Goal: Task Accomplishment & Management: Manage account settings

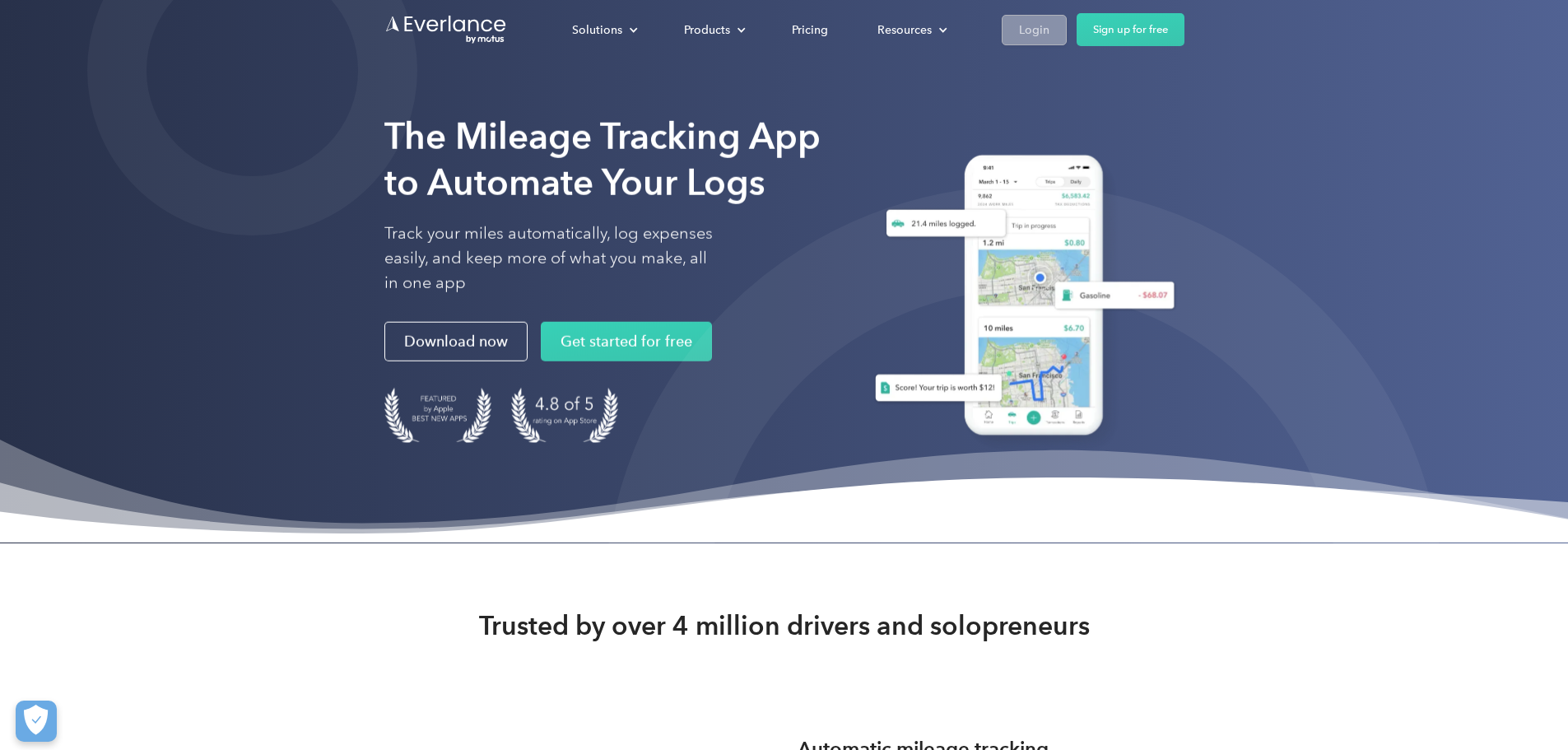
click at [1067, 18] on link "Login" at bounding box center [1035, 30] width 65 height 31
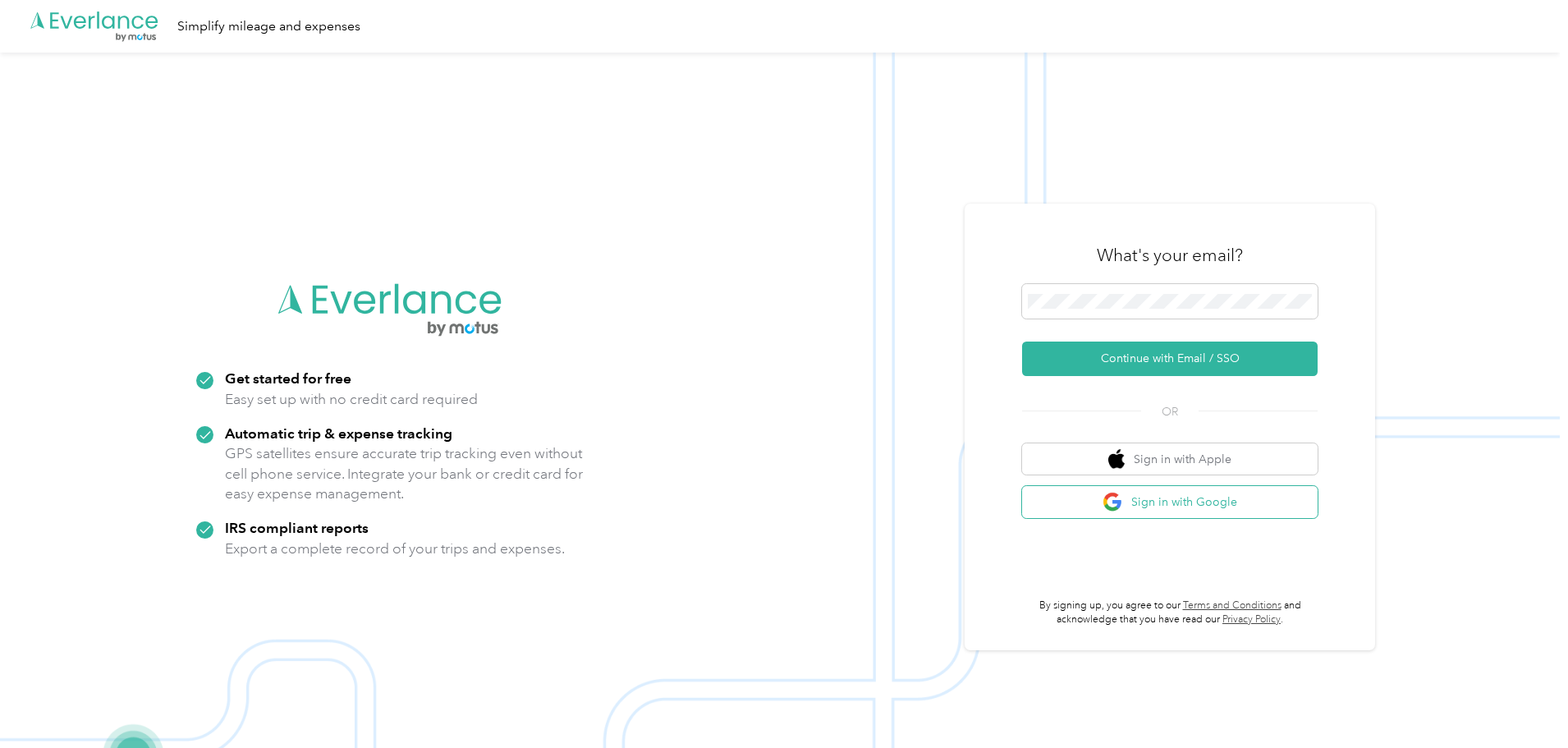
click at [1187, 502] on button "Sign in with Google" at bounding box center [1170, 502] width 296 height 32
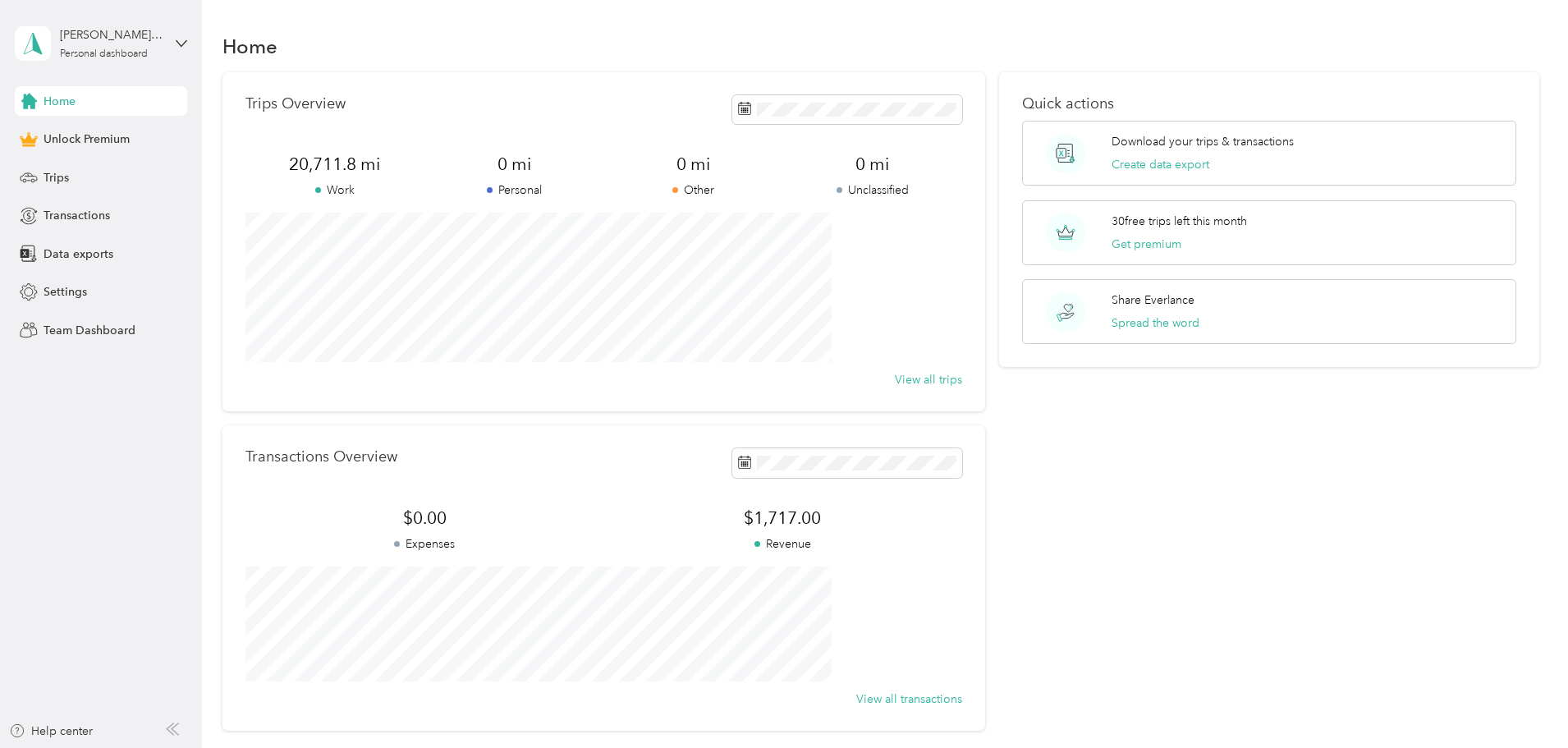
drag, startPoint x: 249, startPoint y: 230, endPoint x: 261, endPoint y: 239, distance: 15.0
click at [254, 235] on div "Trips Overview 20,711.8 mi Work 0 mi Personal 0 mi Other 0 mi Unclassified View…" at bounding box center [881, 401] width 1318 height 659
click at [1130, 573] on div "Quick actions Download your trips & transactions Create data export 30 free tri…" at bounding box center [1270, 401] width 540 height 659
click at [45, 185] on span "Trips" at bounding box center [56, 178] width 26 height 17
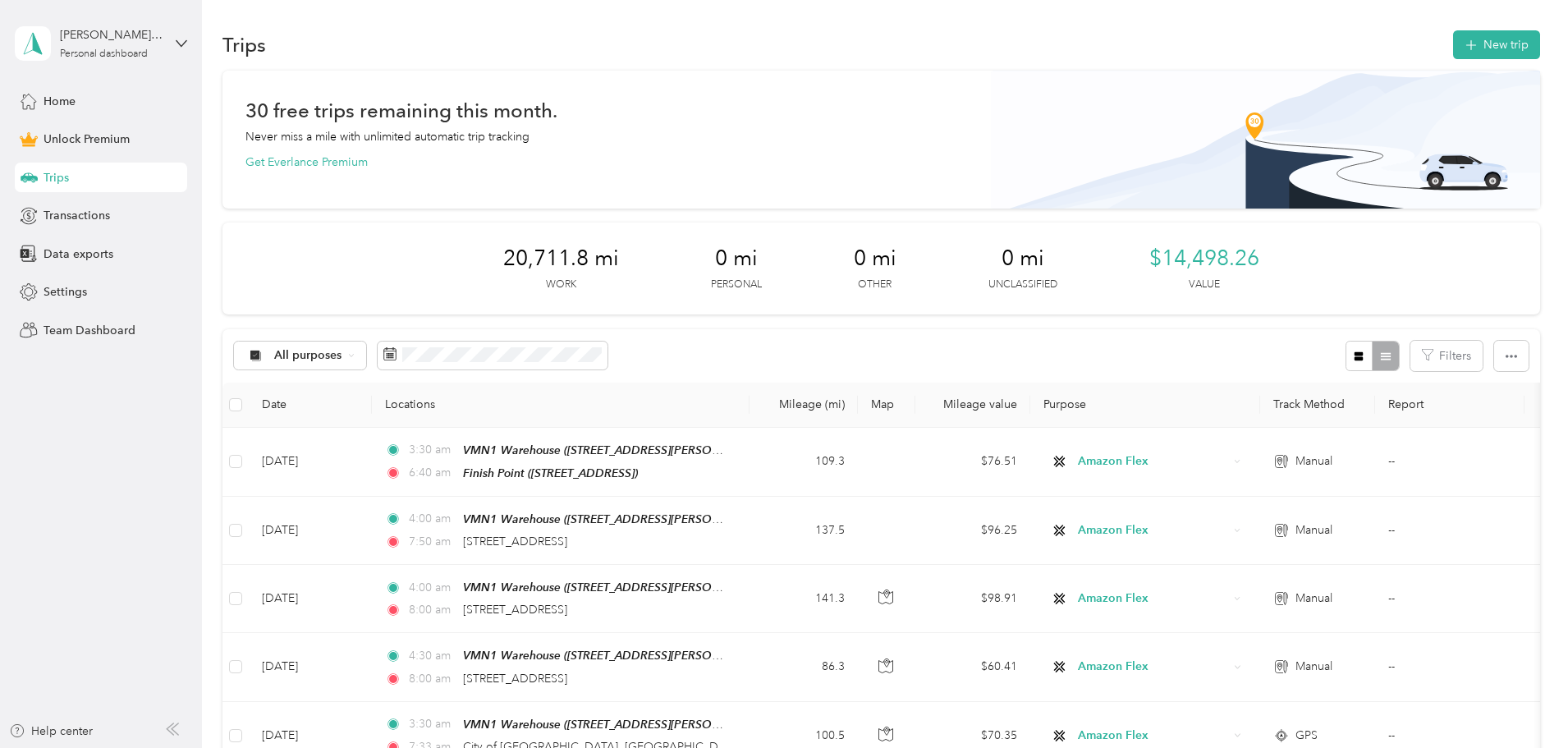
scroll to position [1, 0]
click at [1453, 48] on button "New trip" at bounding box center [1496, 45] width 87 height 29
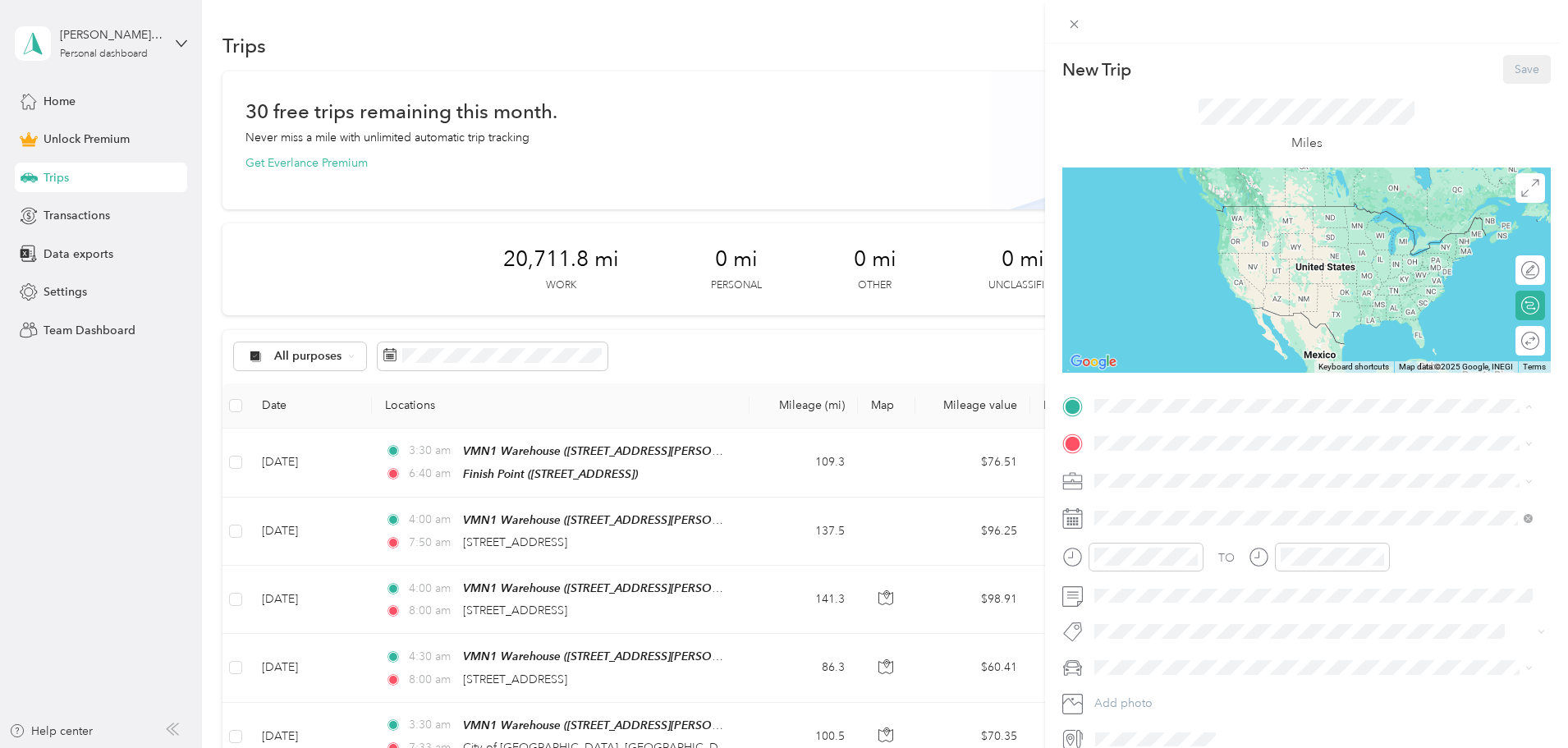
click at [1180, 477] on div "VMN1 Warehouse [STREET_ADDRESS][PERSON_NAME][US_STATE]" at bounding box center [1253, 482] width 255 height 35
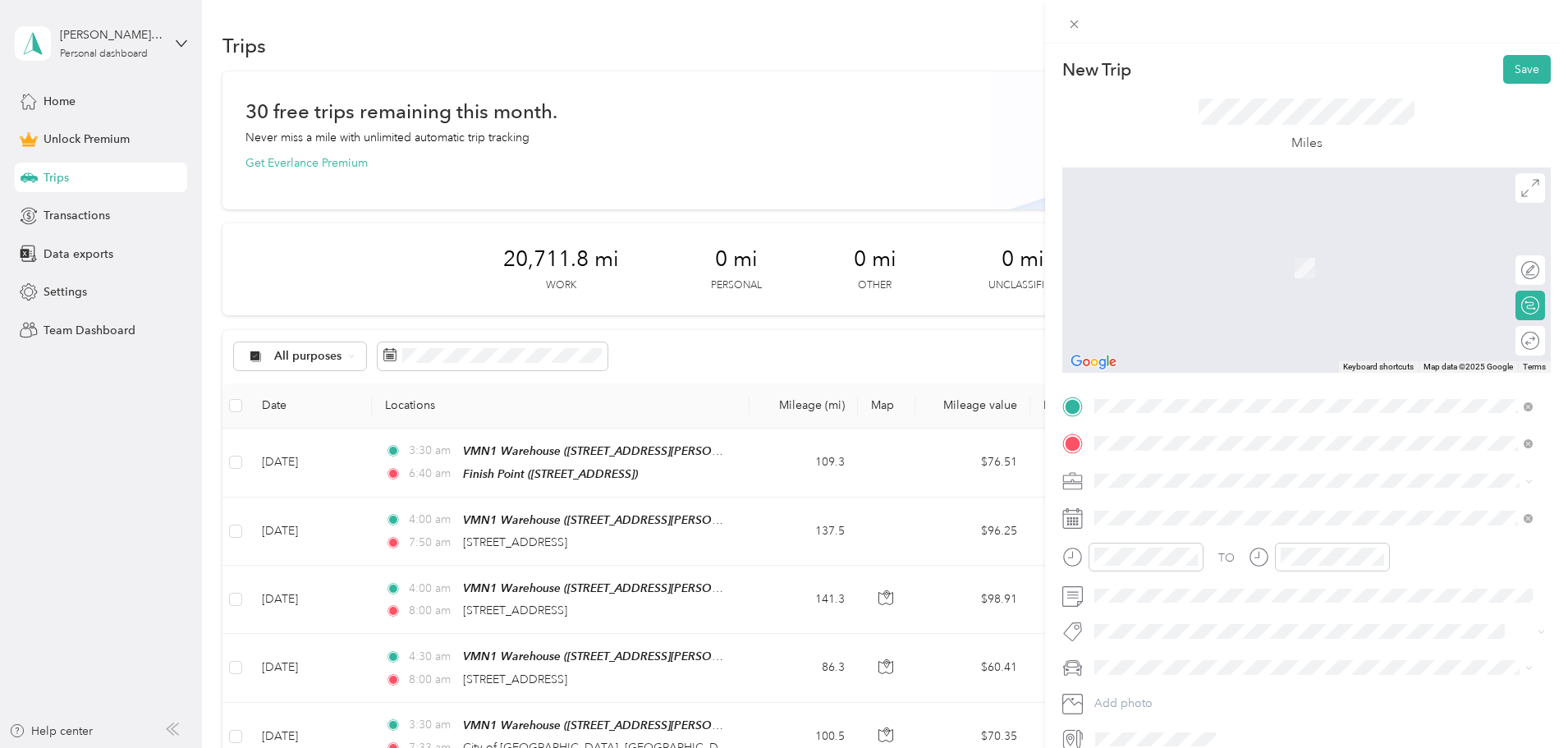
click at [1133, 505] on span "[STREET_ADDRESS][US_STATE]" at bounding box center [1208, 503] width 164 height 15
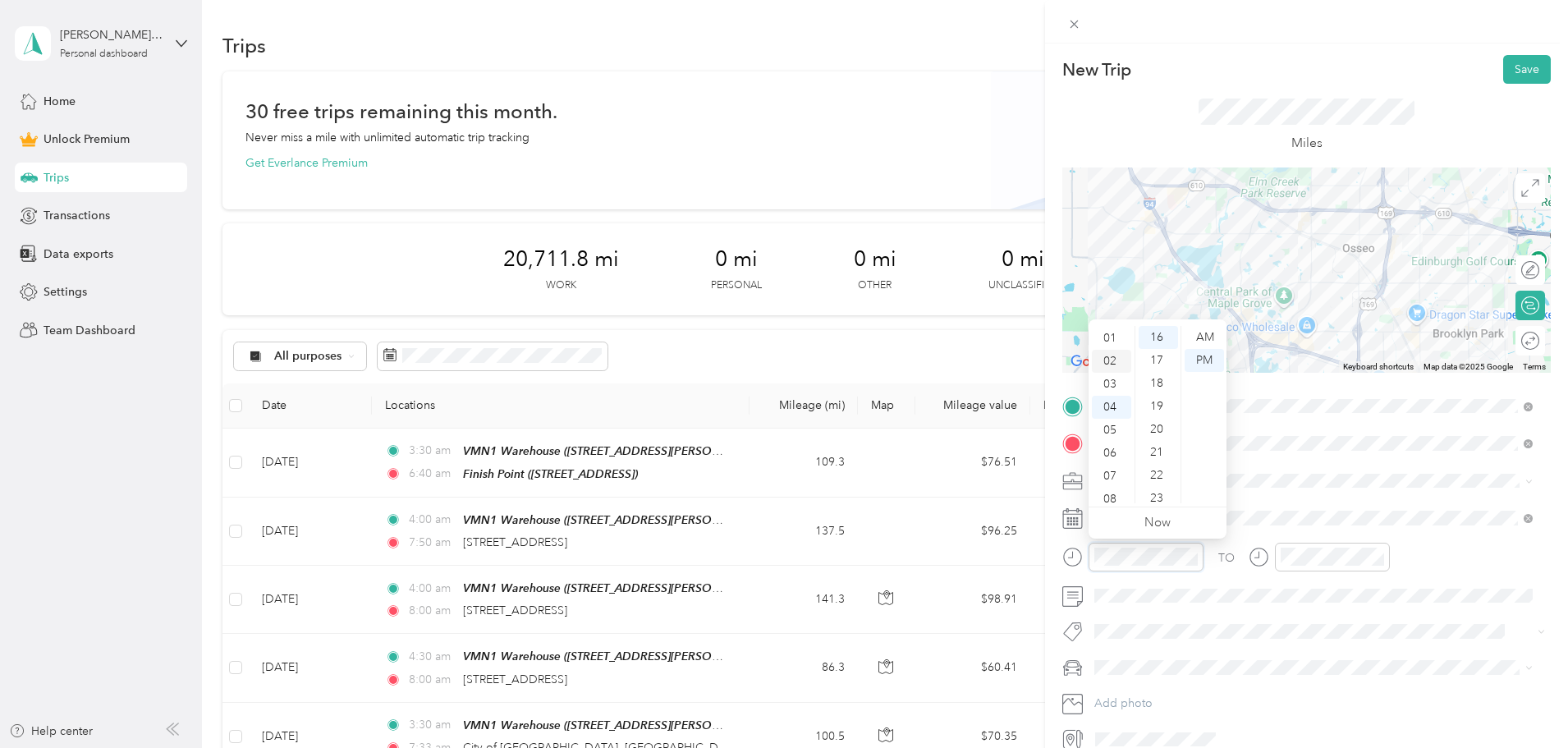
scroll to position [0, 0]
click at [1109, 402] on div "03" at bounding box center [1112, 407] width 40 height 23
click at [1155, 412] on div "30" at bounding box center [1159, 415] width 40 height 23
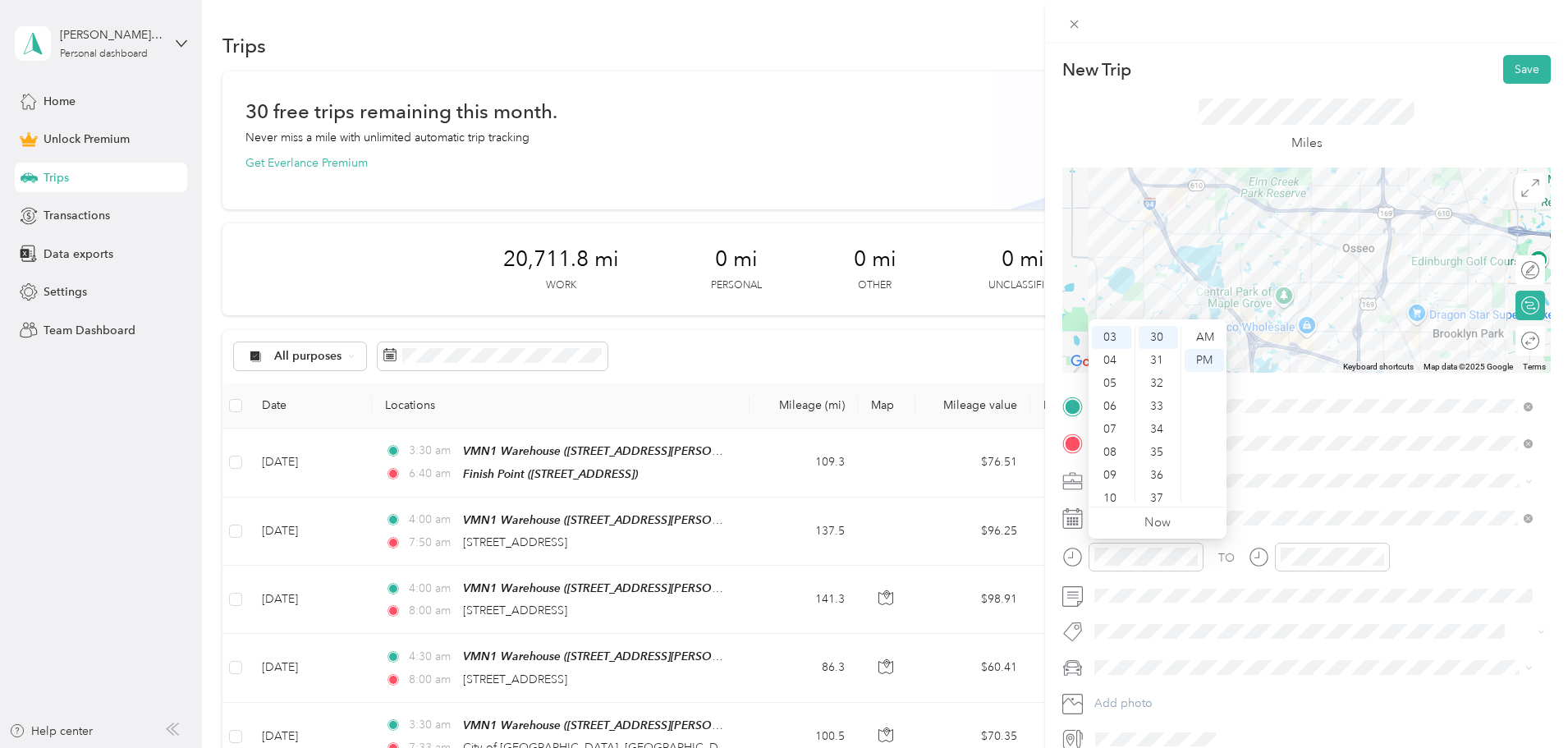
drag, startPoint x: 1203, startPoint y: 336, endPoint x: 1220, endPoint y: 386, distance: 52.8
click at [1205, 336] on div "AM" at bounding box center [1205, 338] width 40 height 23
click at [1156, 524] on link "Now" at bounding box center [1157, 522] width 26 height 16
click at [1022, 549] on div "New Trip Save This trip cannot be edited because it is either under review, app…" at bounding box center [784, 374] width 1568 height 748
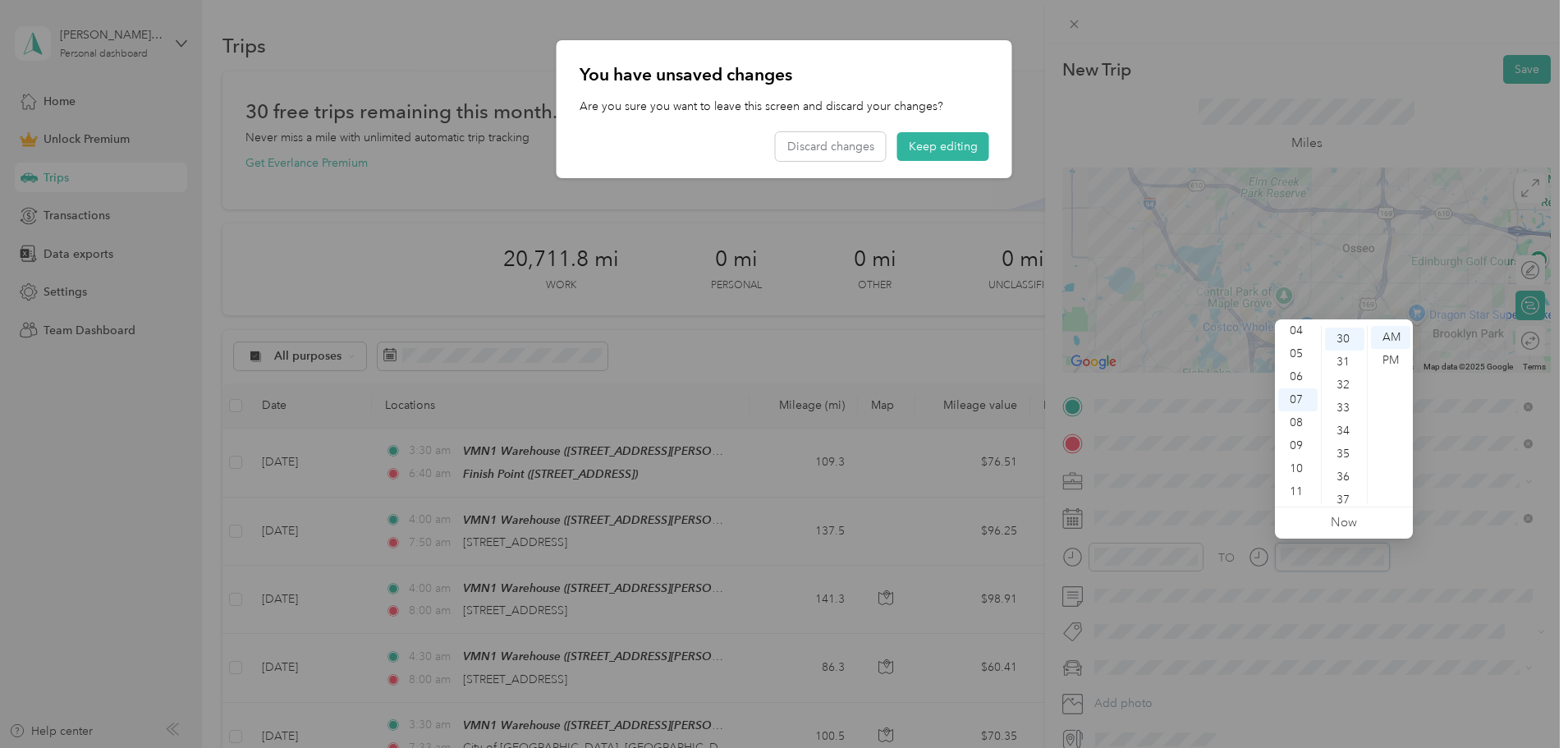
scroll to position [690, 0]
click at [1344, 625] on div at bounding box center [784, 374] width 1568 height 748
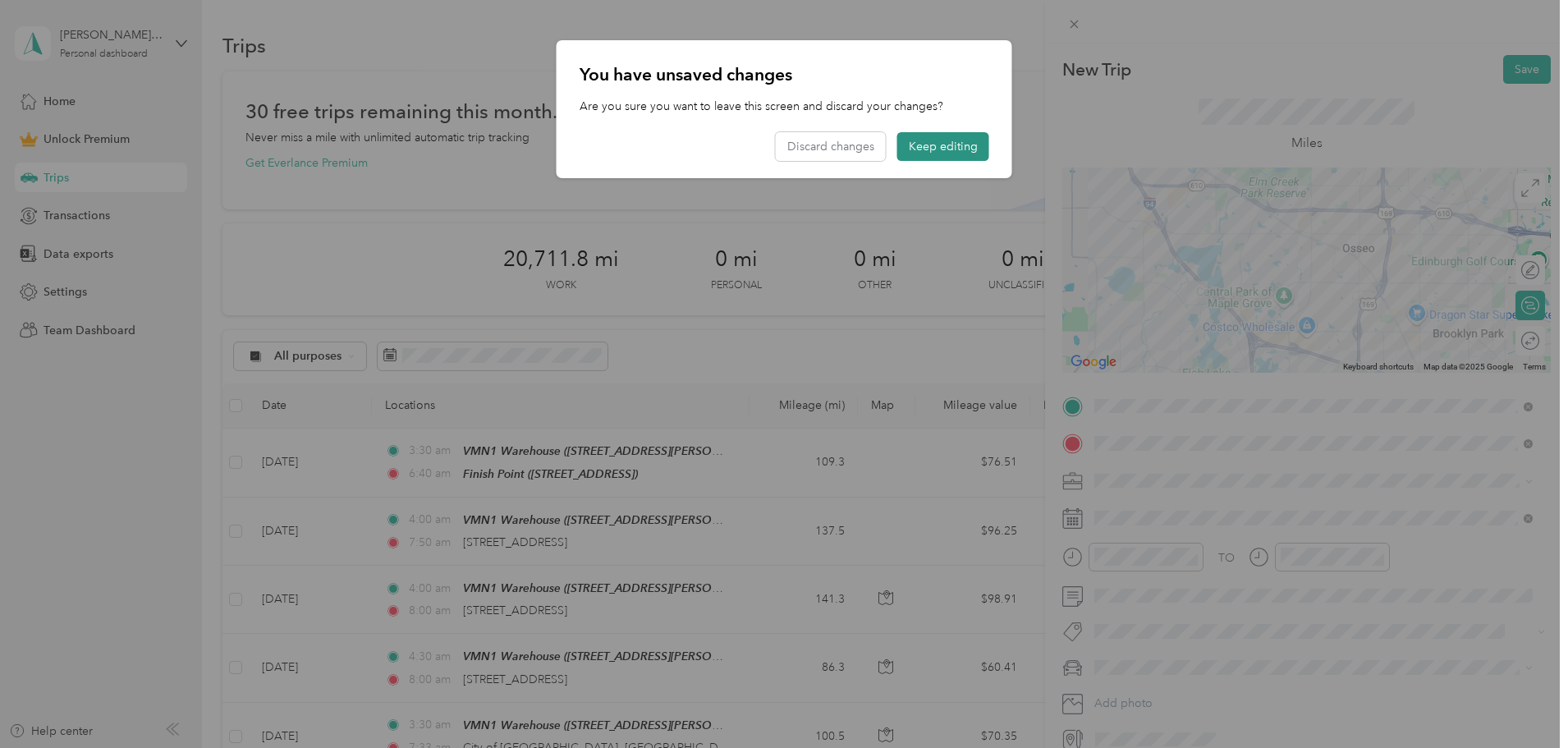
click at [950, 149] on button "Keep editing" at bounding box center [943, 146] width 92 height 29
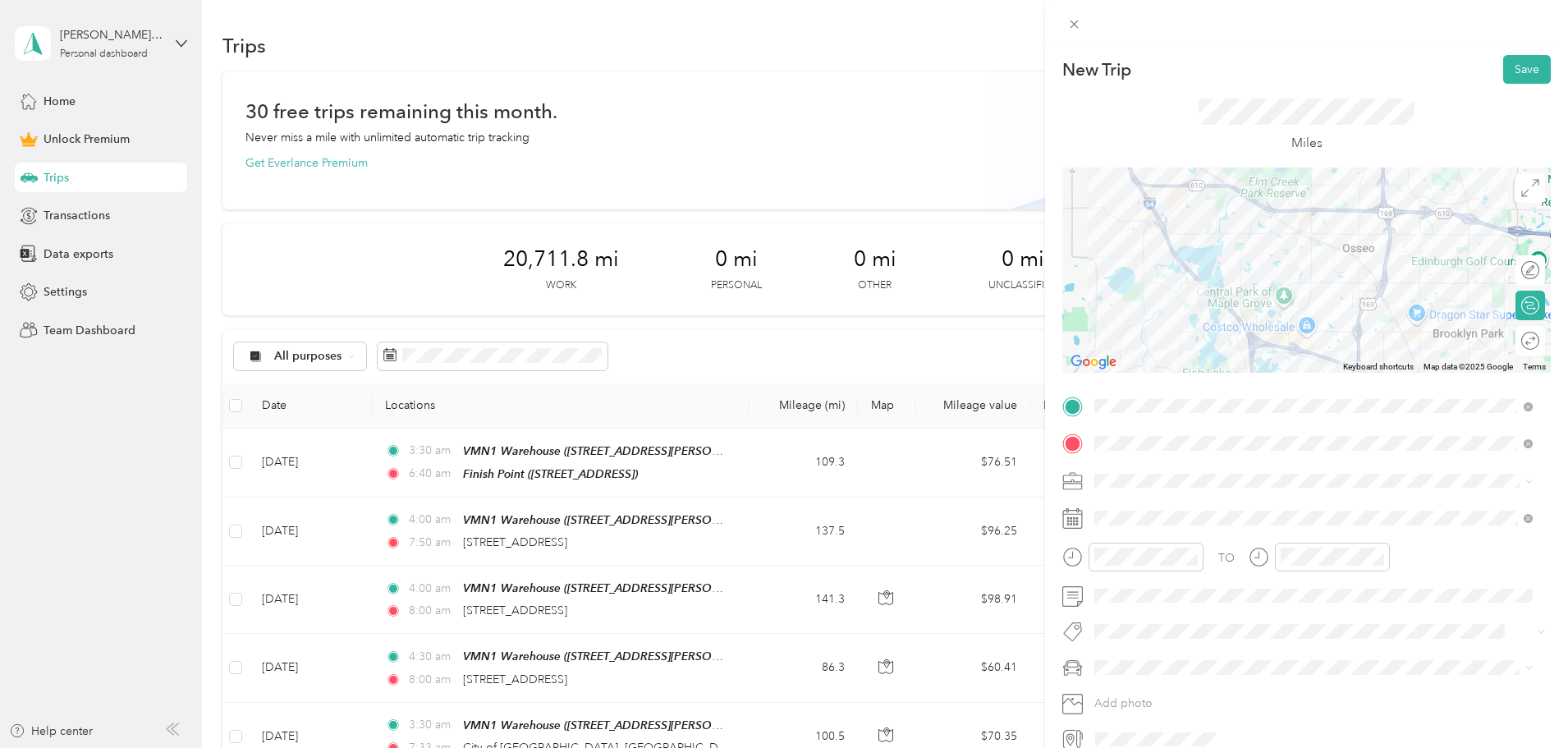
click at [1313, 619] on div "TO Add photo" at bounding box center [1306, 573] width 488 height 360
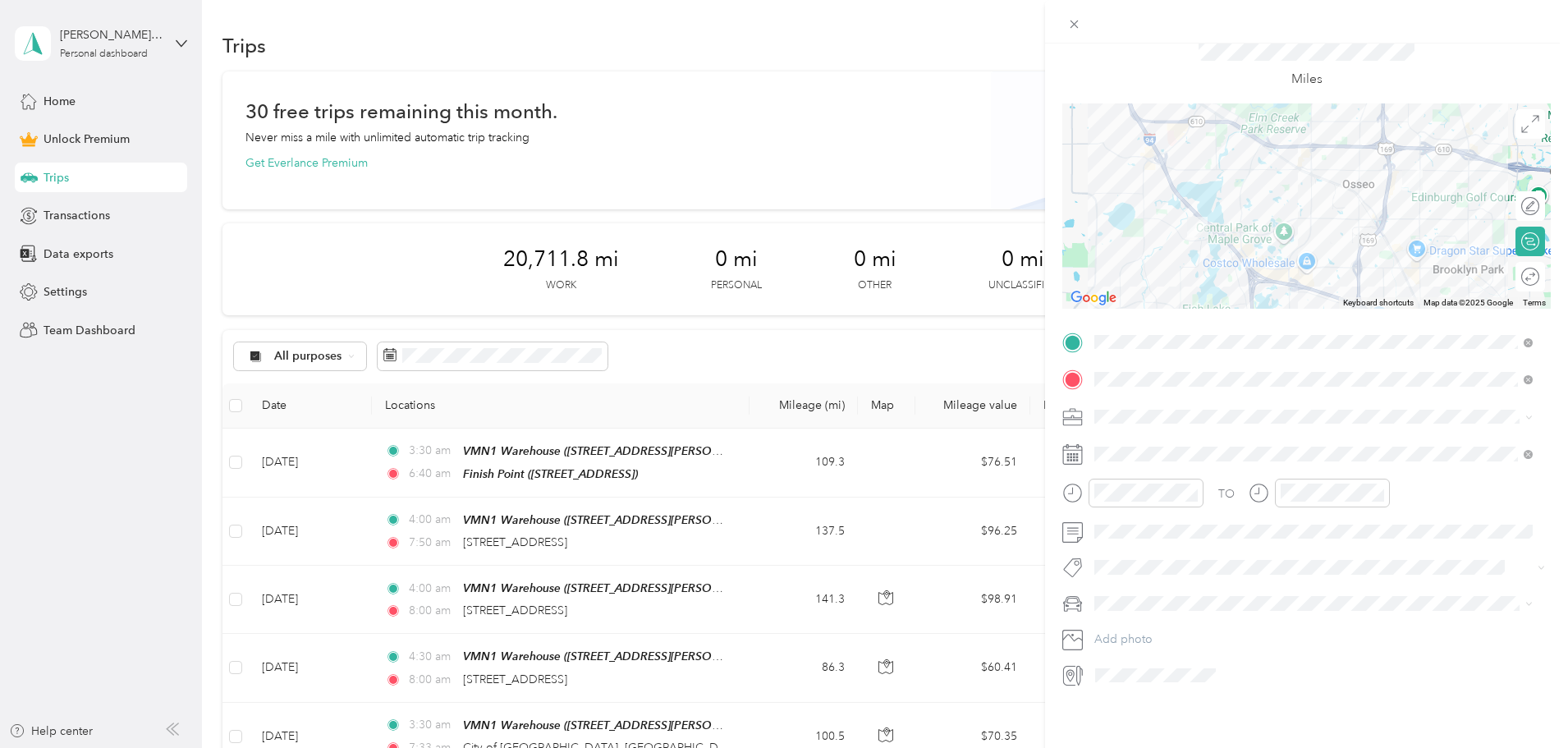
scroll to position [76, 0]
click at [1146, 620] on span "Toyota Corolla" at bounding box center [1138, 620] width 76 height 14
click at [1124, 486] on span "Amazon Flex" at bounding box center [1133, 490] width 67 height 14
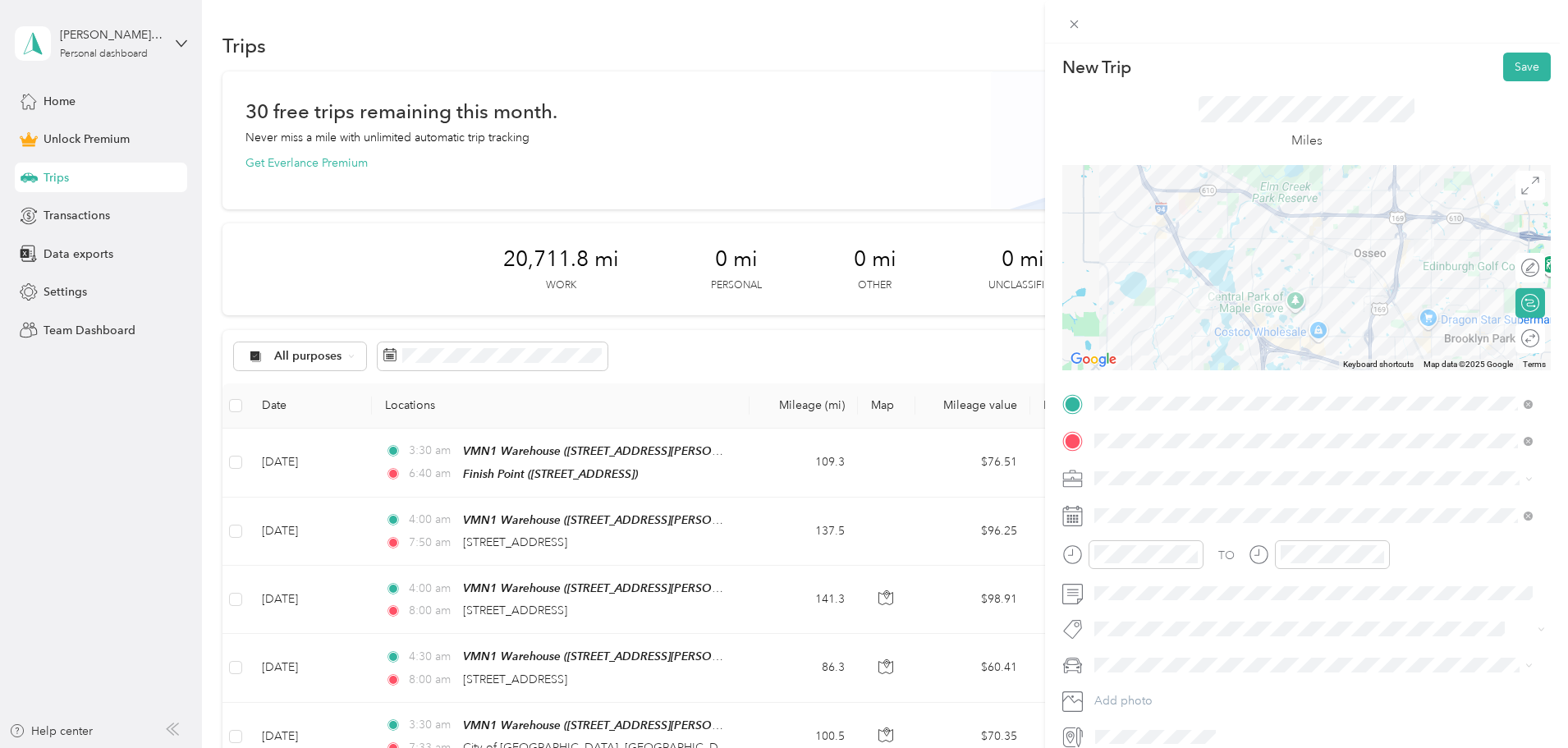
scroll to position [0, 0]
click at [1255, 97] on div "Miles" at bounding box center [1306, 125] width 488 height 83
click at [1241, 85] on div "Miles" at bounding box center [1306, 125] width 488 height 83
click at [1504, 75] on button "Save" at bounding box center [1528, 69] width 48 height 29
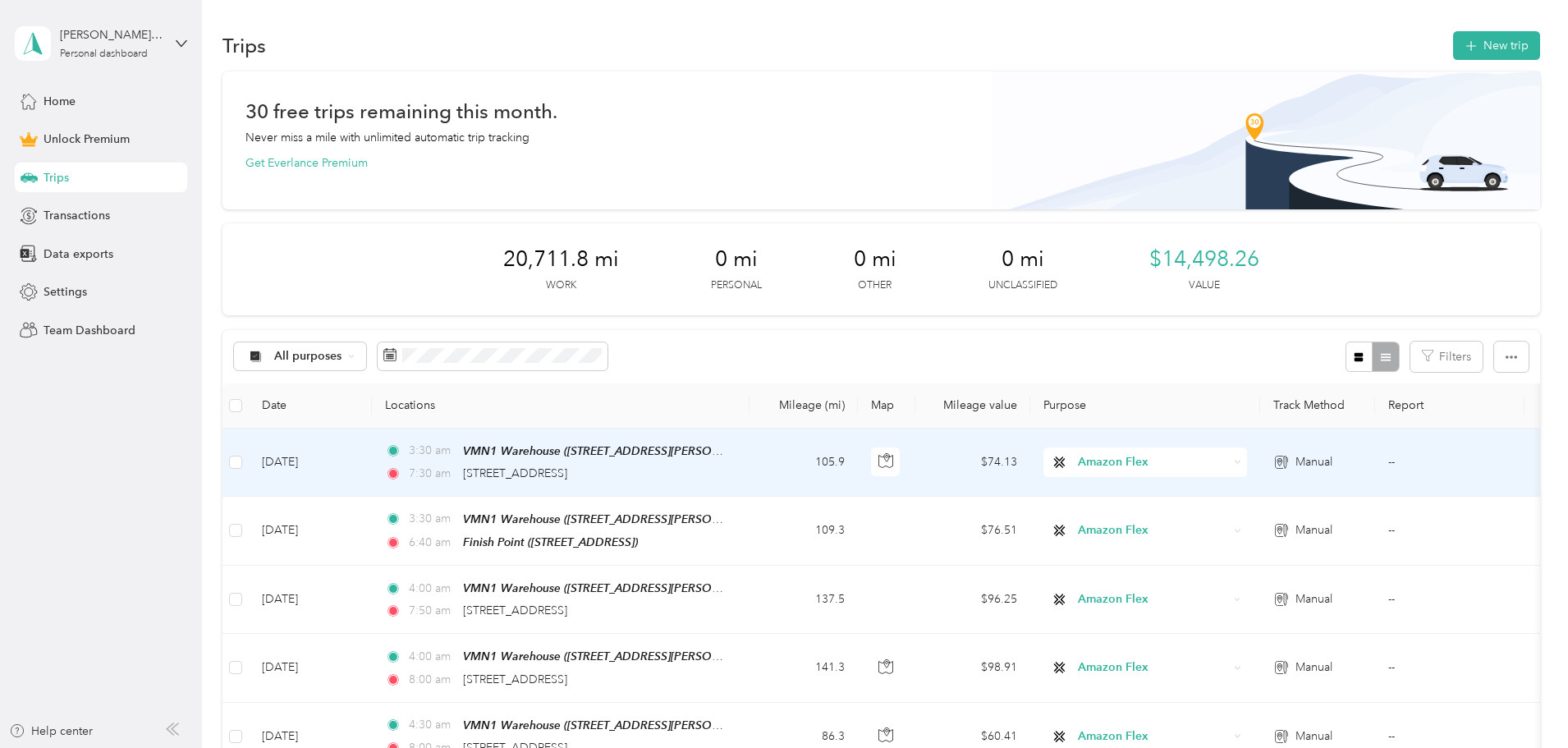
click at [372, 460] on td "[DATE]" at bounding box center [310, 463] width 123 height 68
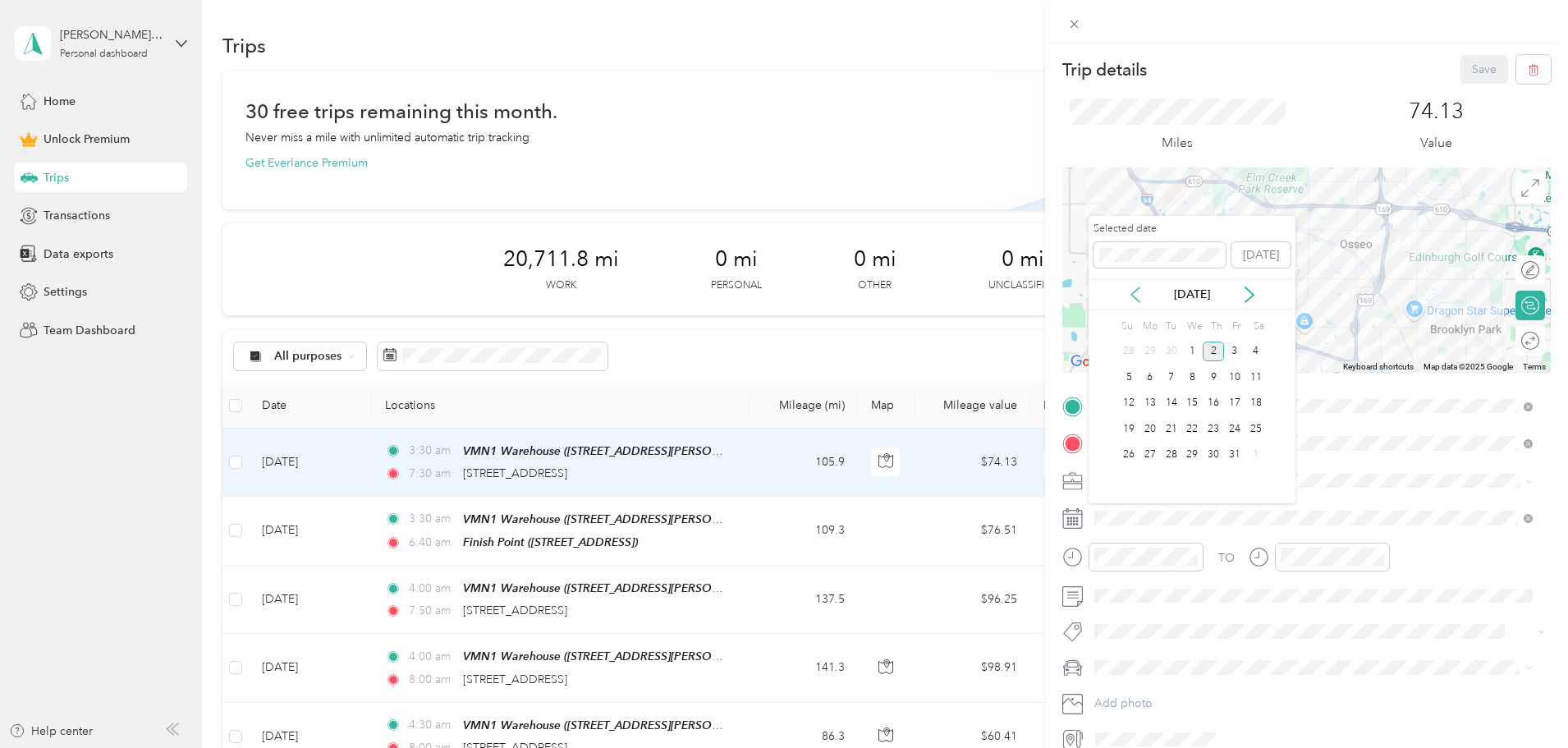
click at [1136, 297] on icon at bounding box center [1136, 295] width 17 height 17
click at [1152, 431] on div "22" at bounding box center [1151, 429] width 21 height 21
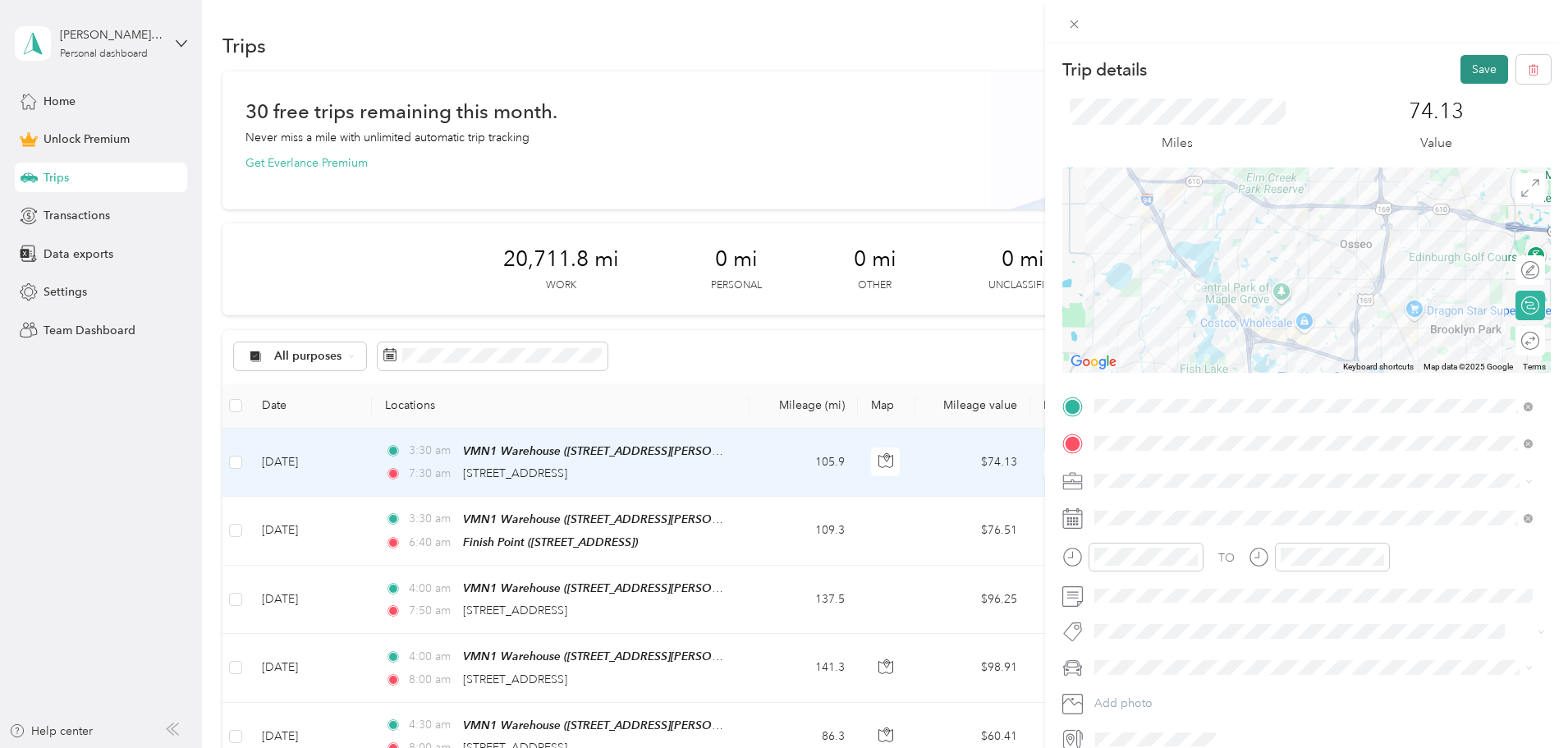
click at [1471, 69] on button "Save" at bounding box center [1485, 69] width 48 height 29
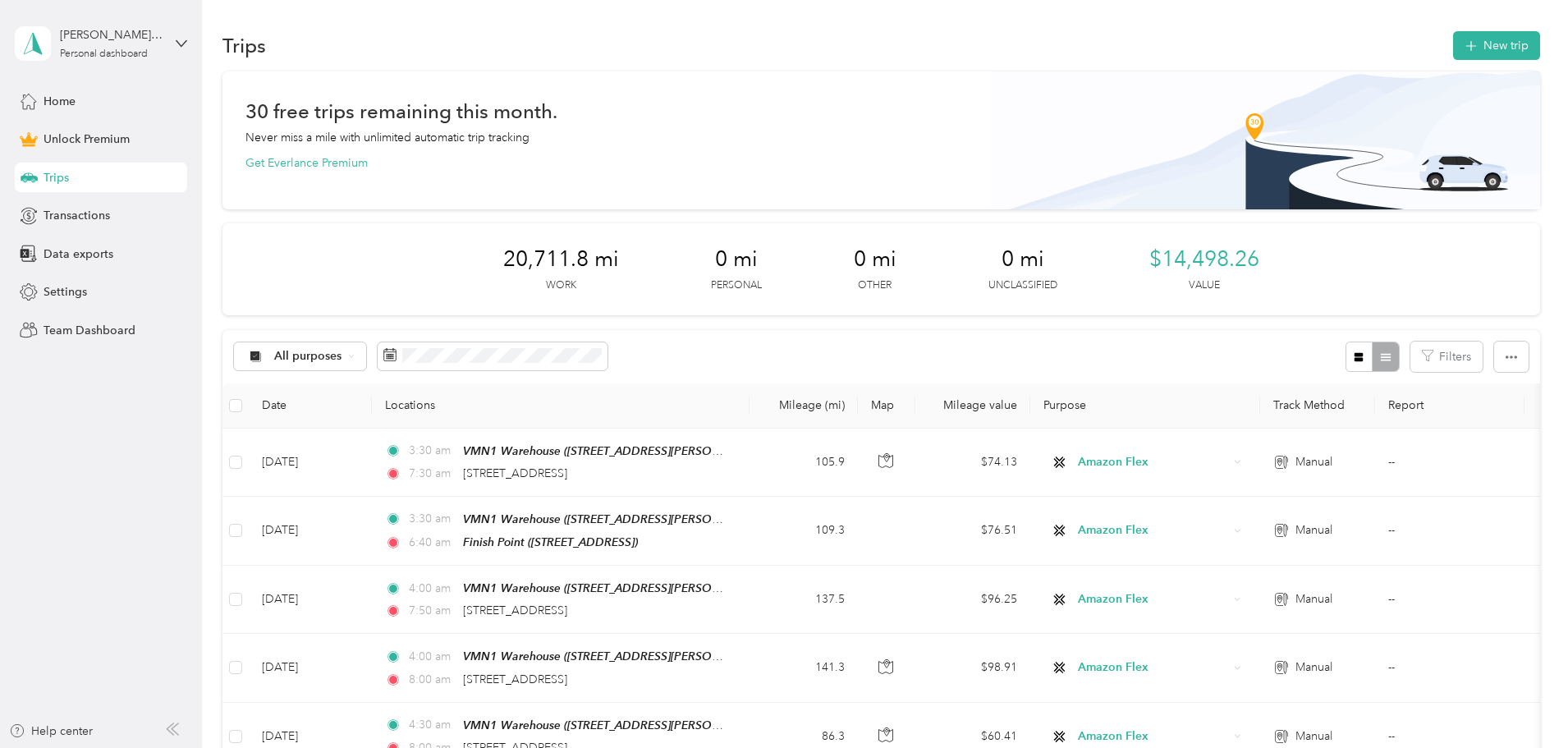
click at [832, 160] on div "30 free trips remaining this month. Never miss a mile with unlimited automatic …" at bounding box center [881, 136] width 1272 height 69
click at [1453, 50] on button "New trip" at bounding box center [1496, 46] width 87 height 29
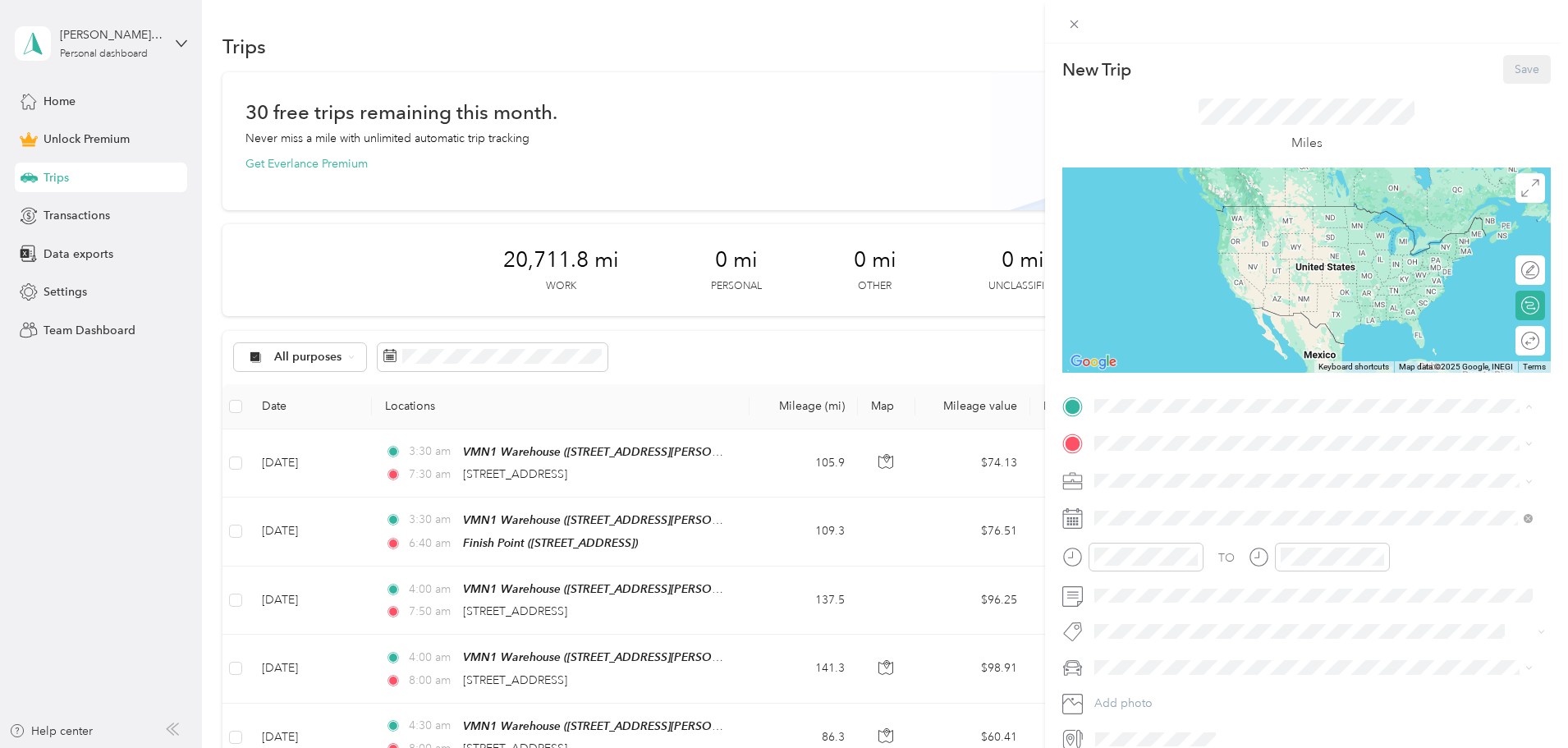
click at [1166, 476] on div "VMN1 Warehouse [STREET_ADDRESS][PERSON_NAME][US_STATE]" at bounding box center [1253, 482] width 255 height 35
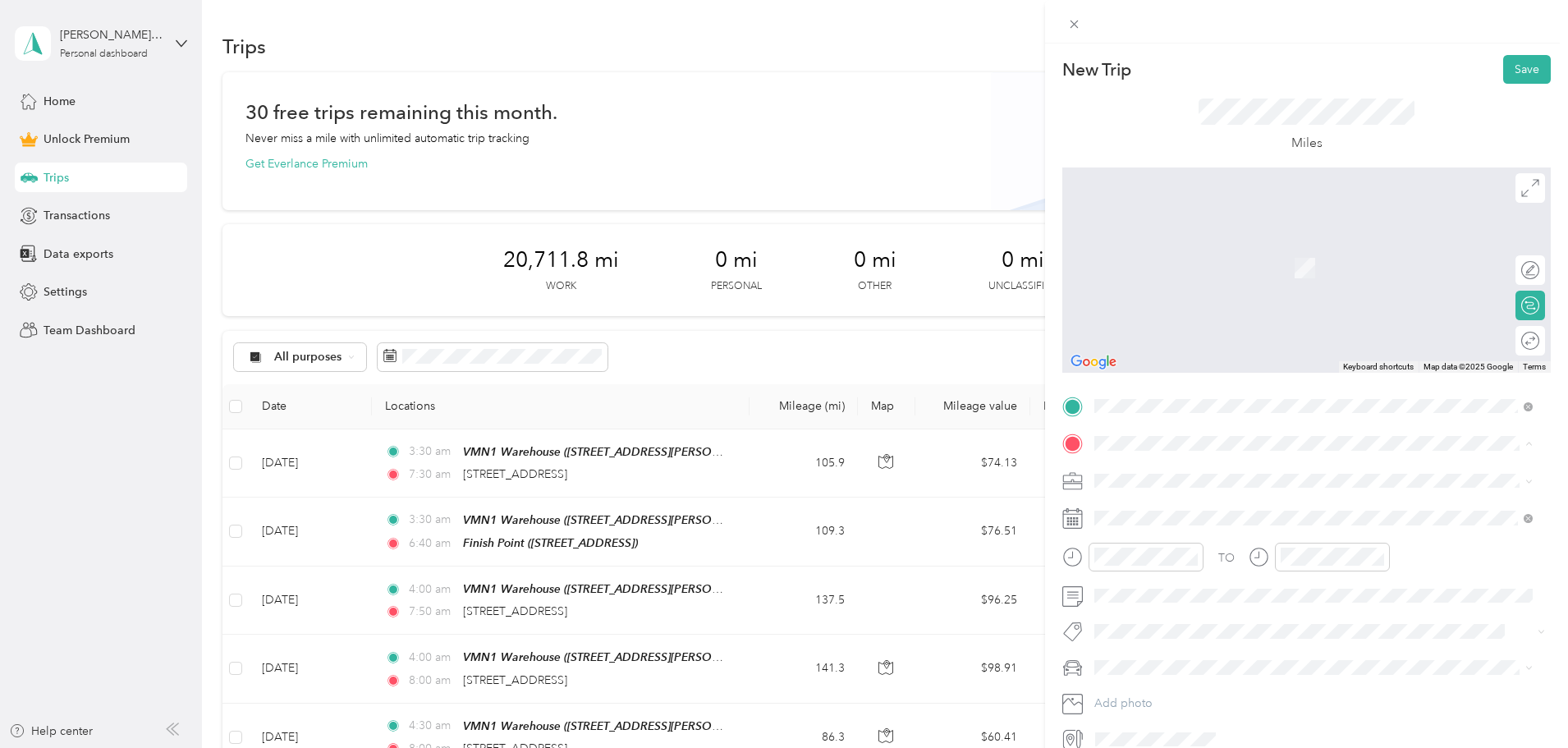
click at [1165, 565] on div "Finish Point [STREET_ADDRESS]" at bounding box center [1178, 570] width 104 height 35
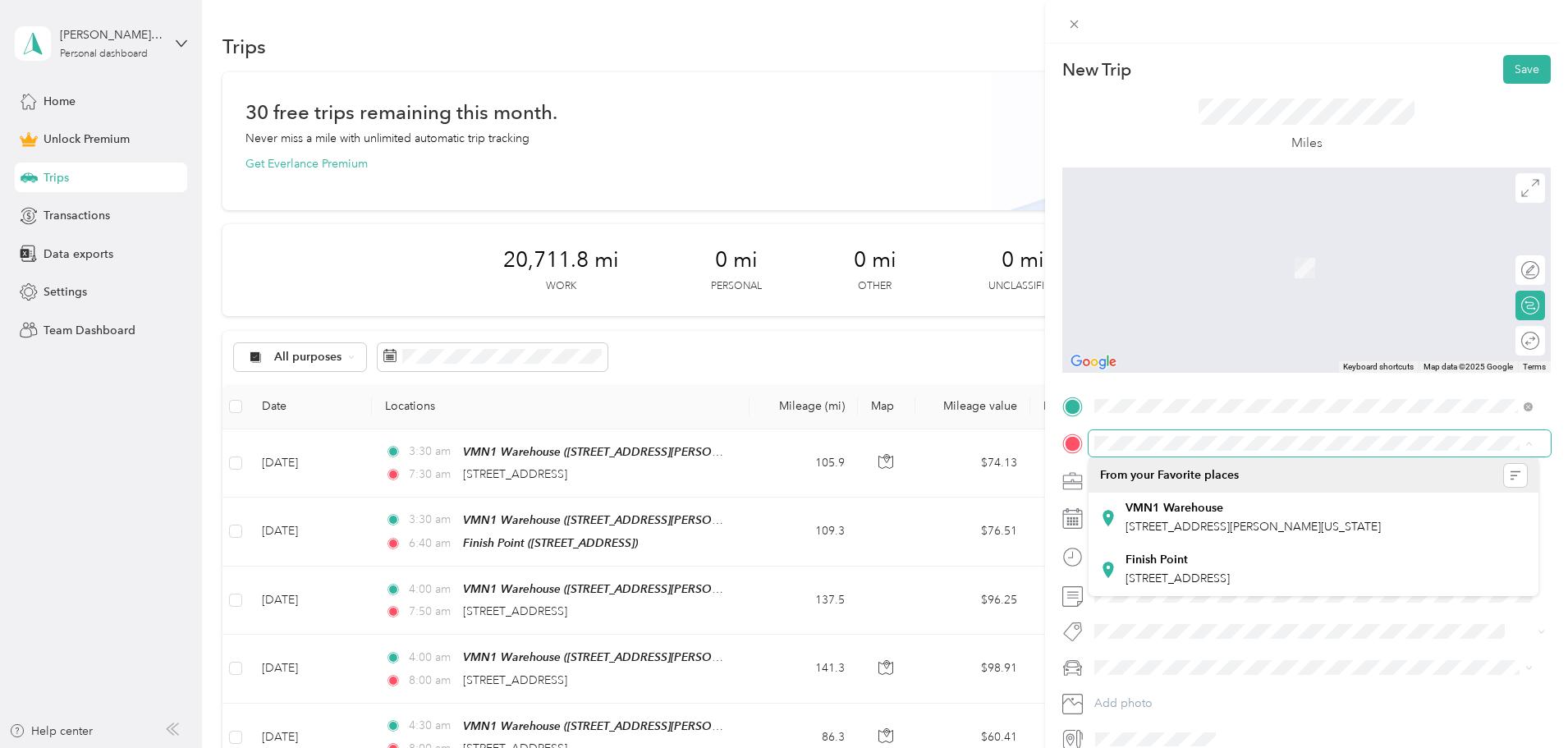
click at [1159, 431] on span at bounding box center [1320, 444] width 463 height 26
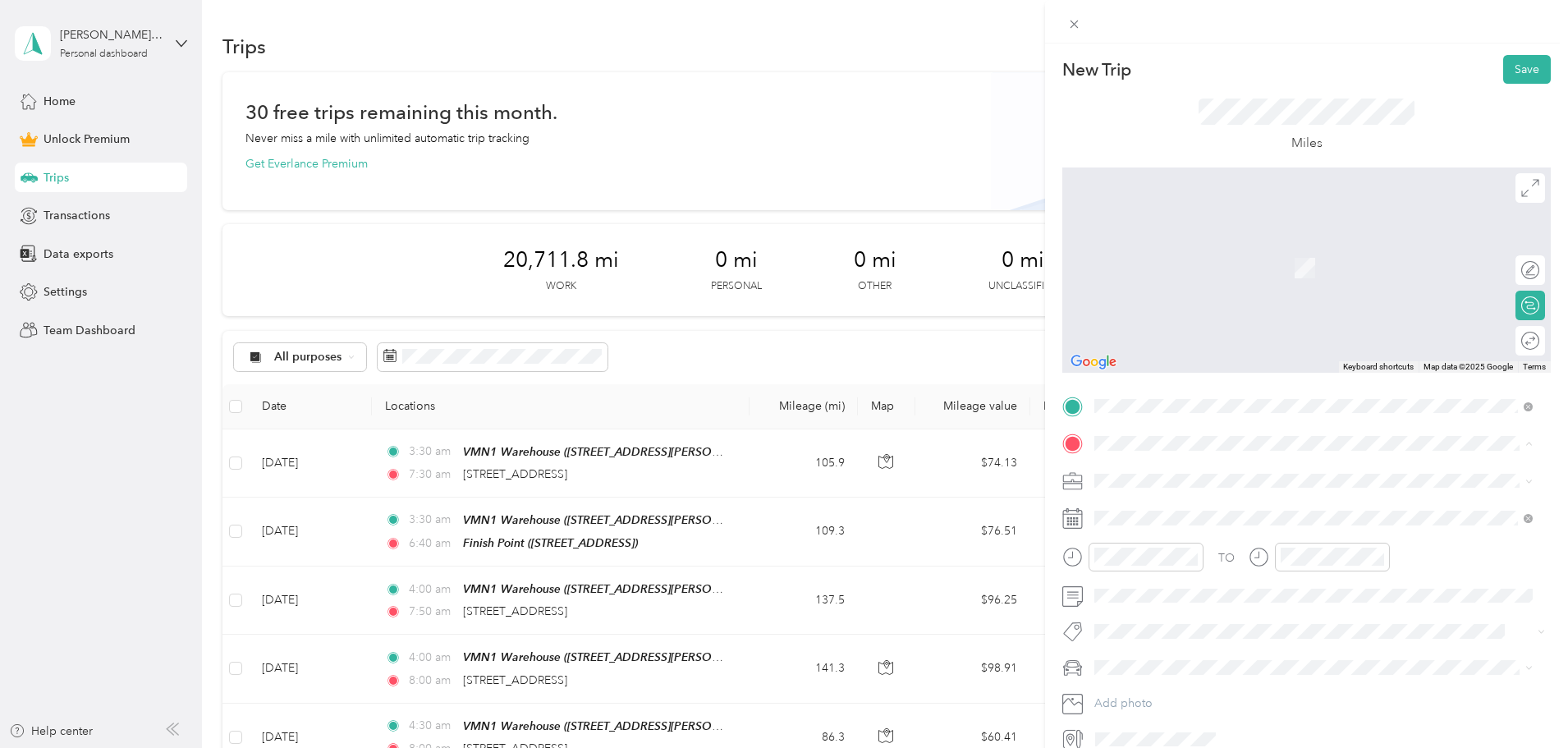
click at [1155, 501] on span "[STREET_ADDRESS][US_STATE]" at bounding box center [1208, 503] width 164 height 15
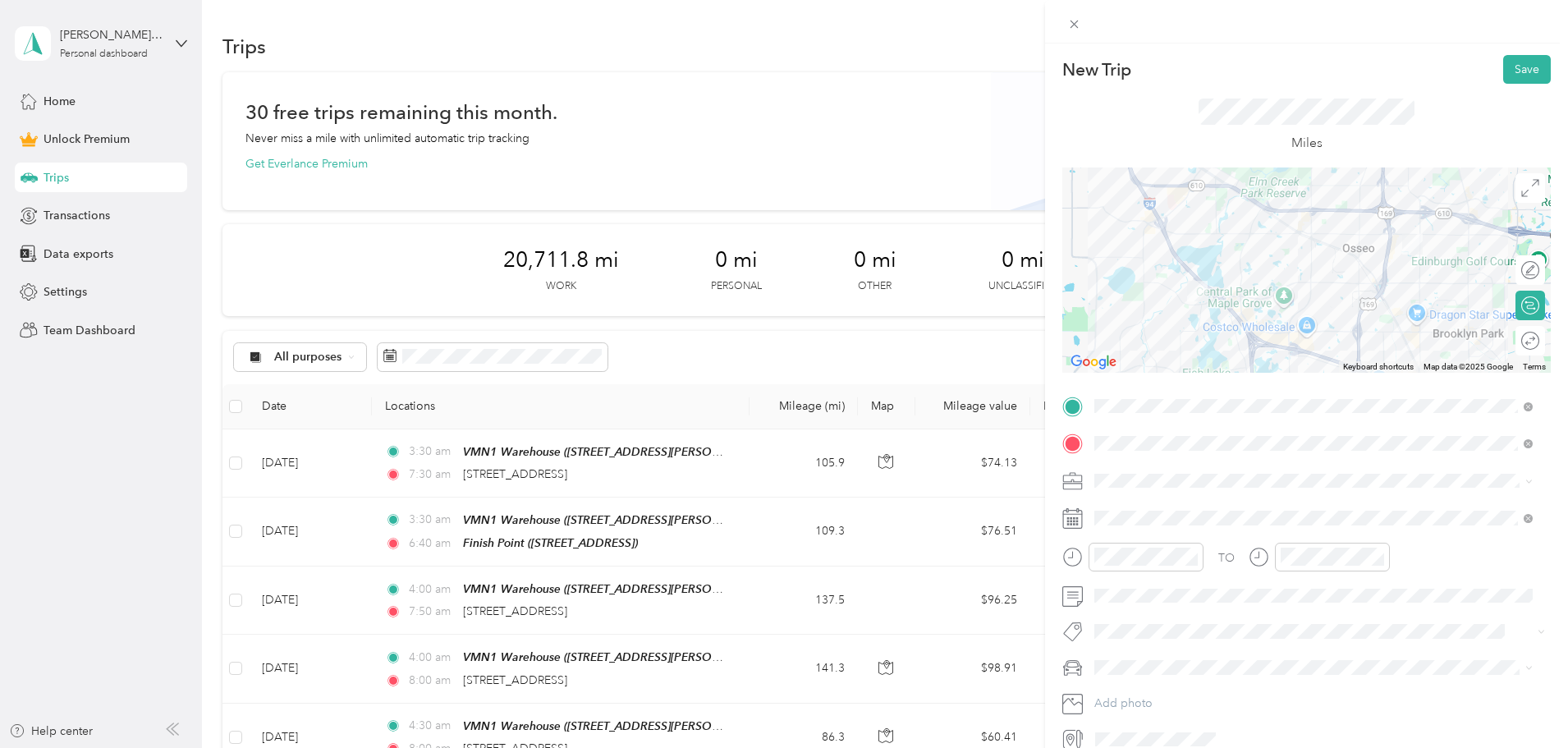
click at [1080, 516] on icon at bounding box center [1072, 518] width 21 height 21
click at [1067, 517] on icon at bounding box center [1072, 518] width 21 height 21
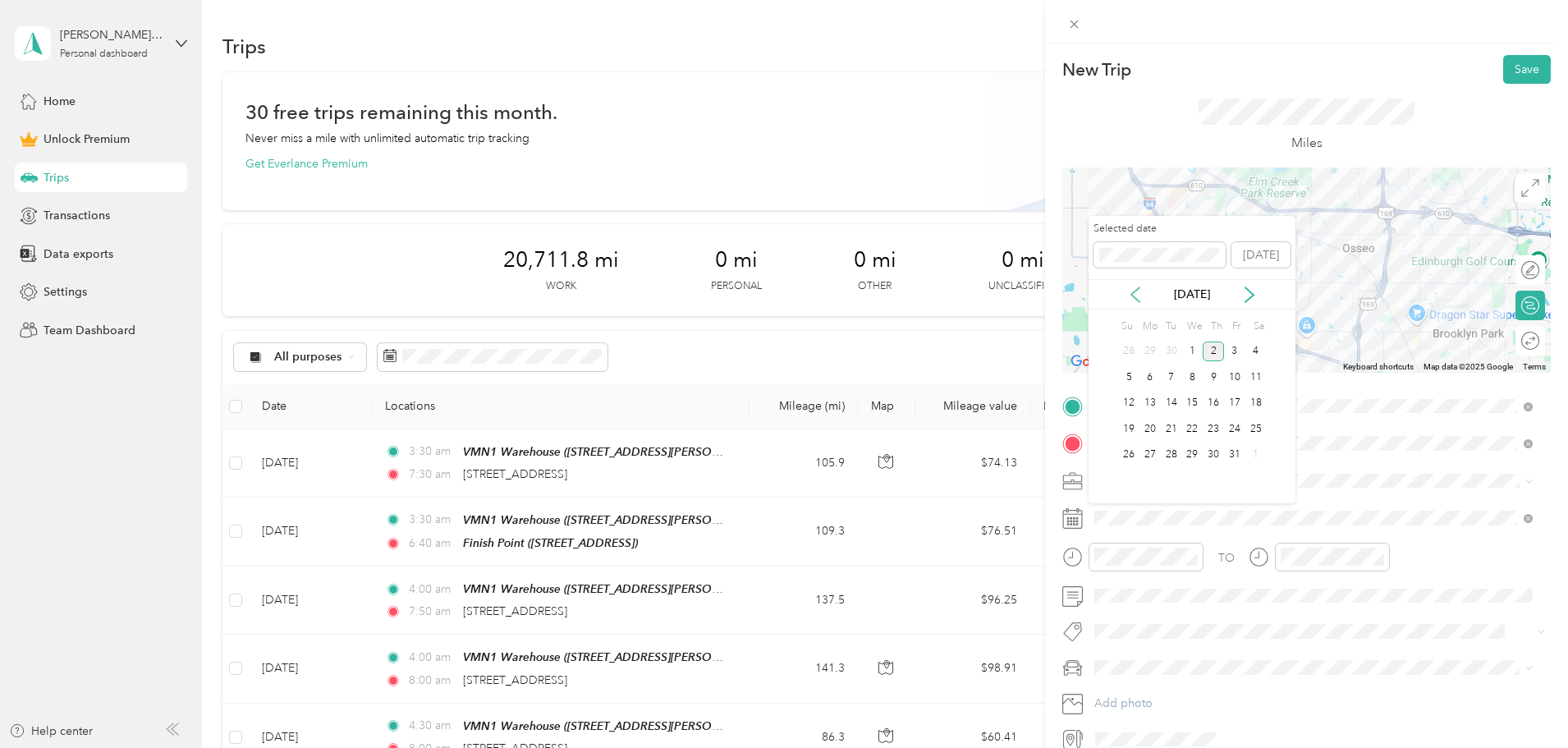
click at [1133, 296] on icon at bounding box center [1136, 295] width 8 height 15
click at [1176, 431] on div "23" at bounding box center [1171, 429] width 21 height 21
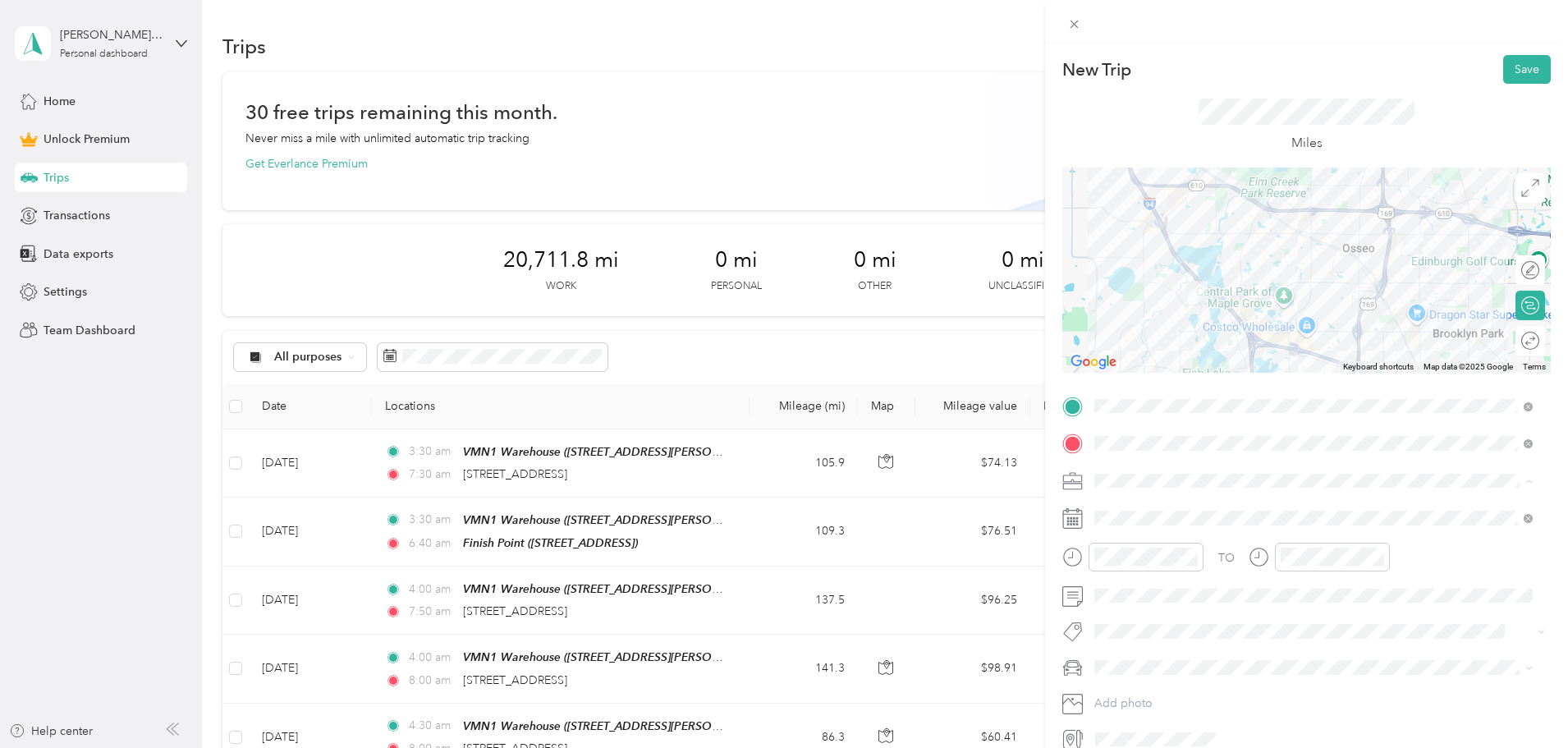
click at [1136, 565] on span "Amazon Flex" at bounding box center [1133, 567] width 67 height 14
click at [1007, 549] on div "New Trip Save This trip cannot be edited because it is either under review, app…" at bounding box center [784, 374] width 1568 height 748
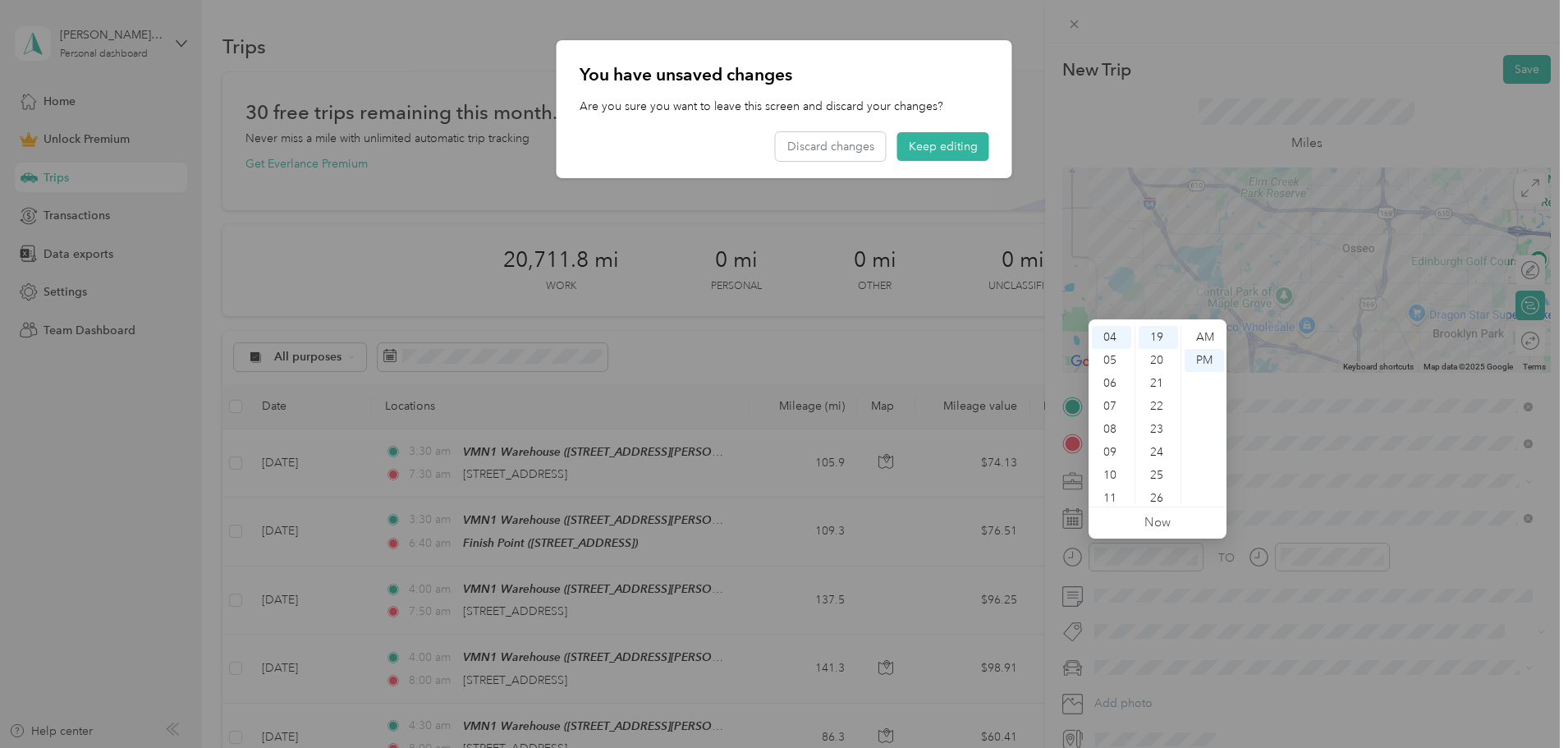
drag, startPoint x: 967, startPoint y: 150, endPoint x: 978, endPoint y: 160, distance: 14.9
click at [967, 150] on button "Keep editing" at bounding box center [943, 146] width 92 height 29
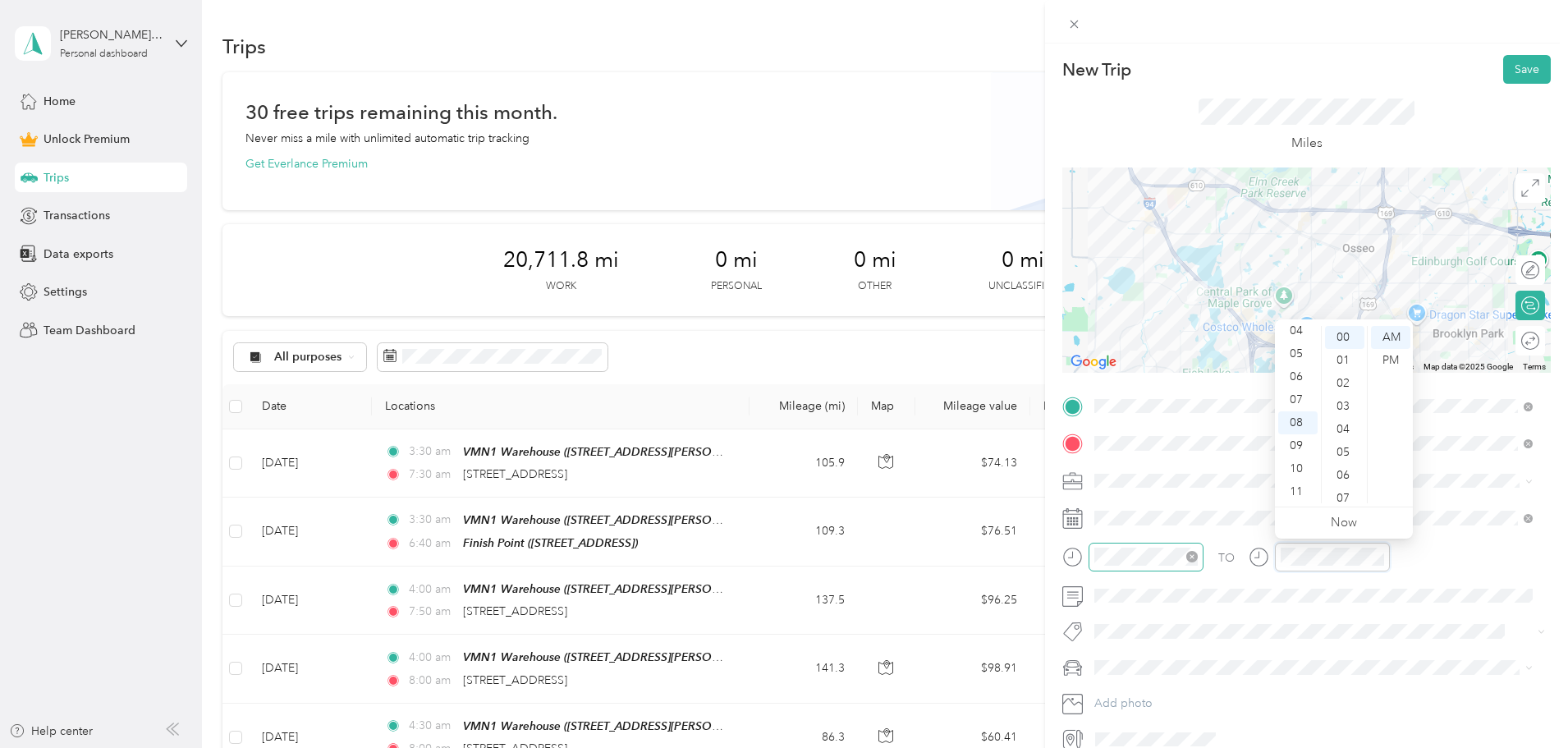
scroll to position [0, 0]
click at [1135, 694] on span "Toyota Corolla" at bounding box center [1138, 697] width 76 height 14
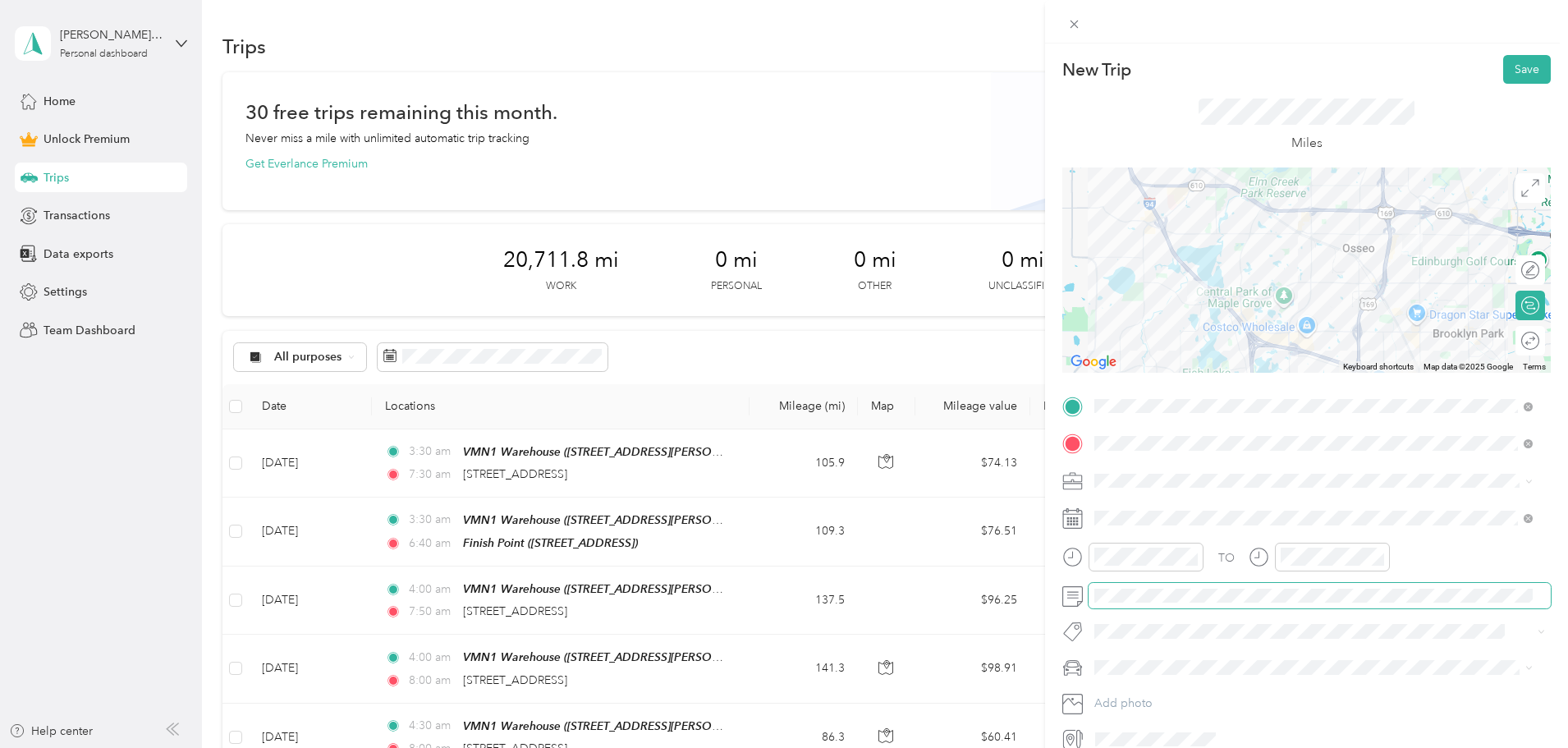
click at [1111, 585] on span at bounding box center [1320, 597] width 463 height 26
click at [1520, 69] on button "Save" at bounding box center [1528, 69] width 48 height 29
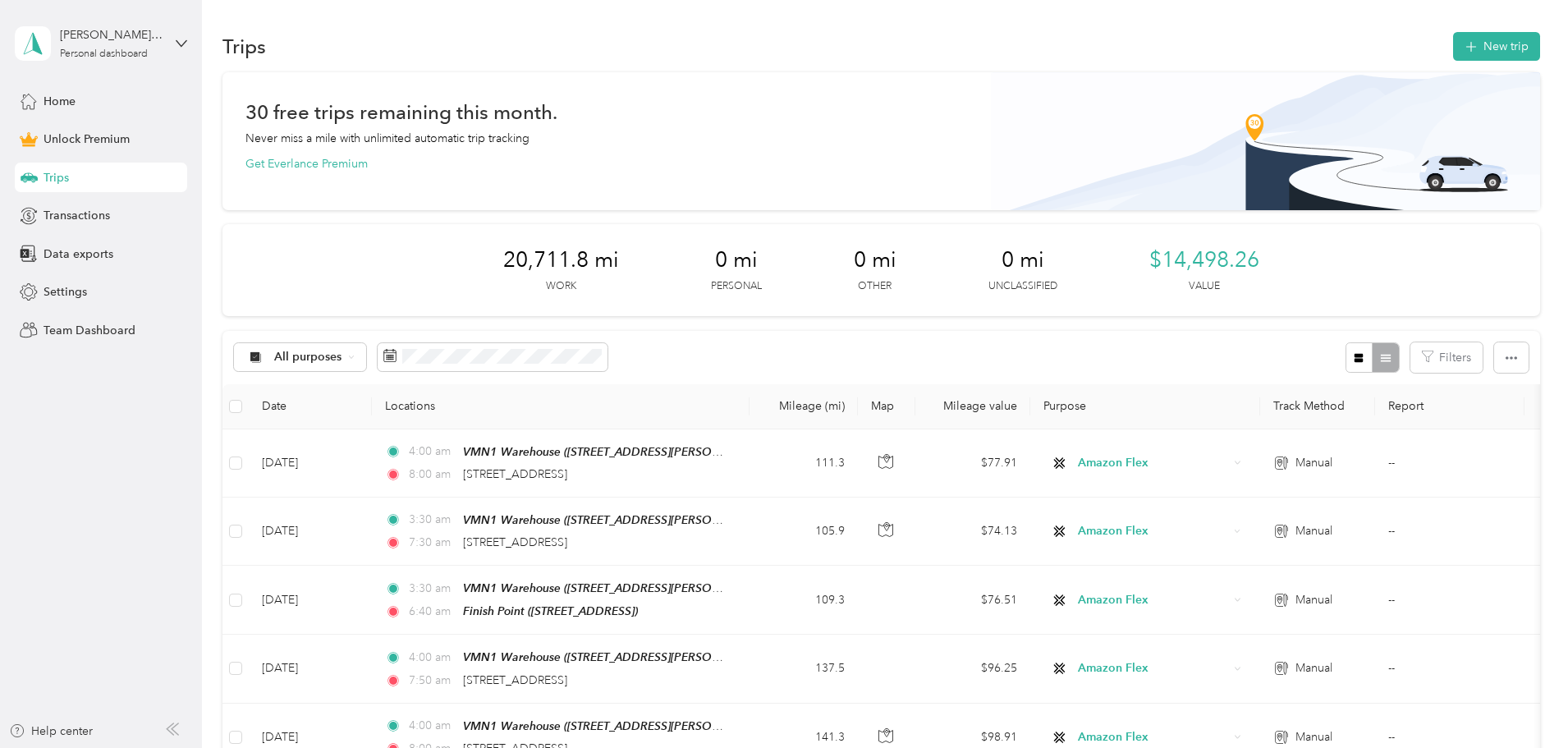
click at [1120, 349] on div "All purposes Filters" at bounding box center [881, 358] width 1318 height 54
click at [1453, 45] on button "New trip" at bounding box center [1496, 46] width 87 height 29
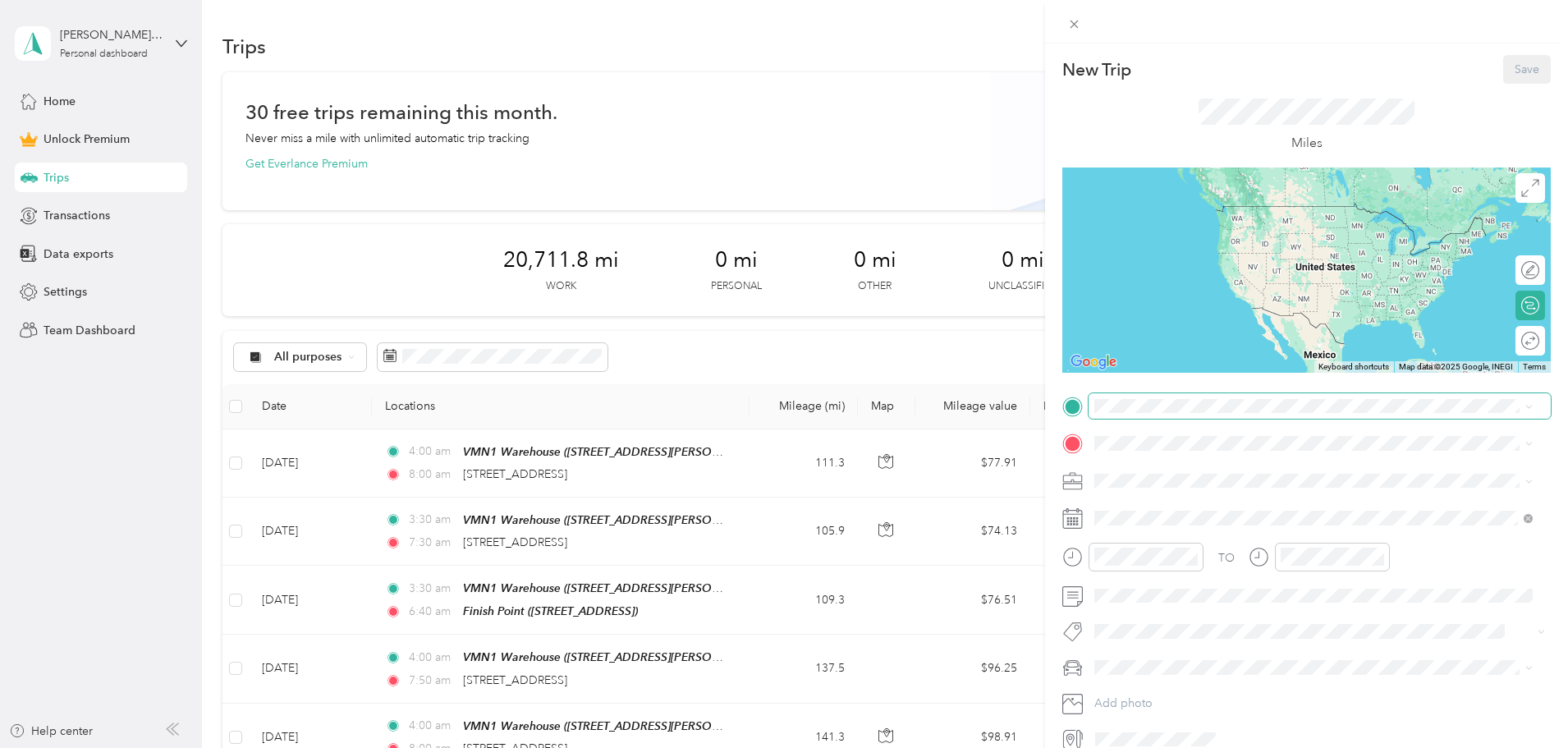
click at [1127, 415] on span at bounding box center [1320, 407] width 463 height 26
click at [1103, 393] on div "New Trip Save This trip cannot be edited because it is either under review, app…" at bounding box center [1306, 404] width 488 height 698
click at [1146, 477] on div "VMN1 Warehouse [STREET_ADDRESS][PERSON_NAME][US_STATE]" at bounding box center [1253, 482] width 255 height 35
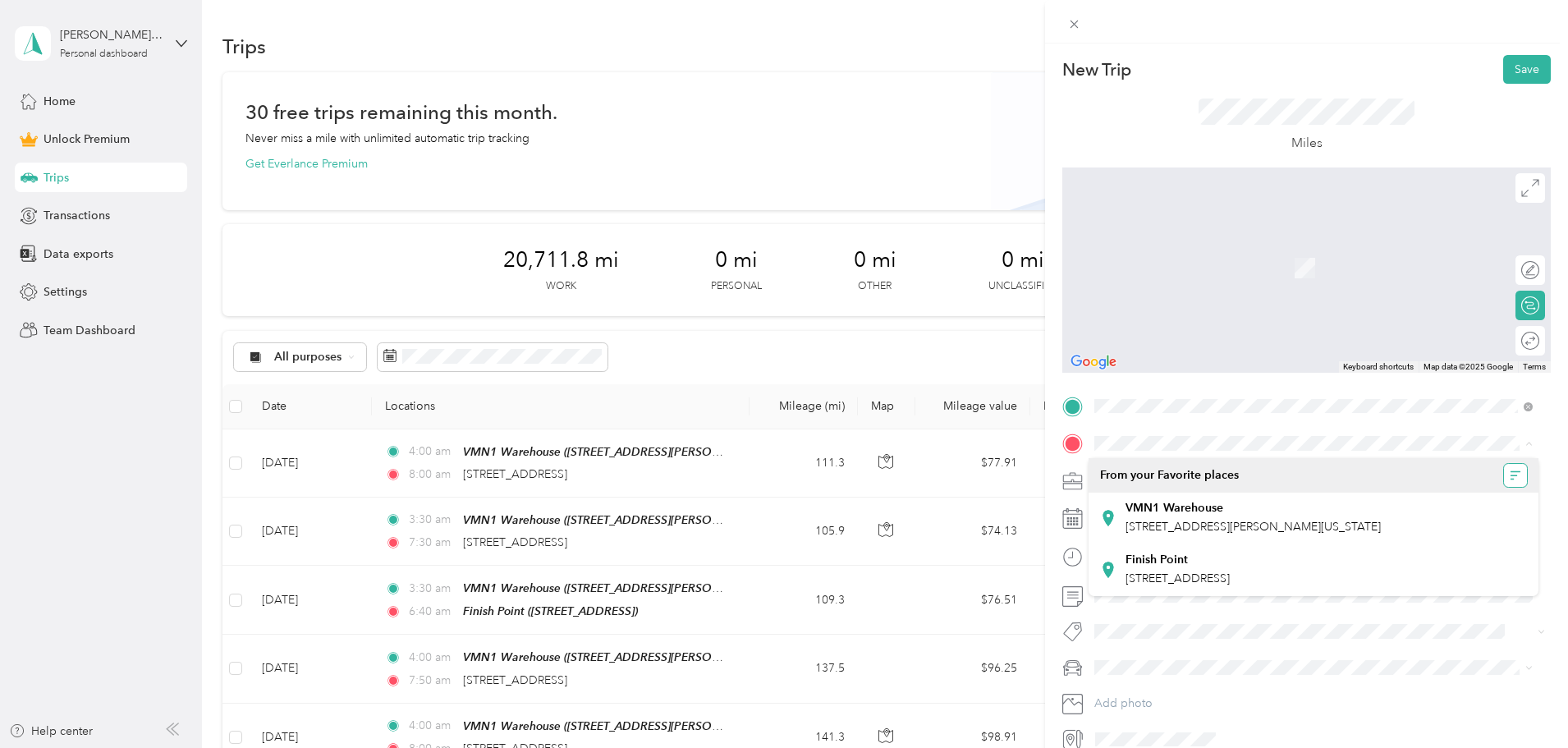
click at [1519, 472] on icon "button" at bounding box center [1516, 476] width 12 height 12
click at [1445, 515] on div "A - Z" at bounding box center [1465, 507] width 102 height 17
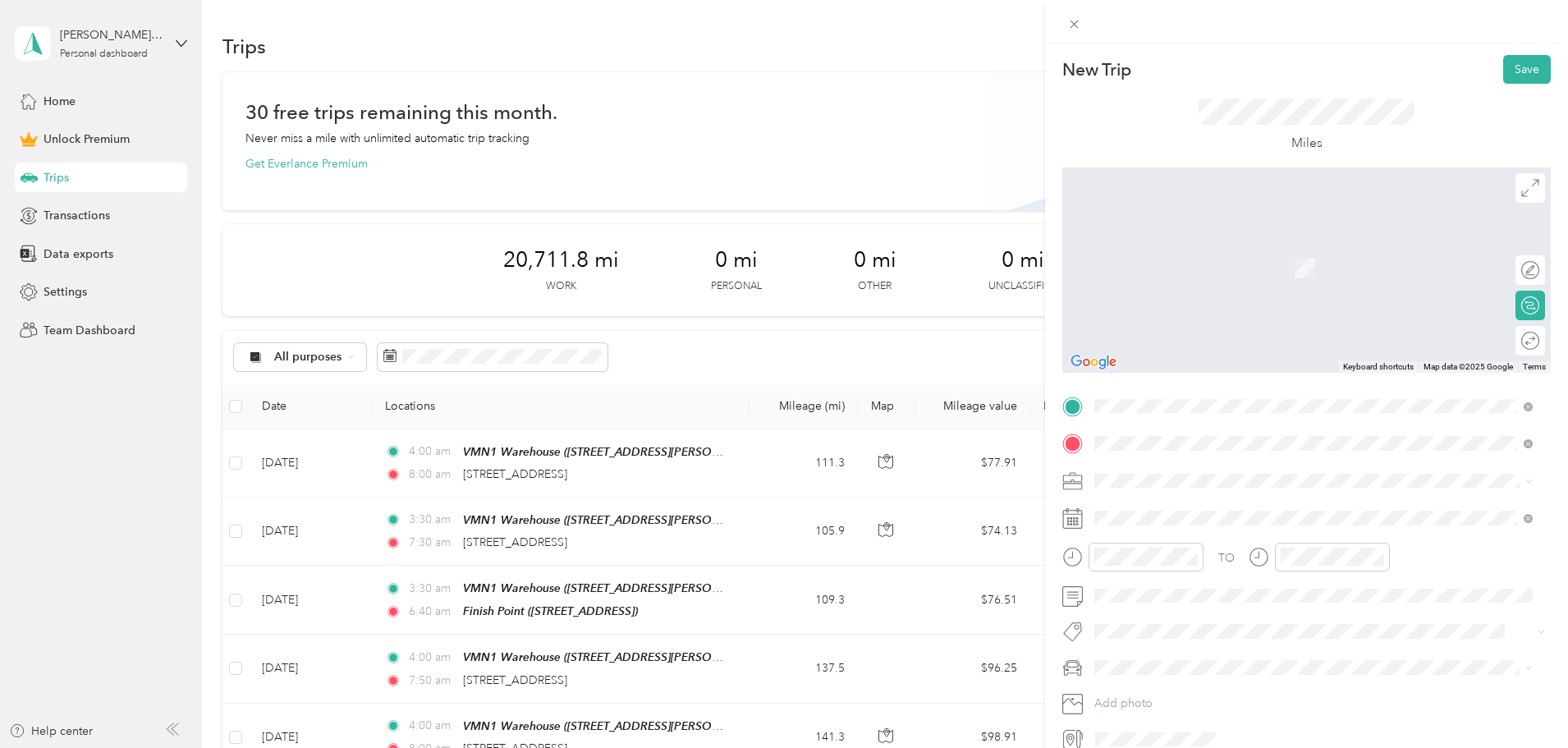
click at [1173, 510] on span "[STREET_ADDRESS][US_STATE]" at bounding box center [1208, 503] width 164 height 15
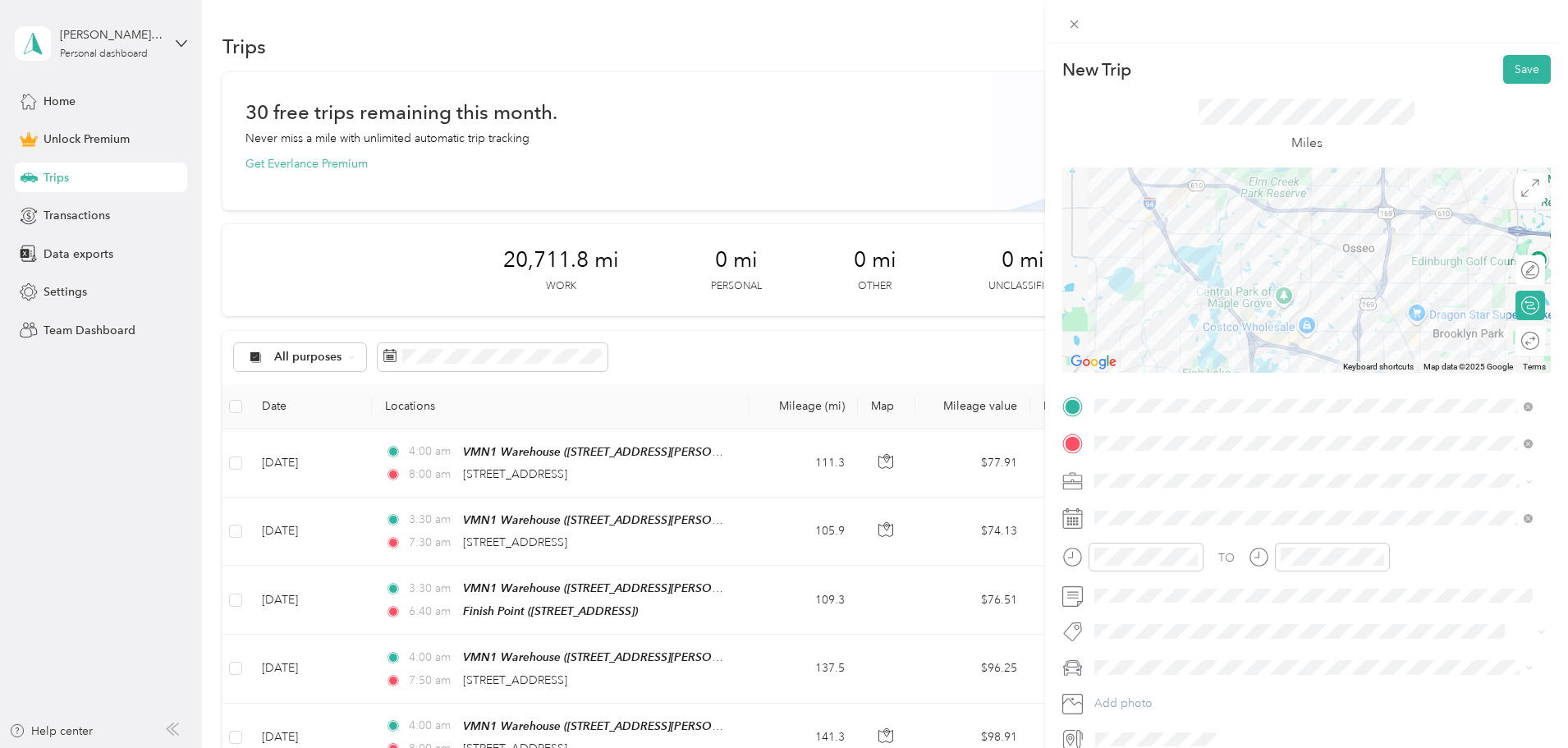
click at [1134, 565] on span "Amazon Flex" at bounding box center [1133, 567] width 67 height 14
click at [1069, 518] on rect at bounding box center [1068, 518] width 2 height 2
click at [1074, 521] on rect at bounding box center [1074, 522] width 2 height 2
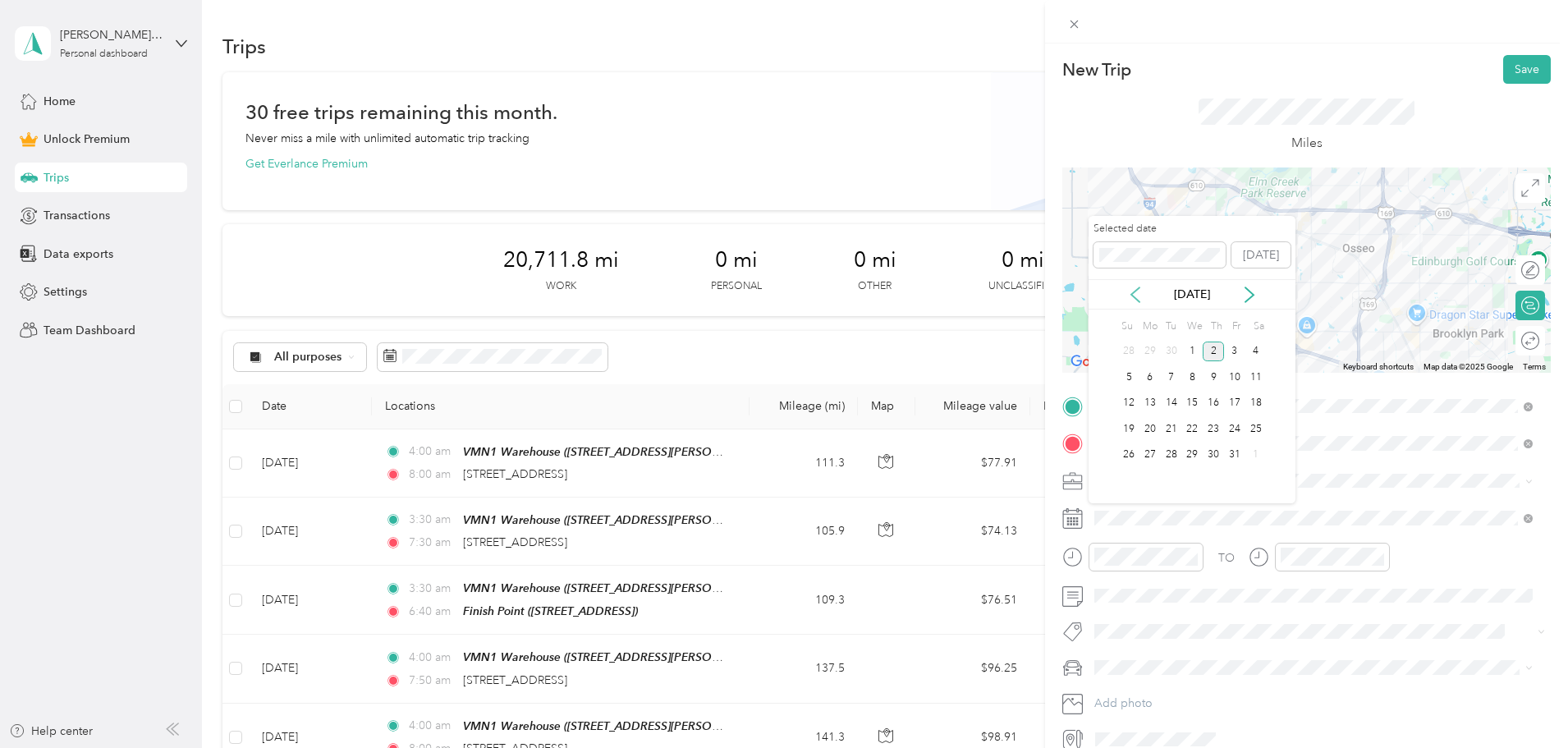
click at [1142, 292] on icon at bounding box center [1136, 295] width 17 height 17
click at [1195, 427] on div "24" at bounding box center [1192, 429] width 21 height 21
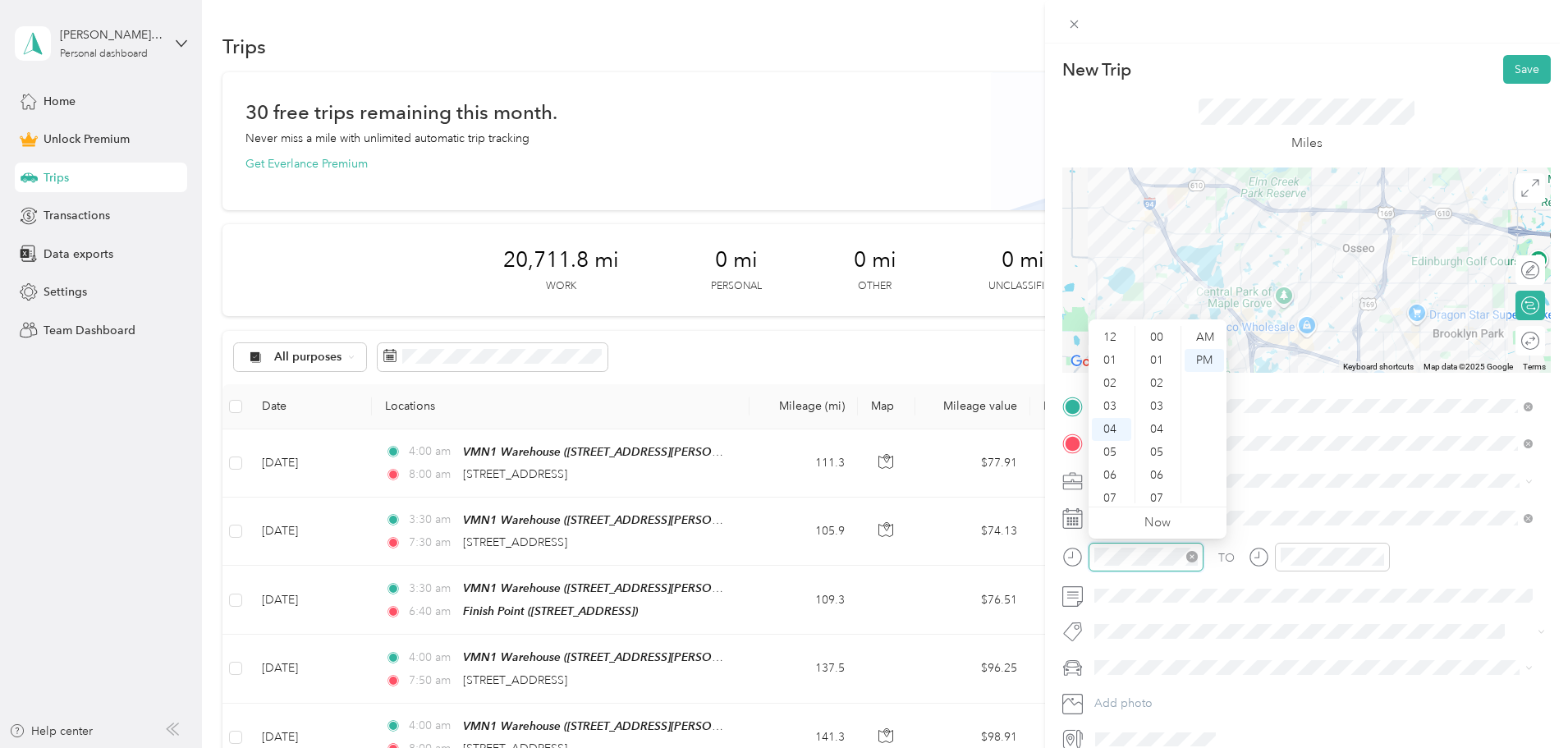
scroll to position [460, 0]
click at [1055, 555] on form "New Trip Save This trip cannot be edited because it is either under review, app…" at bounding box center [1306, 404] width 523 height 698
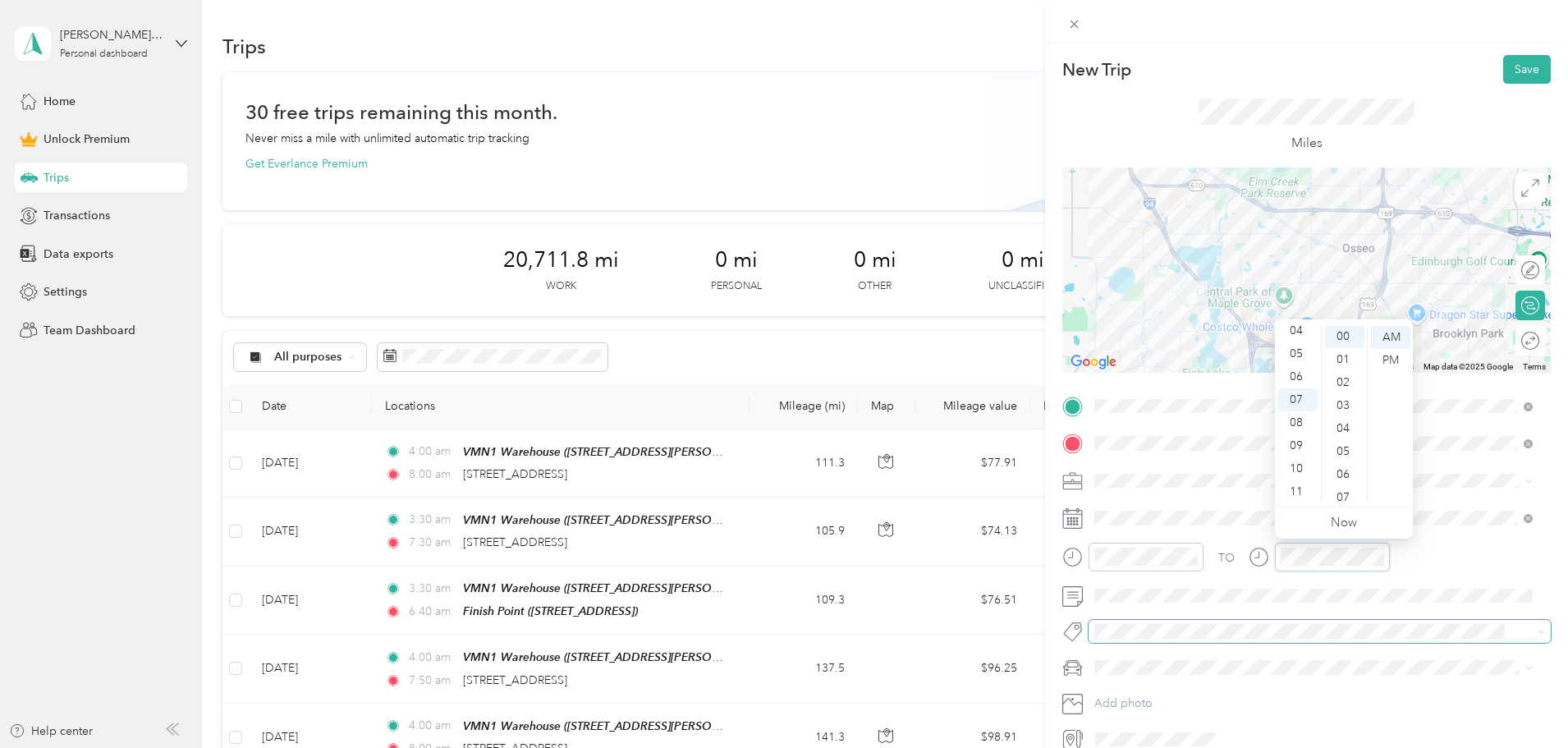
scroll to position [0, 0]
click at [1473, 558] on div "TO" at bounding box center [1306, 563] width 488 height 40
click at [1133, 693] on span "Toyota Corolla" at bounding box center [1138, 697] width 76 height 14
click at [1529, 67] on button "Save" at bounding box center [1528, 69] width 48 height 29
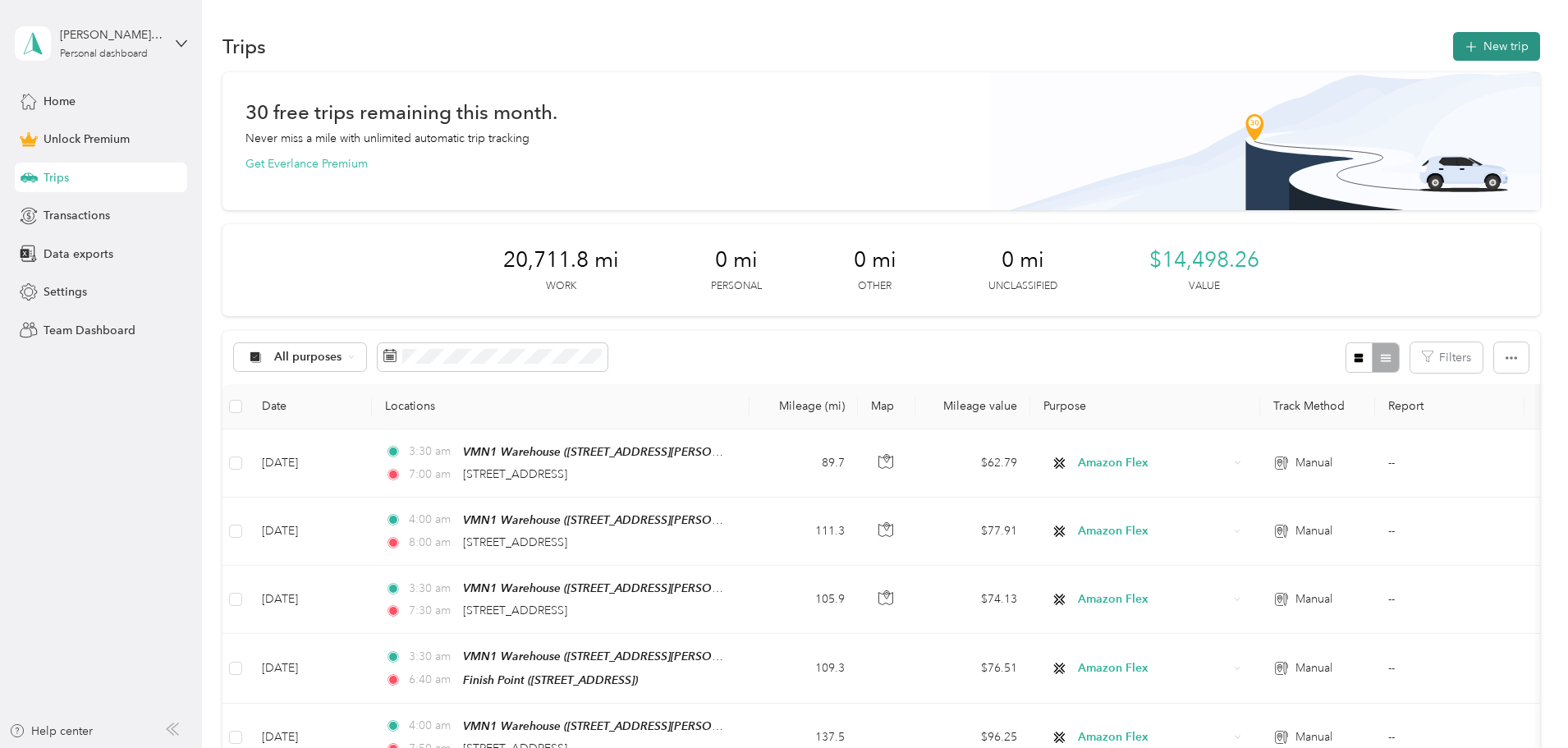
click at [1453, 47] on button "New trip" at bounding box center [1496, 46] width 87 height 29
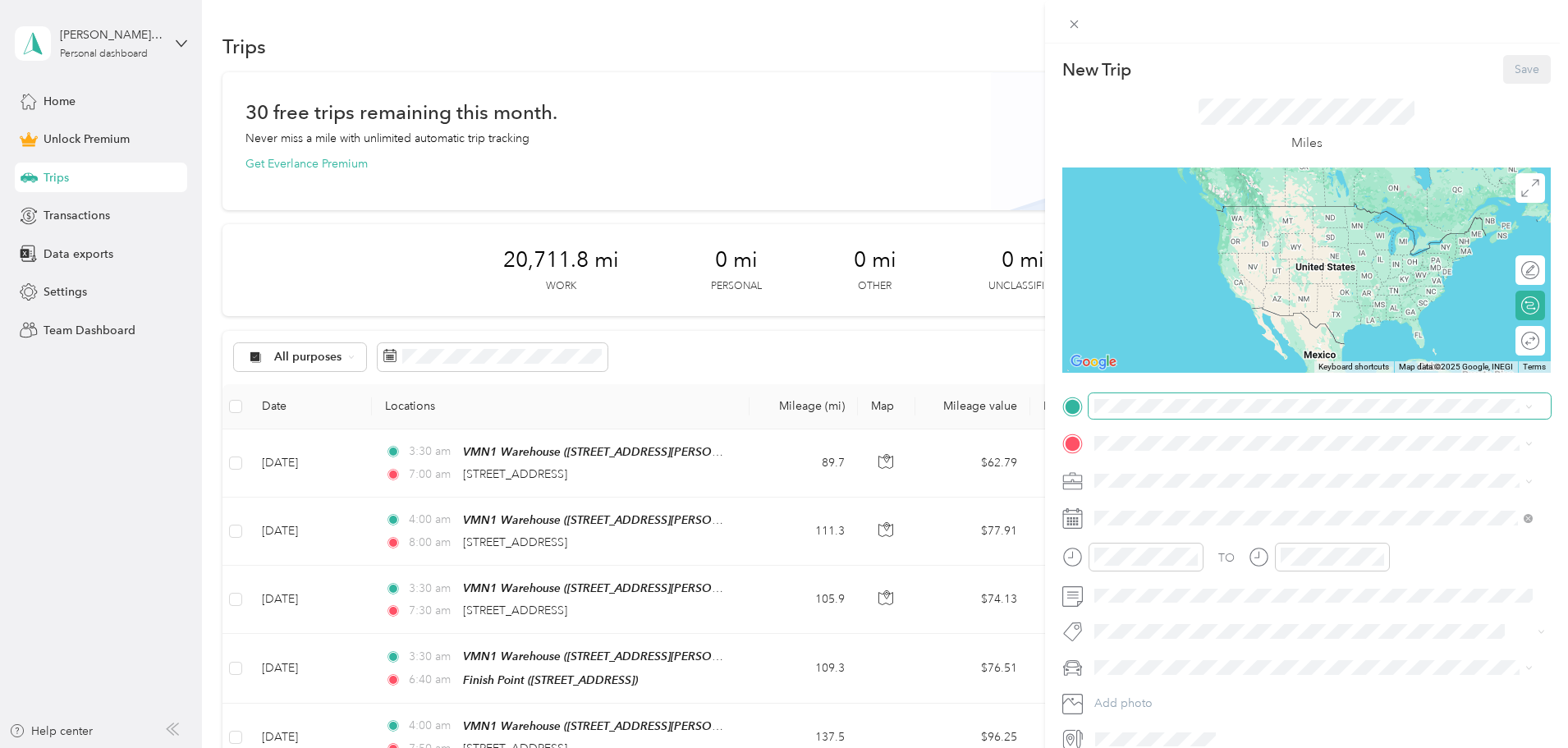
click at [1137, 415] on span at bounding box center [1320, 407] width 463 height 26
click at [1157, 471] on span "[STREET_ADDRESS][PERSON_NAME][US_STATE]" at bounding box center [1253, 466] width 255 height 15
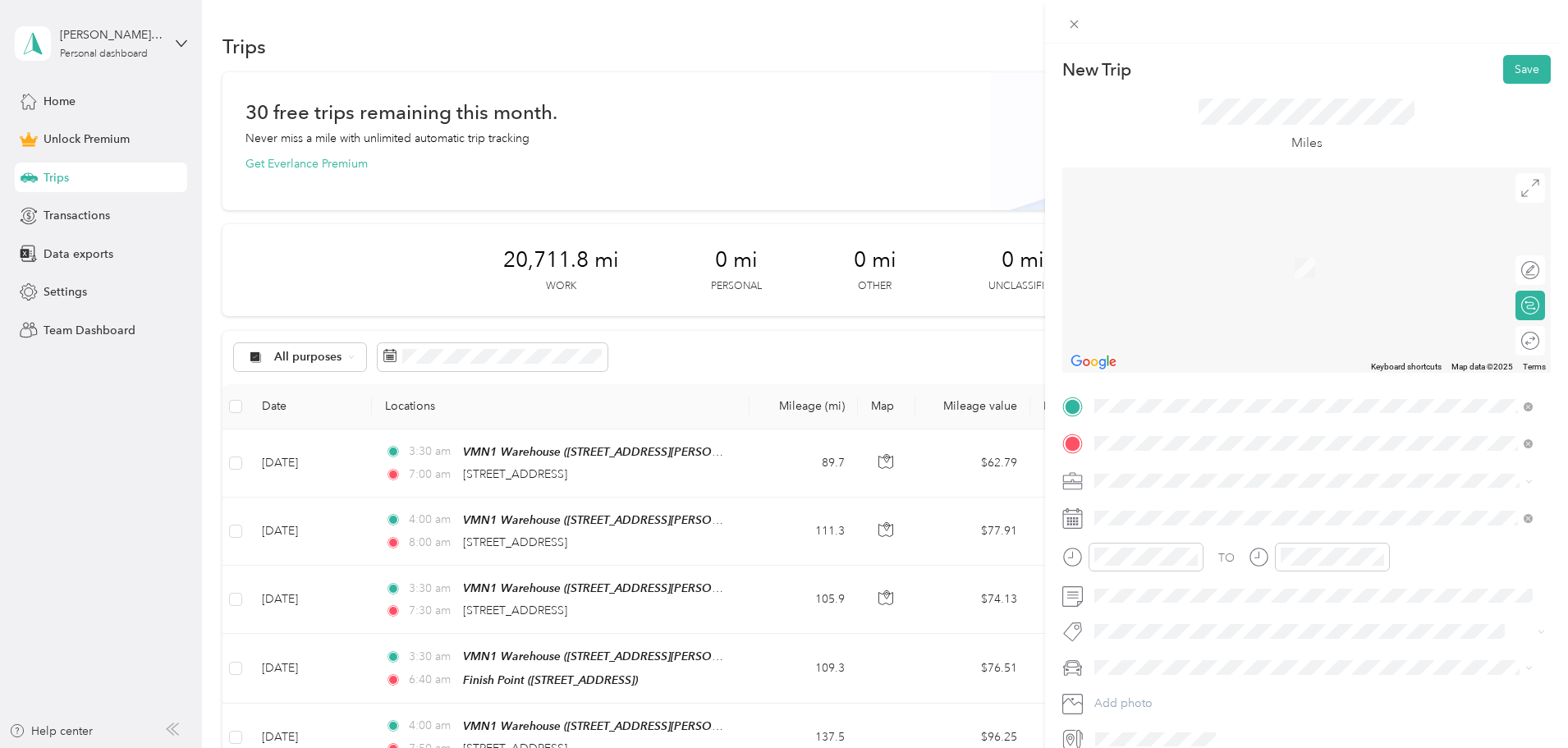
click at [1177, 507] on span "[STREET_ADDRESS][US_STATE]" at bounding box center [1208, 503] width 164 height 15
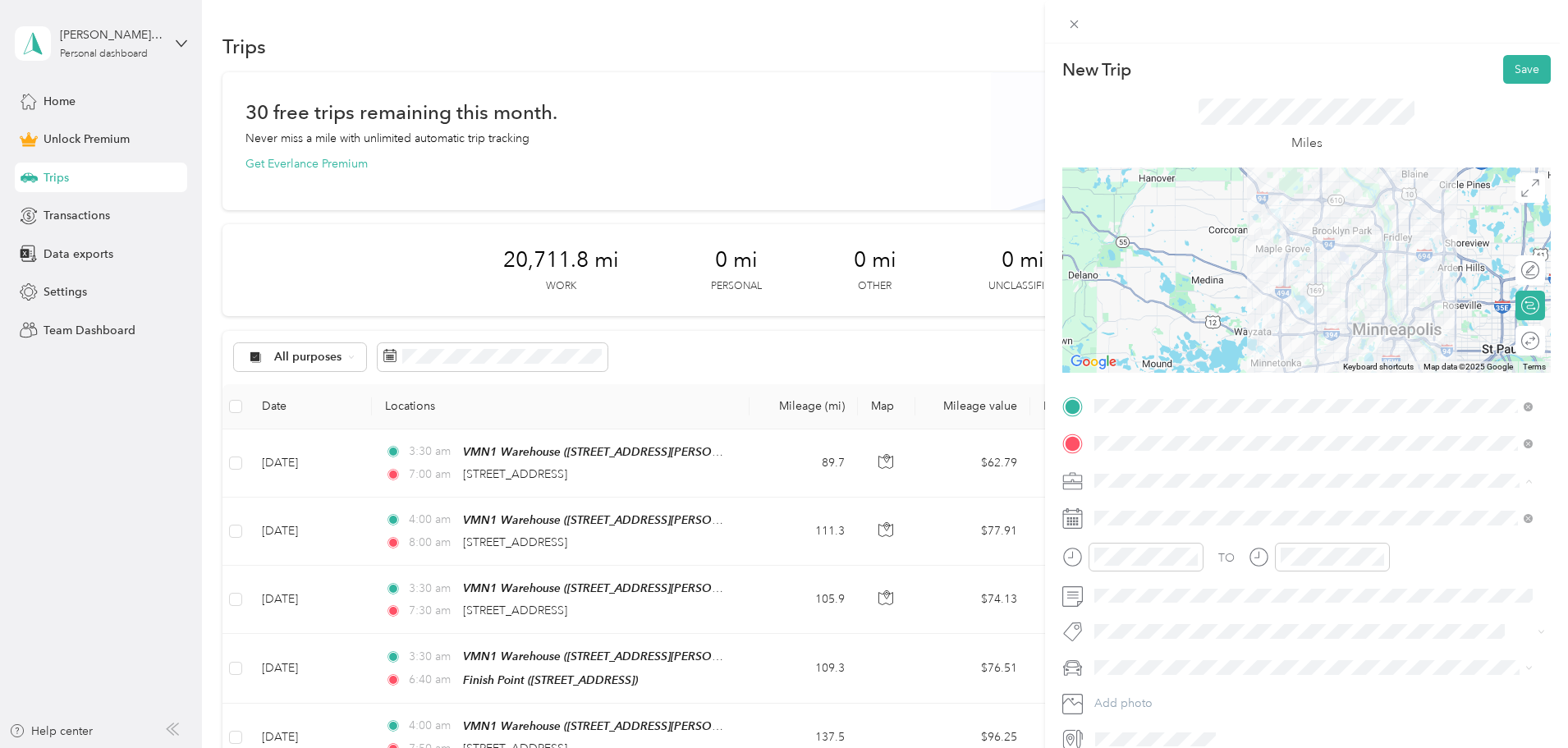
click at [1125, 573] on li "Amazon Flex" at bounding box center [1314, 567] width 450 height 29
click at [1076, 520] on icon at bounding box center [1072, 518] width 21 height 21
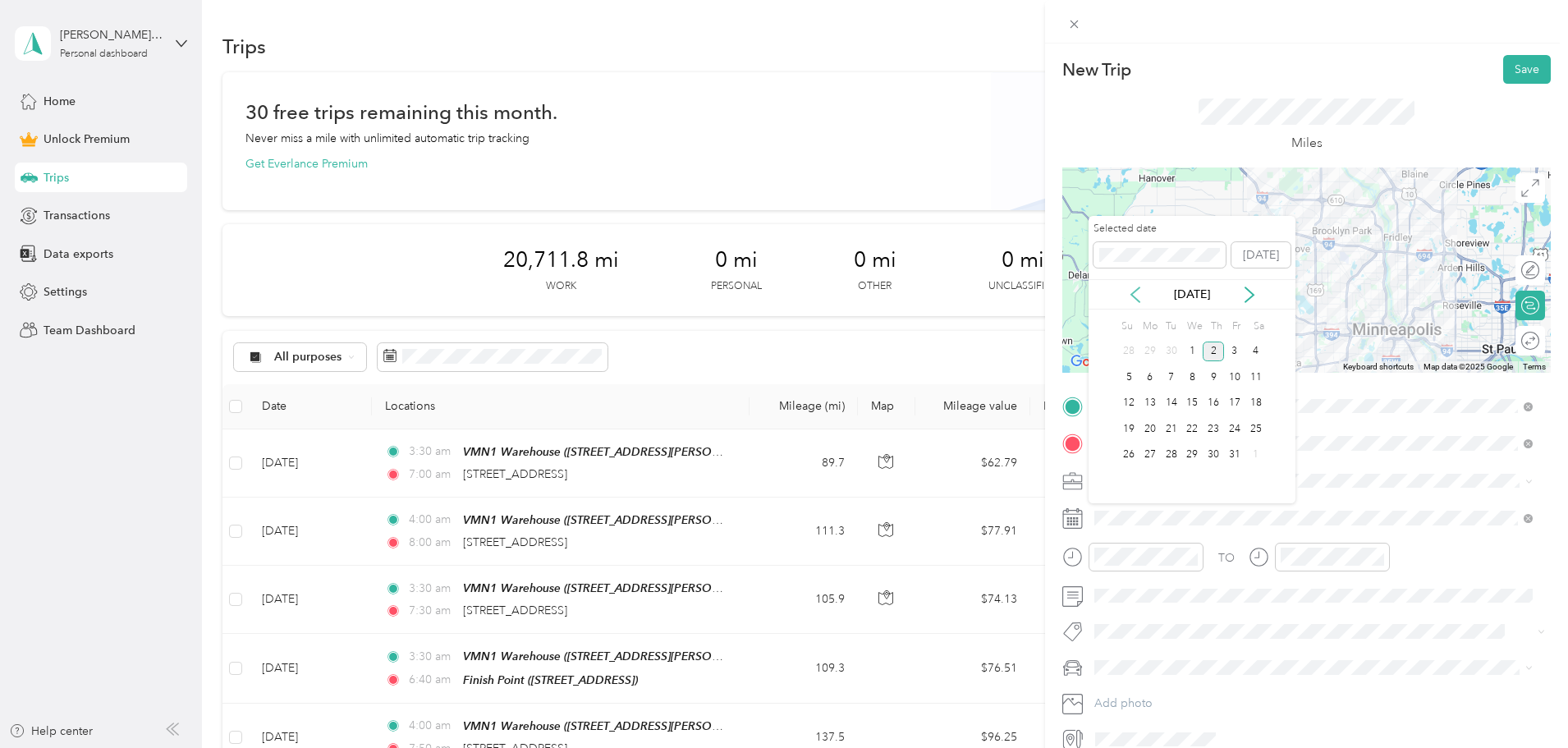
click at [1138, 293] on icon at bounding box center [1136, 295] width 17 height 17
click at [1205, 430] on div "25" at bounding box center [1214, 429] width 21 height 21
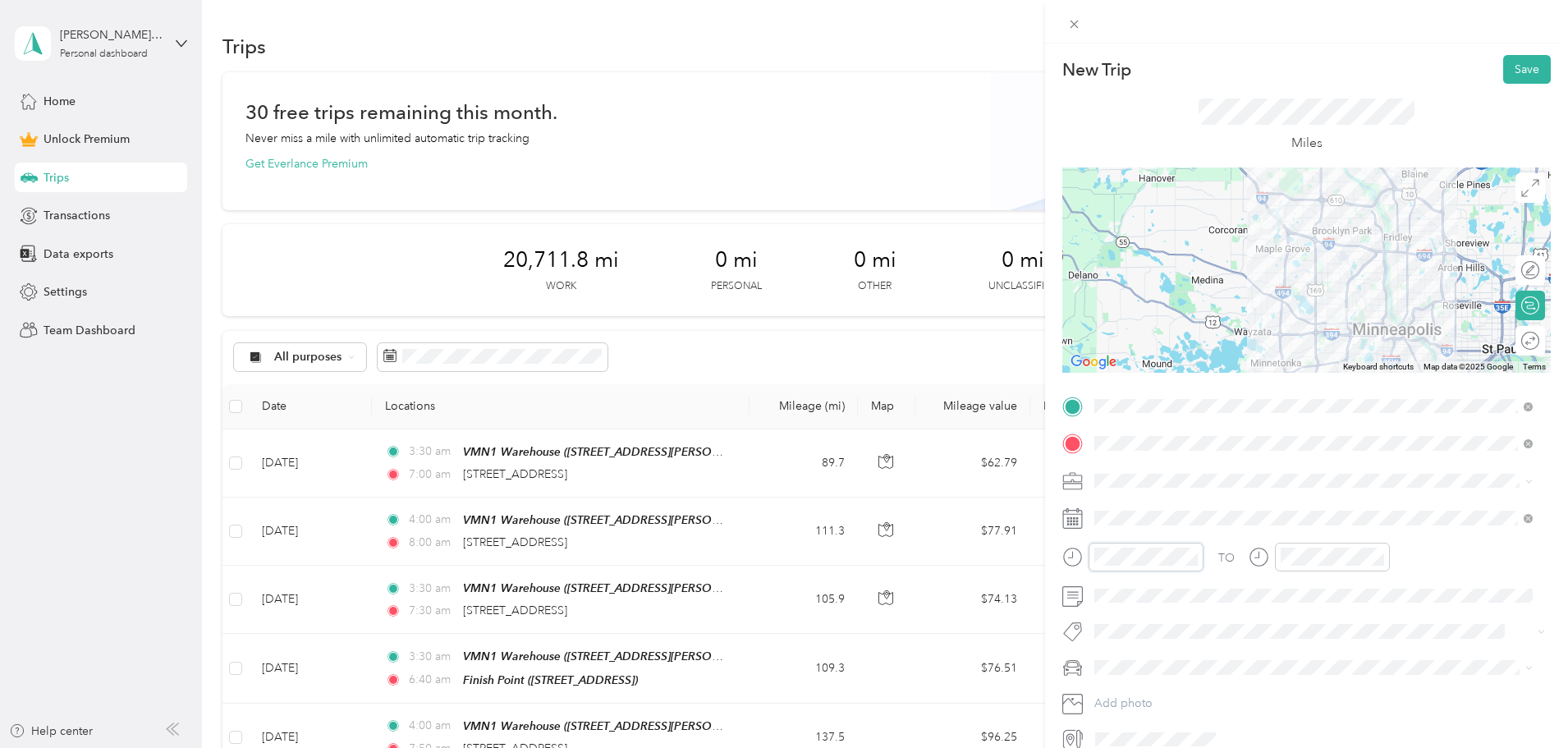
click at [1088, 551] on div at bounding box center [1133, 557] width 141 height 29
click at [1129, 696] on span "Toyota Corolla" at bounding box center [1138, 697] width 76 height 14
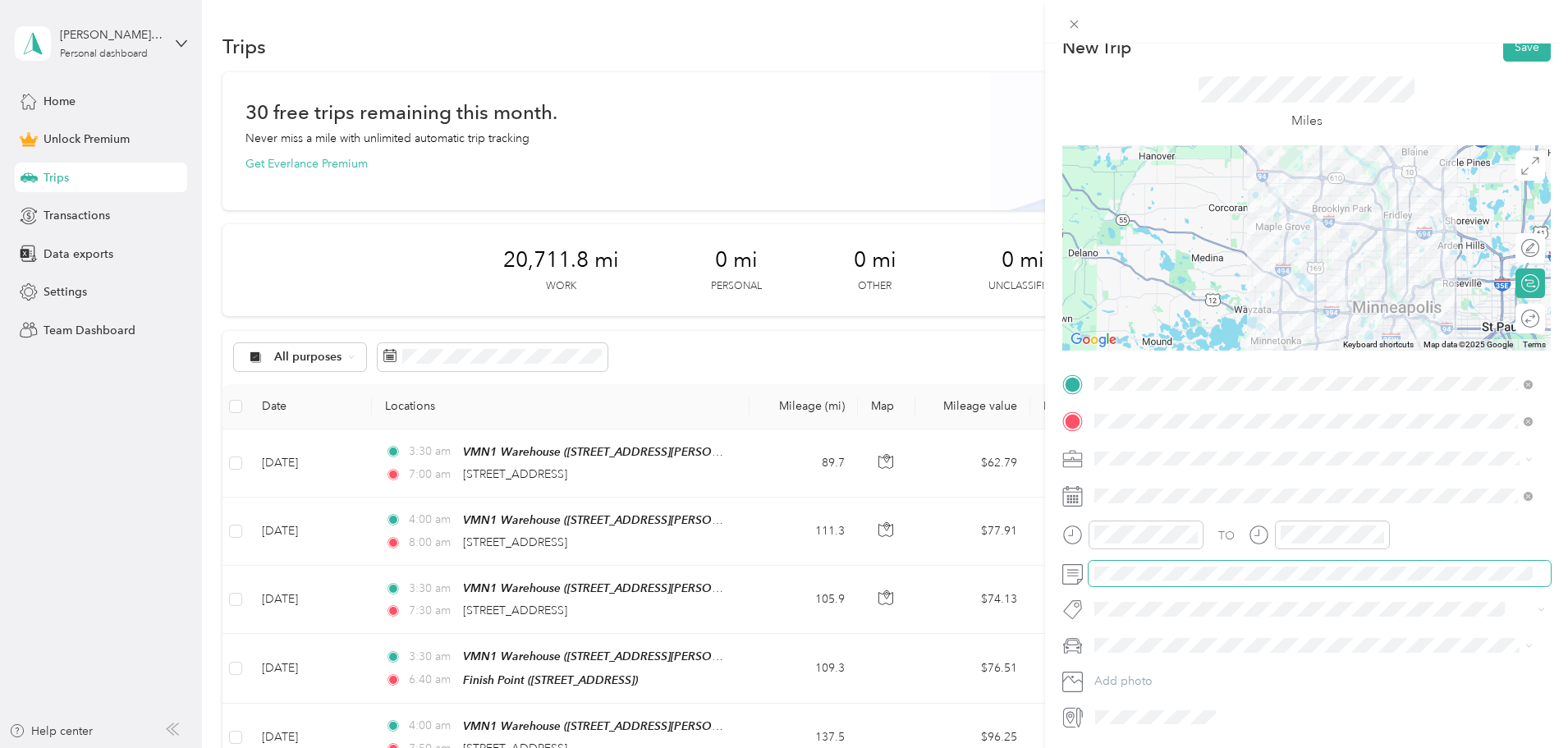
scroll to position [0, 0]
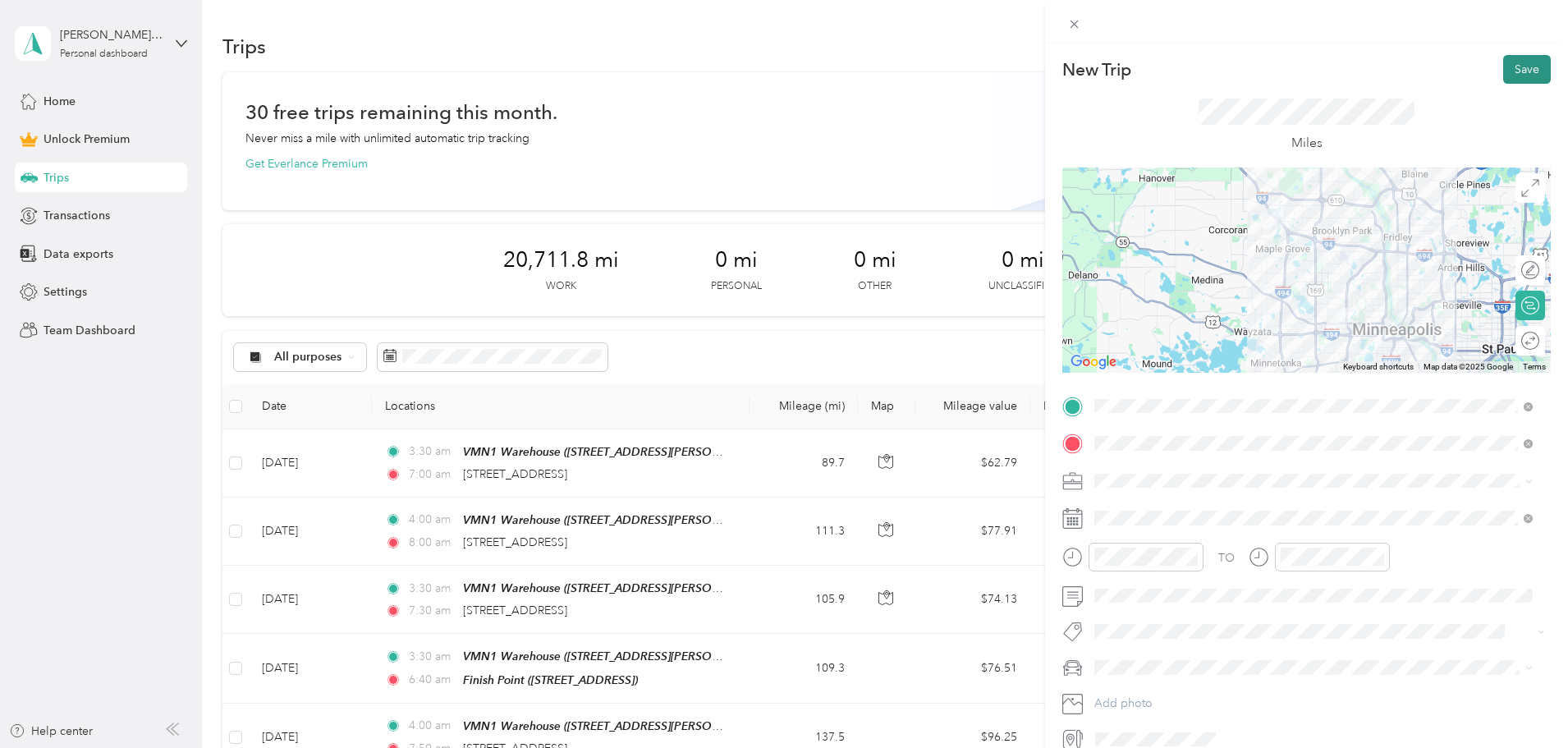
click at [1522, 67] on button "Save" at bounding box center [1528, 69] width 48 height 29
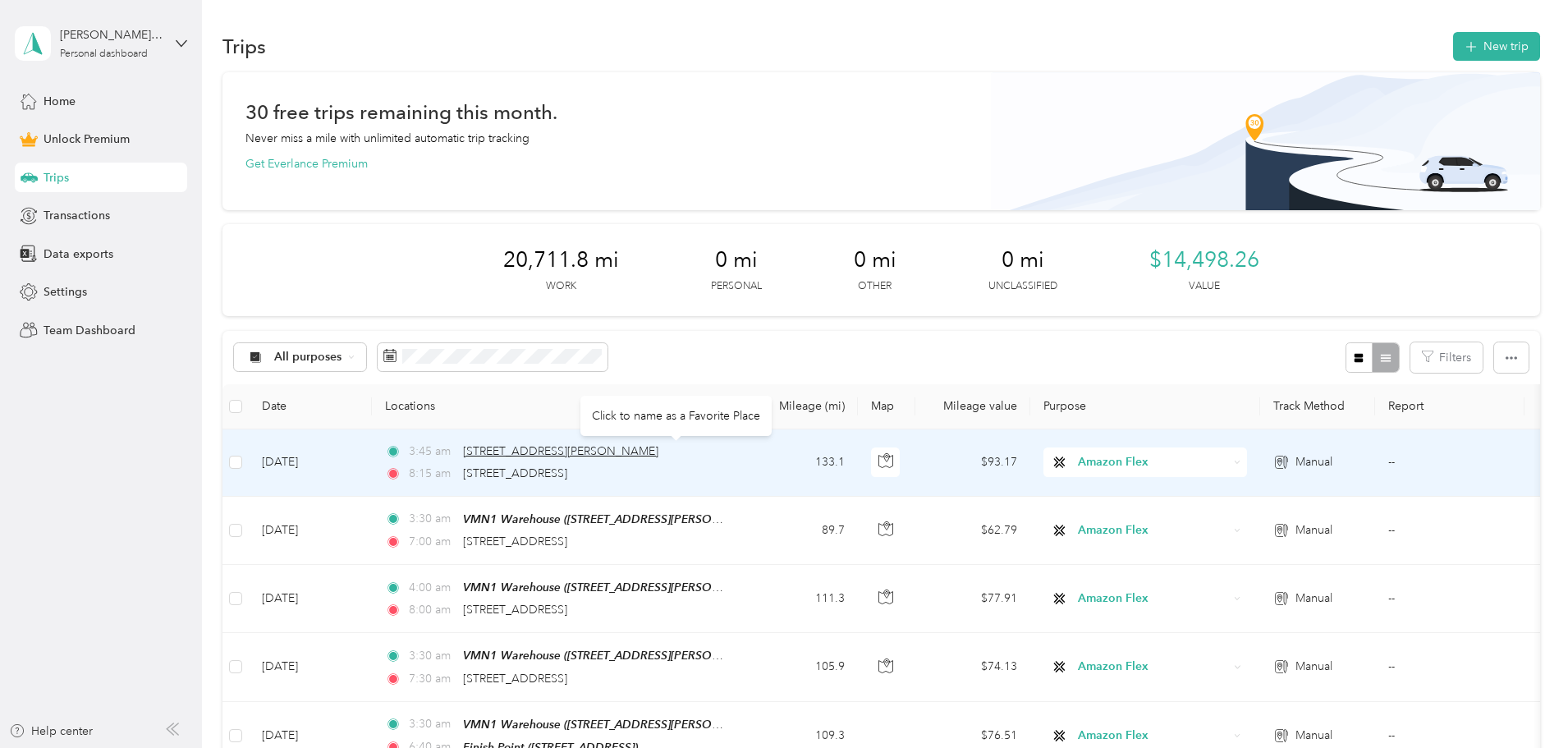
click at [658, 457] on span "[STREET_ADDRESS][PERSON_NAME]" at bounding box center [561, 451] width 196 height 14
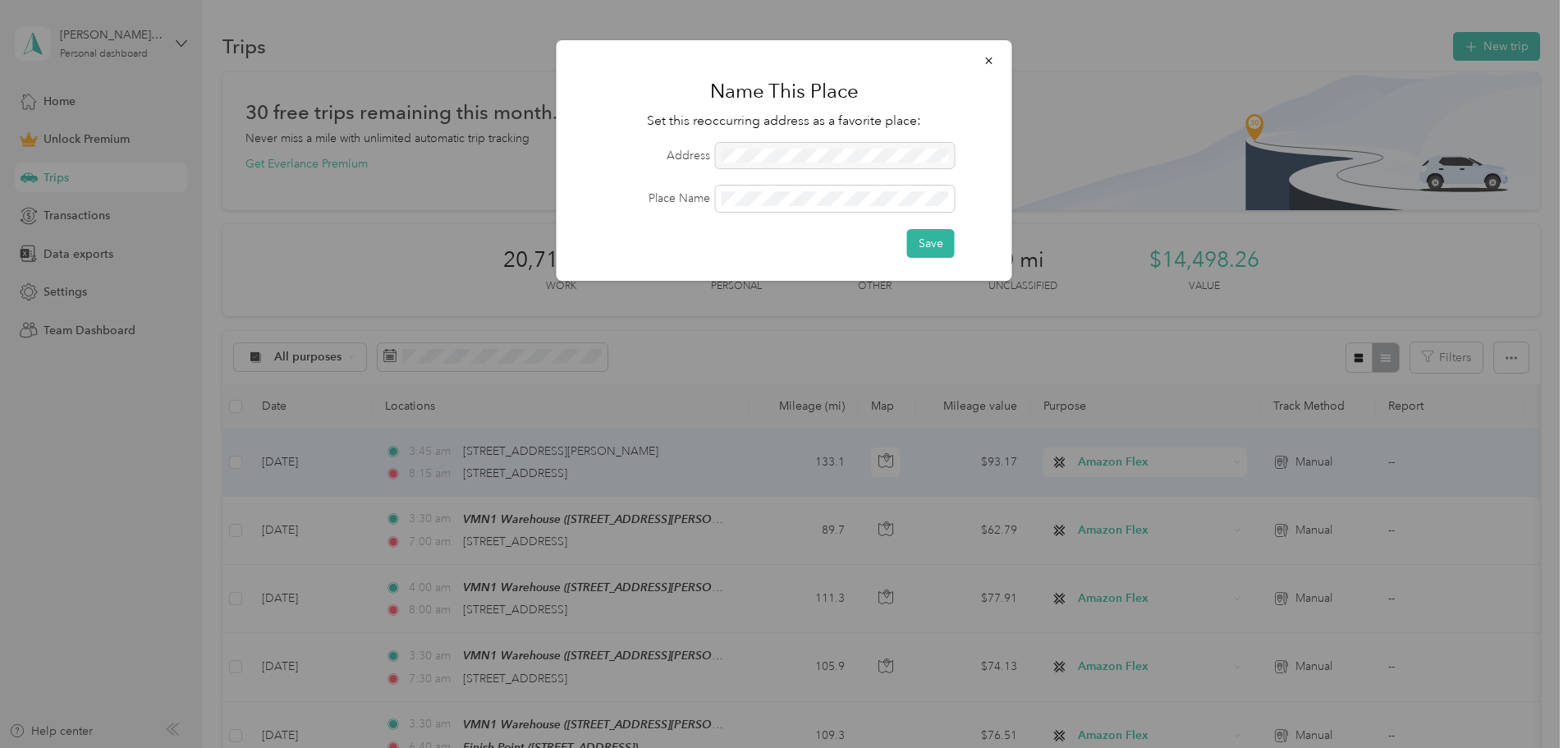
click at [734, 229] on div "Save" at bounding box center [785, 243] width 410 height 29
click at [933, 247] on button "Save" at bounding box center [931, 243] width 48 height 29
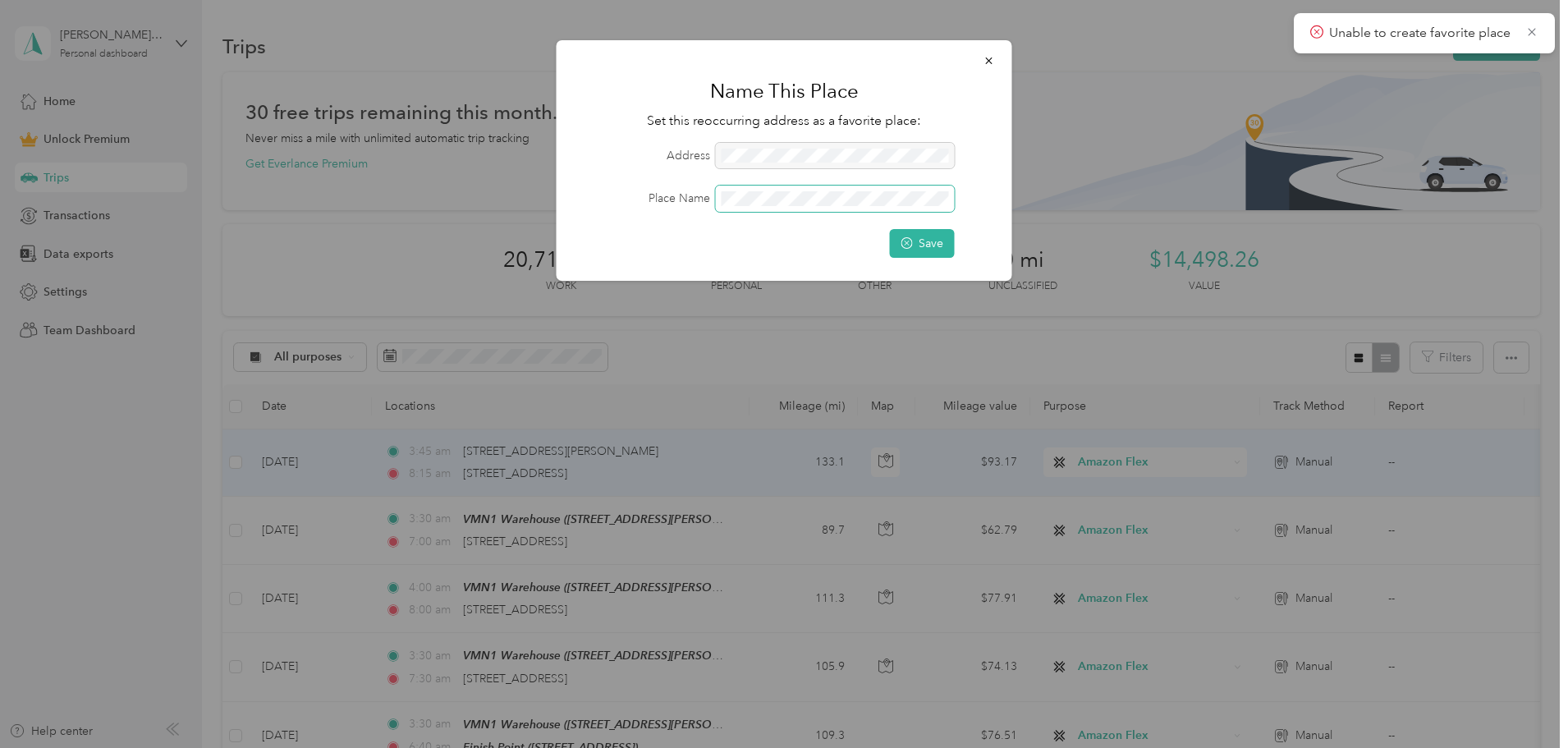
click at [834, 190] on span at bounding box center [835, 199] width 239 height 26
click at [849, 98] on h1 "Name This Place" at bounding box center [785, 91] width 410 height 40
click at [915, 245] on button "Save" at bounding box center [922, 243] width 65 height 29
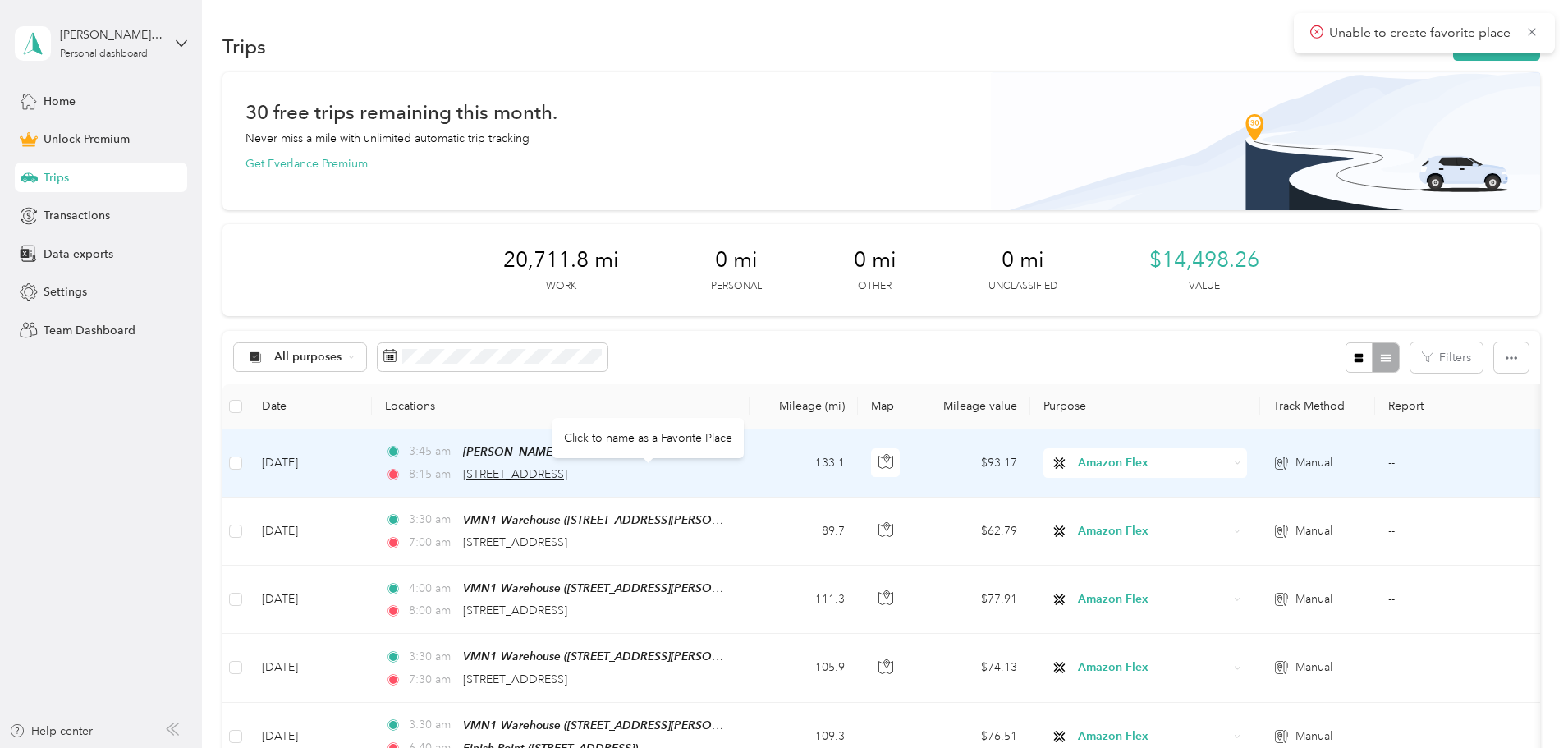
click at [568, 469] on span "[STREET_ADDRESS]" at bounding box center [516, 474] width 104 height 14
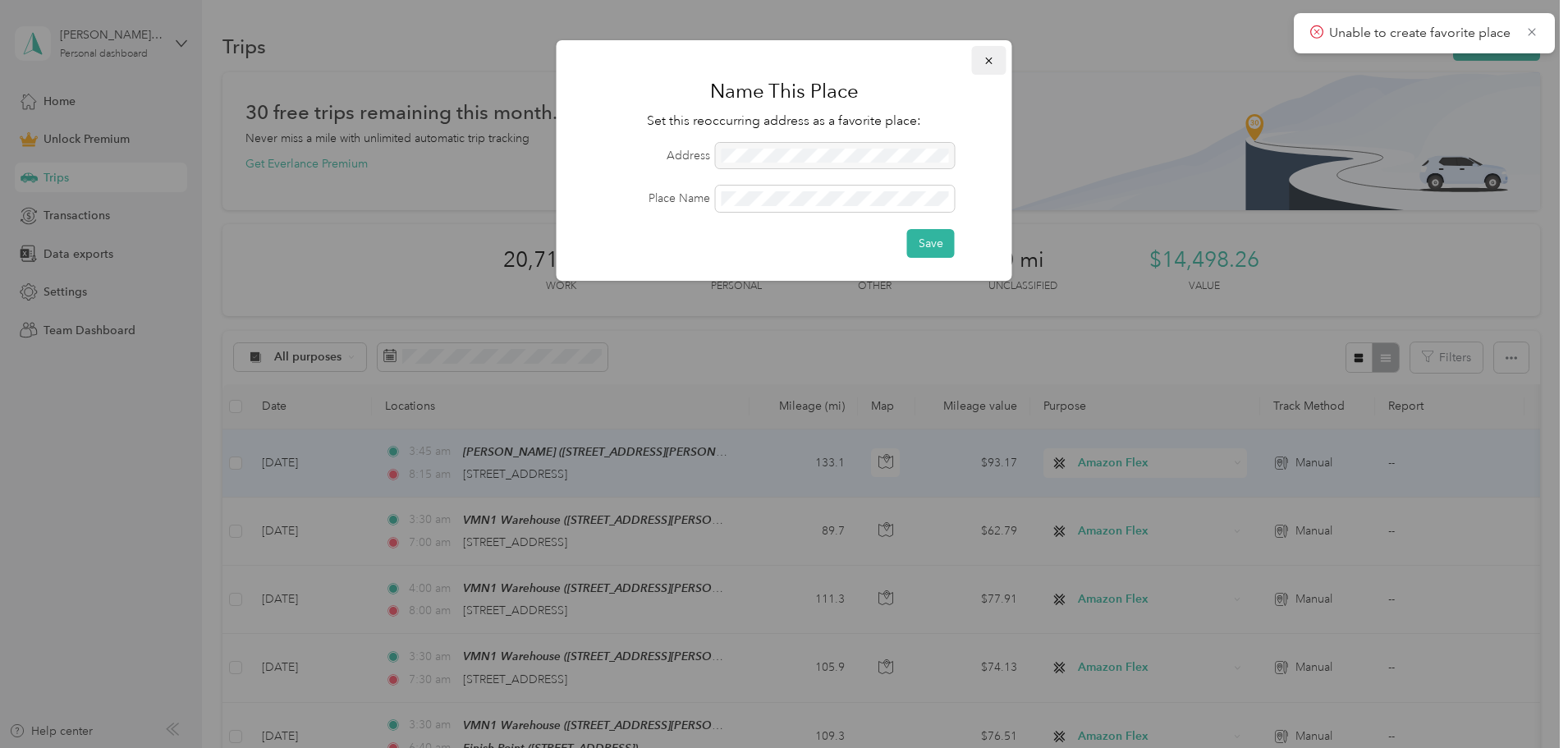
click at [991, 64] on icon "button" at bounding box center [989, 61] width 7 height 7
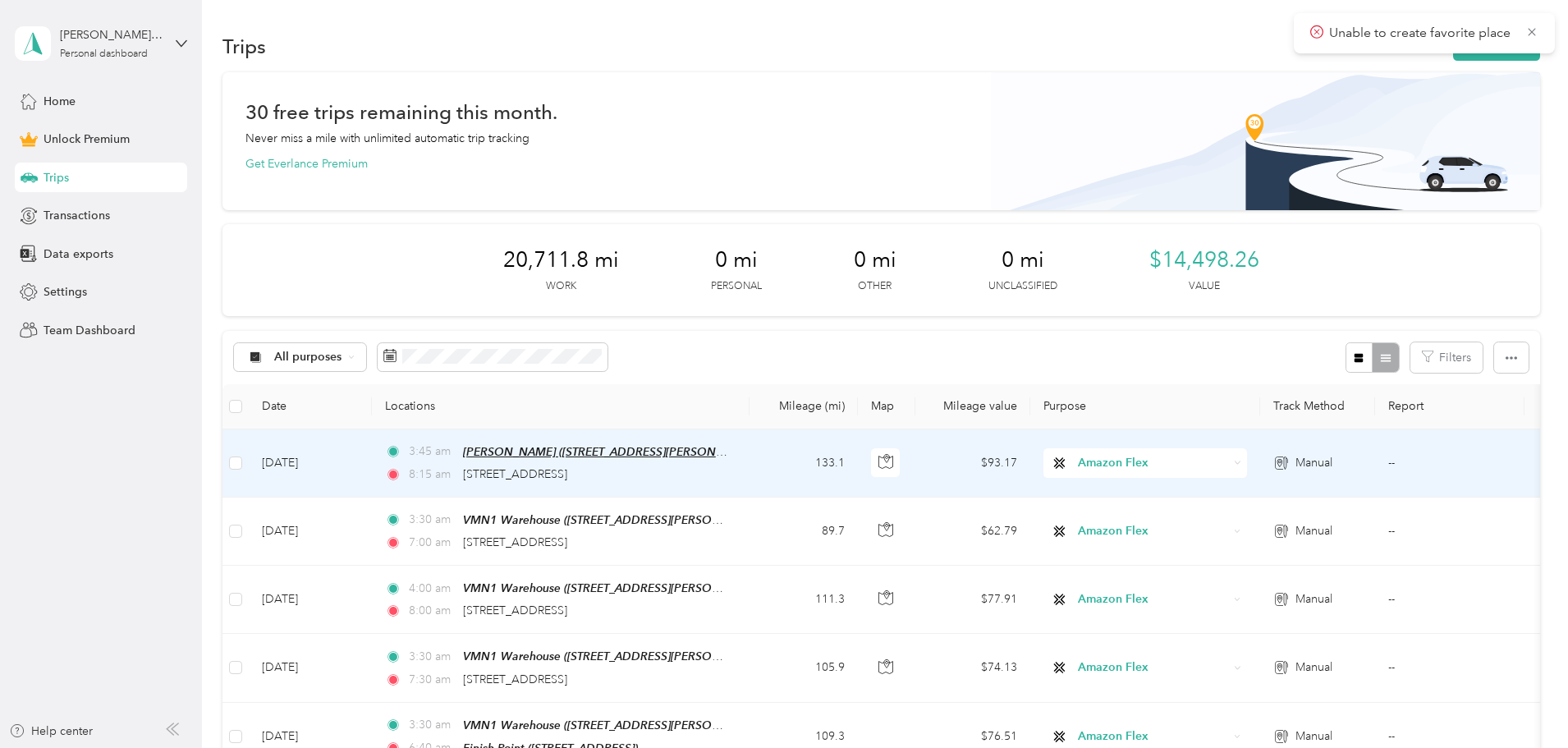
click at [644, 449] on span "[PERSON_NAME] ([STREET_ADDRESS][PERSON_NAME][US_STATE])" at bounding box center [641, 452] width 356 height 14
click at [639, 416] on button "Edit Place" at bounding box center [625, 412] width 93 height 29
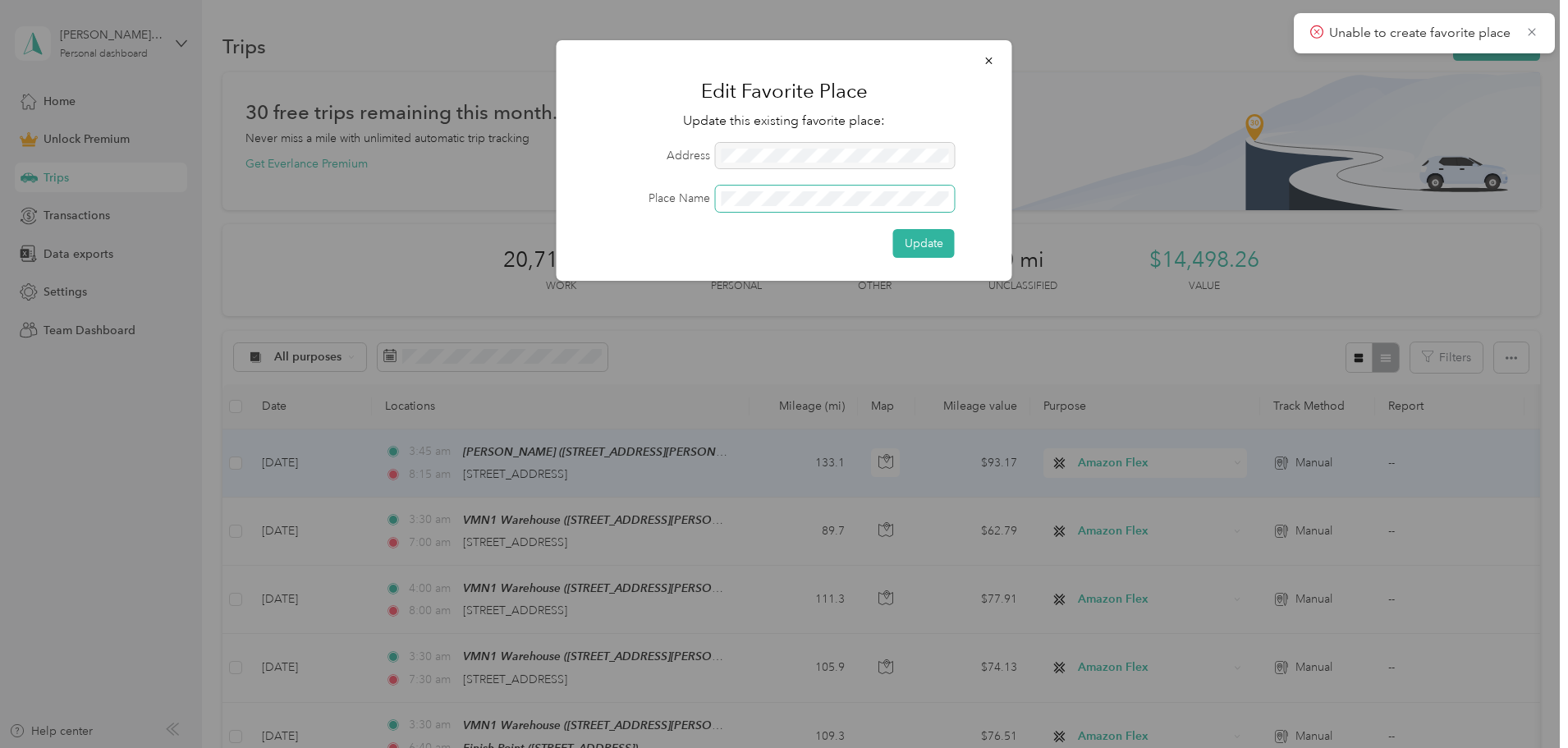
click at [644, 182] on form "Address Place Name Update" at bounding box center [785, 200] width 410 height 115
click at [923, 245] on button "Update" at bounding box center [924, 243] width 62 height 29
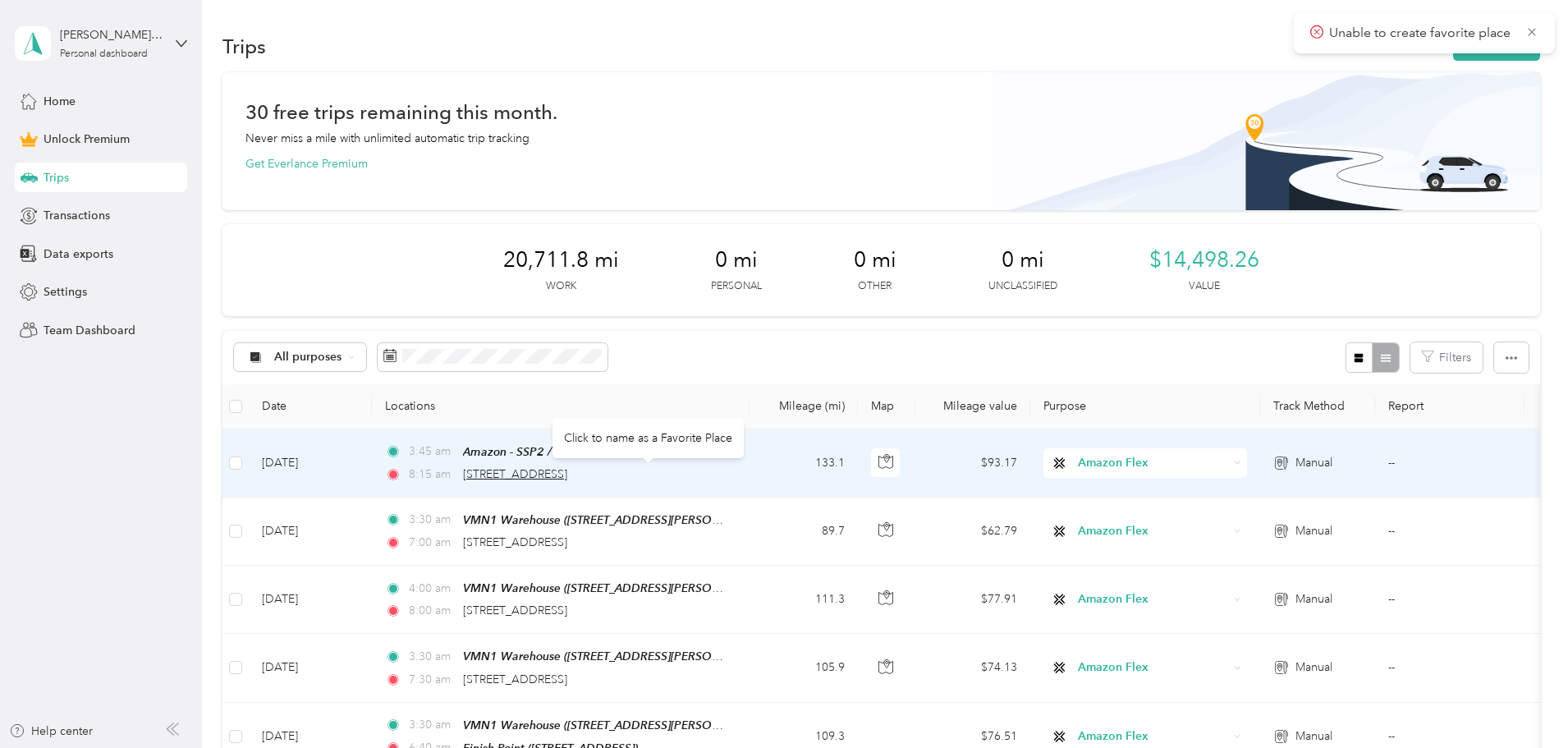
click at [568, 472] on span "[STREET_ADDRESS]" at bounding box center [516, 474] width 104 height 14
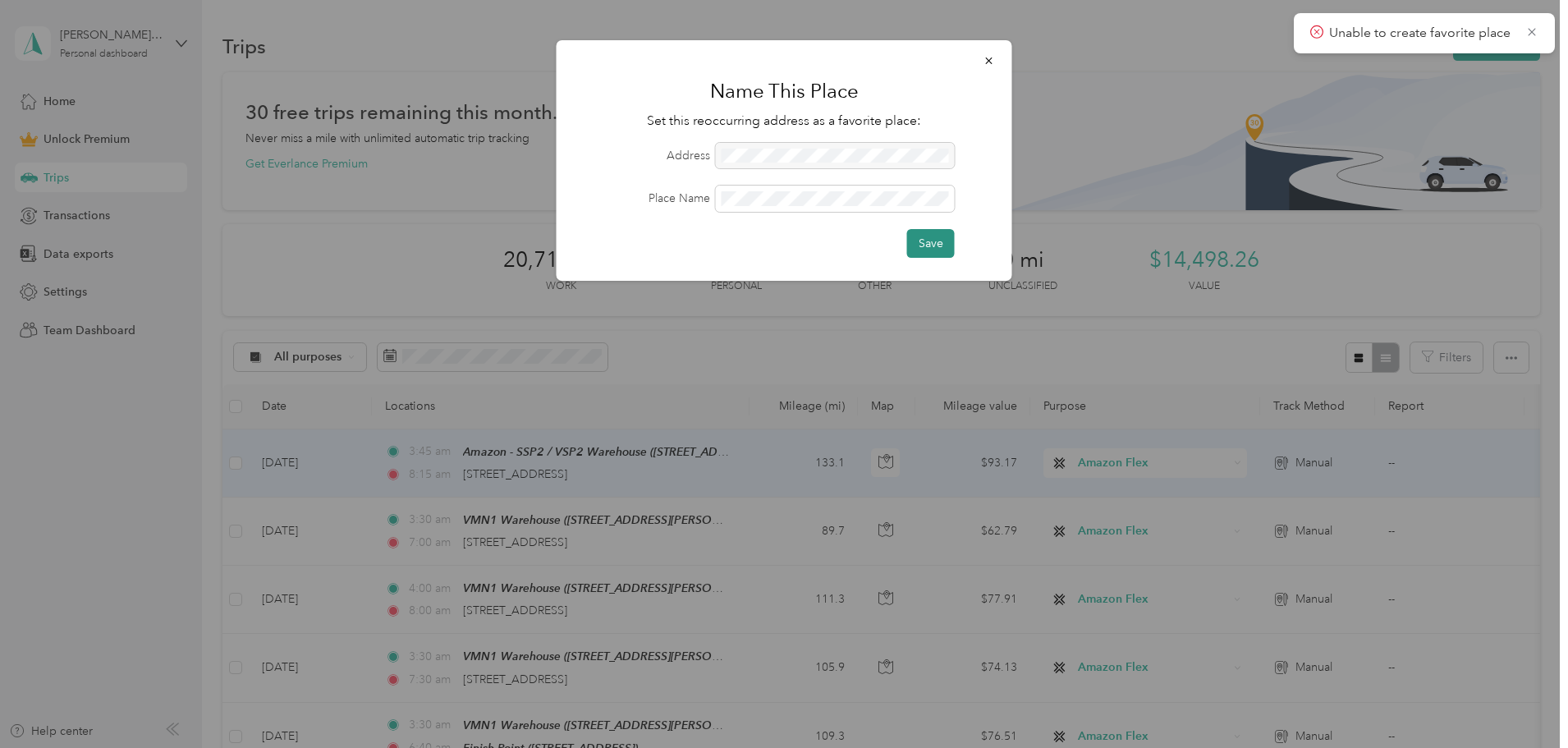
click at [926, 240] on button "Save" at bounding box center [931, 243] width 48 height 29
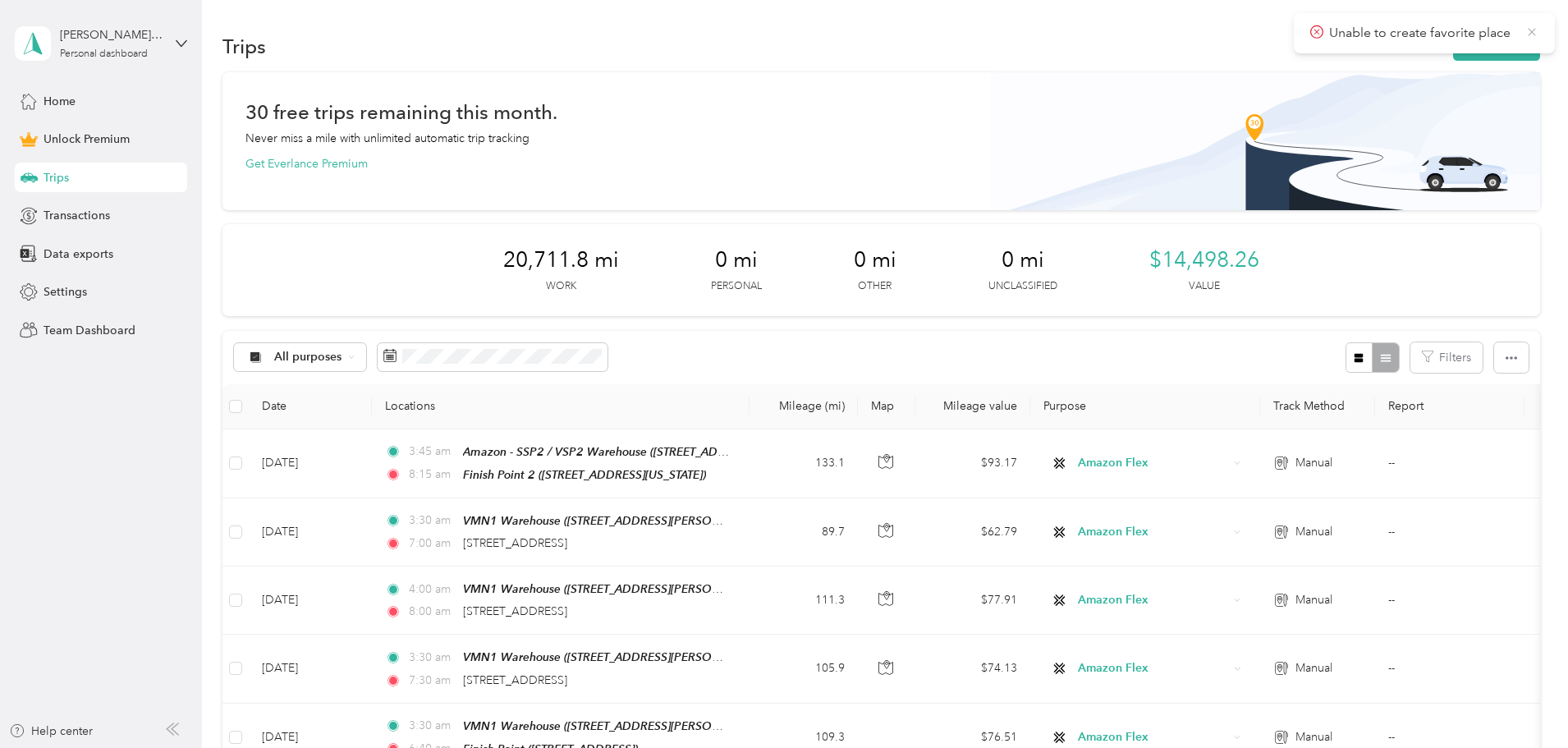
click at [1536, 27] on icon at bounding box center [1532, 32] width 13 height 15
click at [1453, 49] on button "New trip" at bounding box center [1496, 46] width 87 height 29
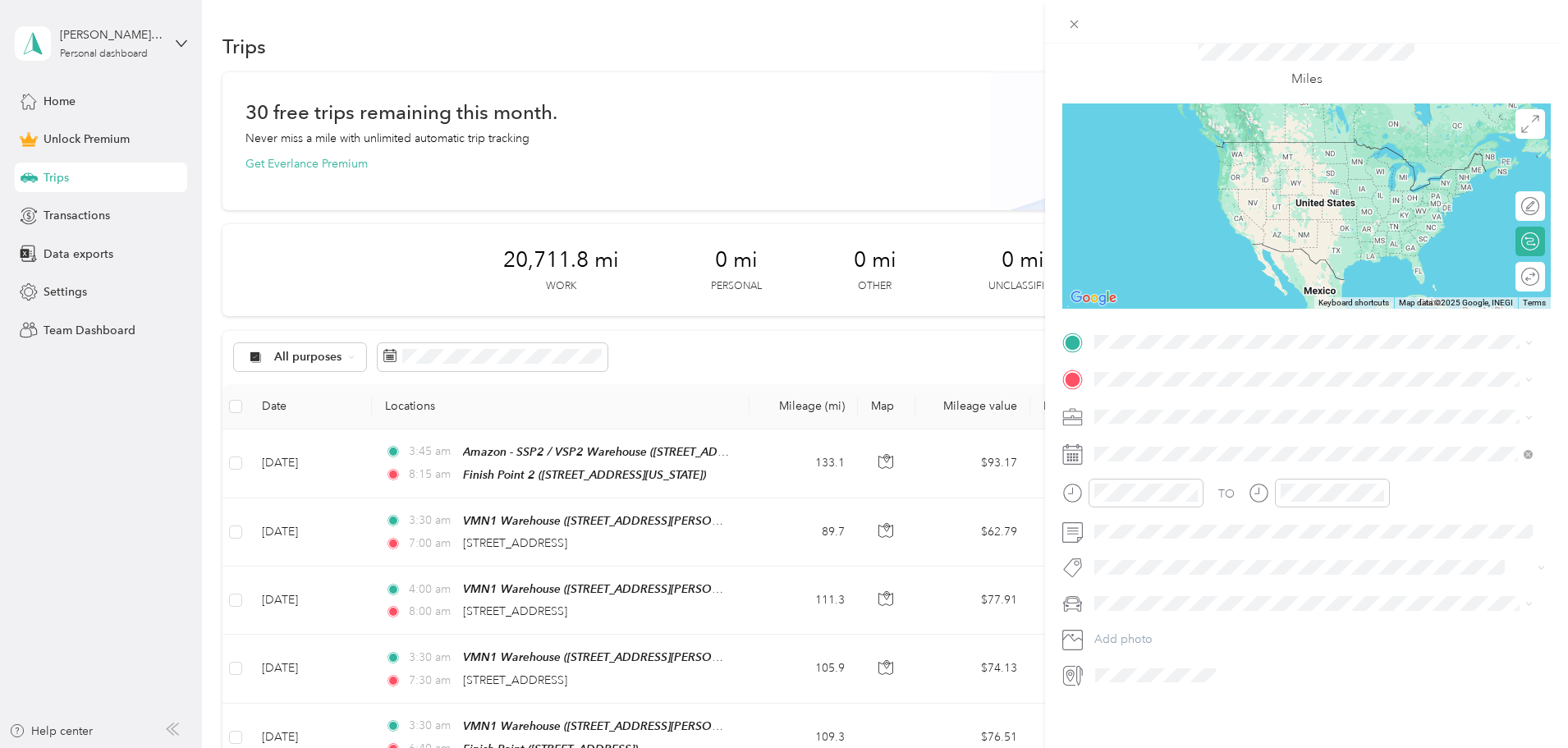
scroll to position [76, 0]
click at [1187, 510] on span "[STREET_ADDRESS][PERSON_NAME][US_STATE]" at bounding box center [1253, 517] width 255 height 14
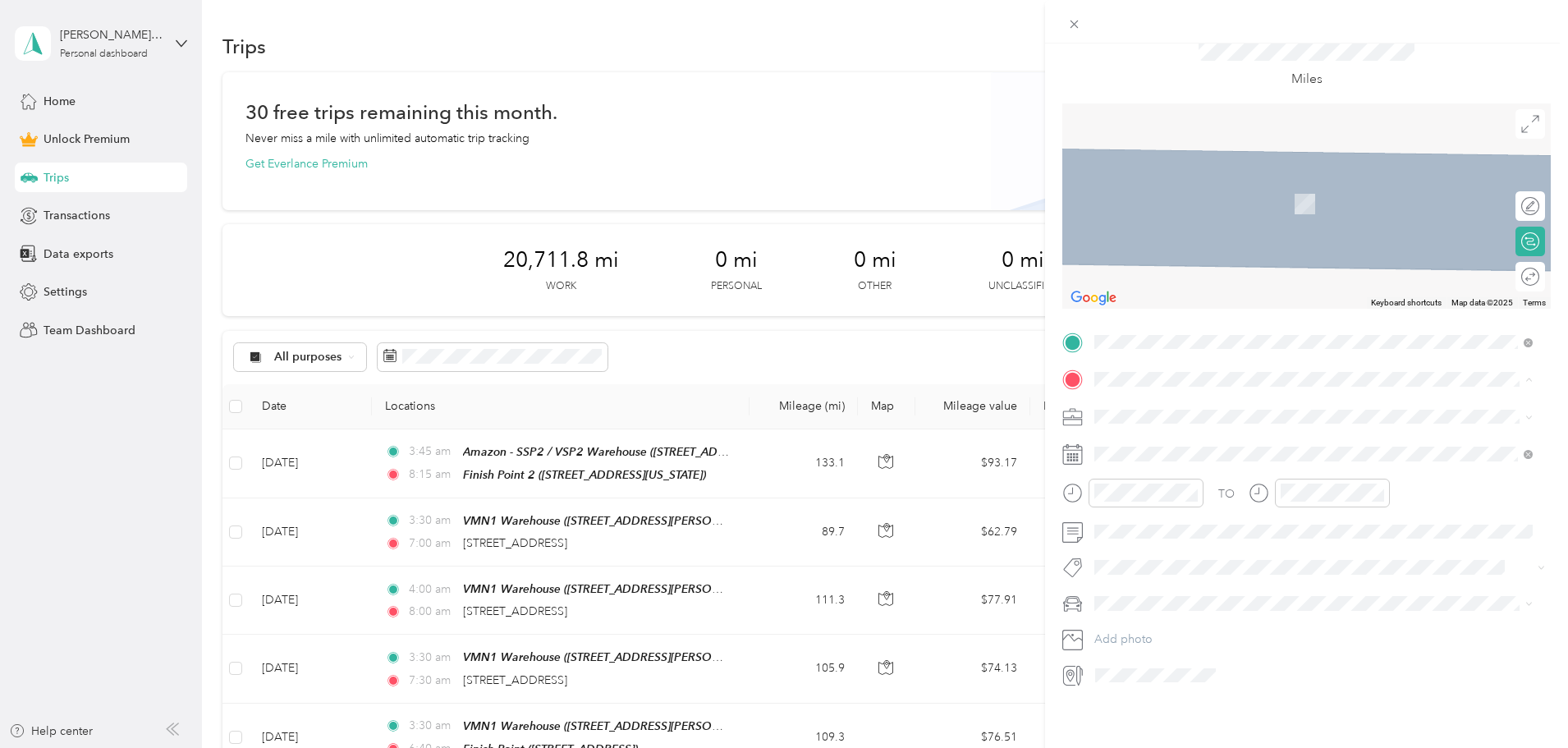
click at [1196, 498] on span "[STREET_ADDRESS]" at bounding box center [1178, 502] width 104 height 14
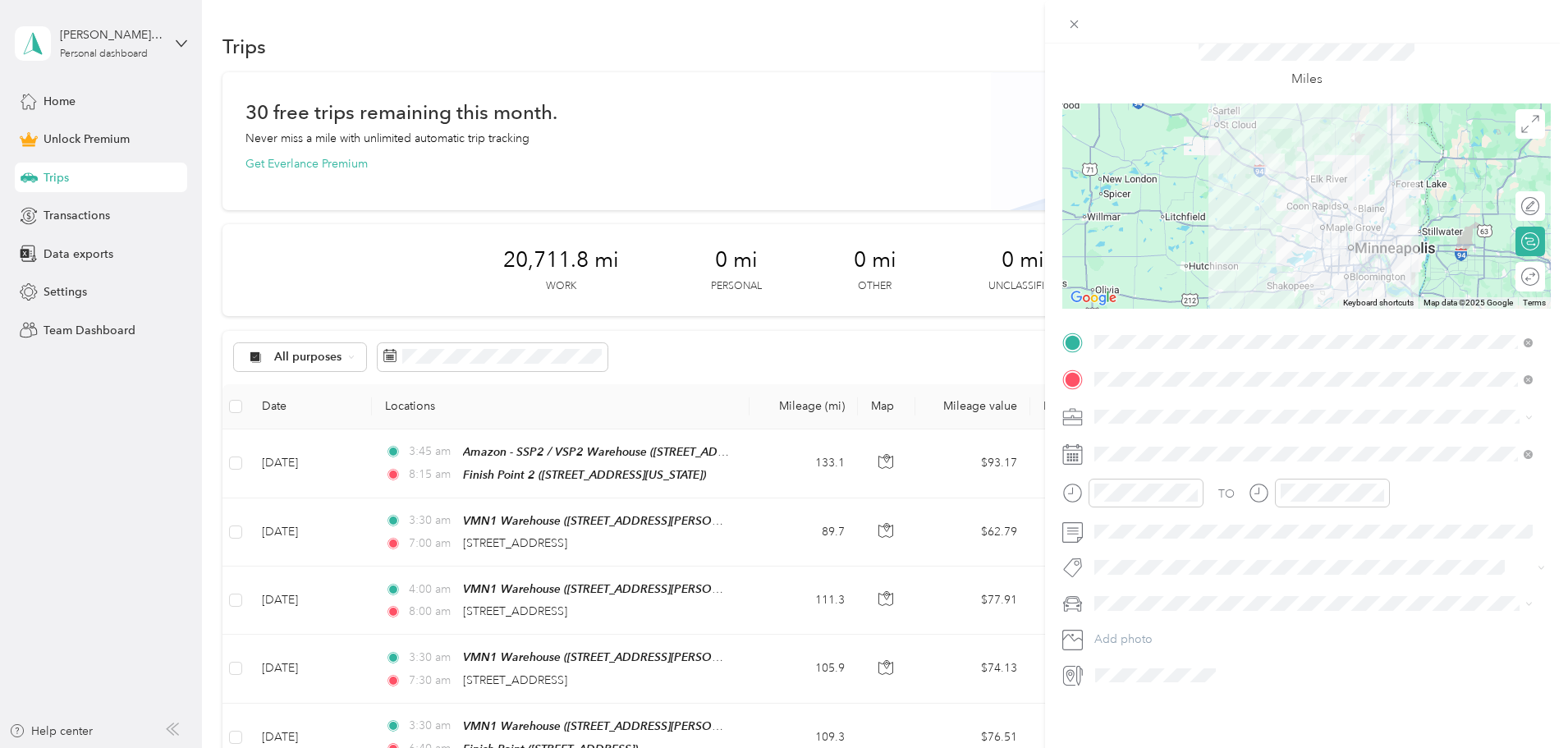
click at [1075, 445] on icon at bounding box center [1072, 455] width 21 height 21
click at [1139, 537] on icon at bounding box center [1136, 535] width 17 height 17
click at [1253, 664] on div "27" at bounding box center [1257, 669] width 21 height 21
click at [1059, 469] on form "New Trip Save This trip cannot be edited because it is either under review, app…" at bounding box center [1306, 340] width 523 height 698
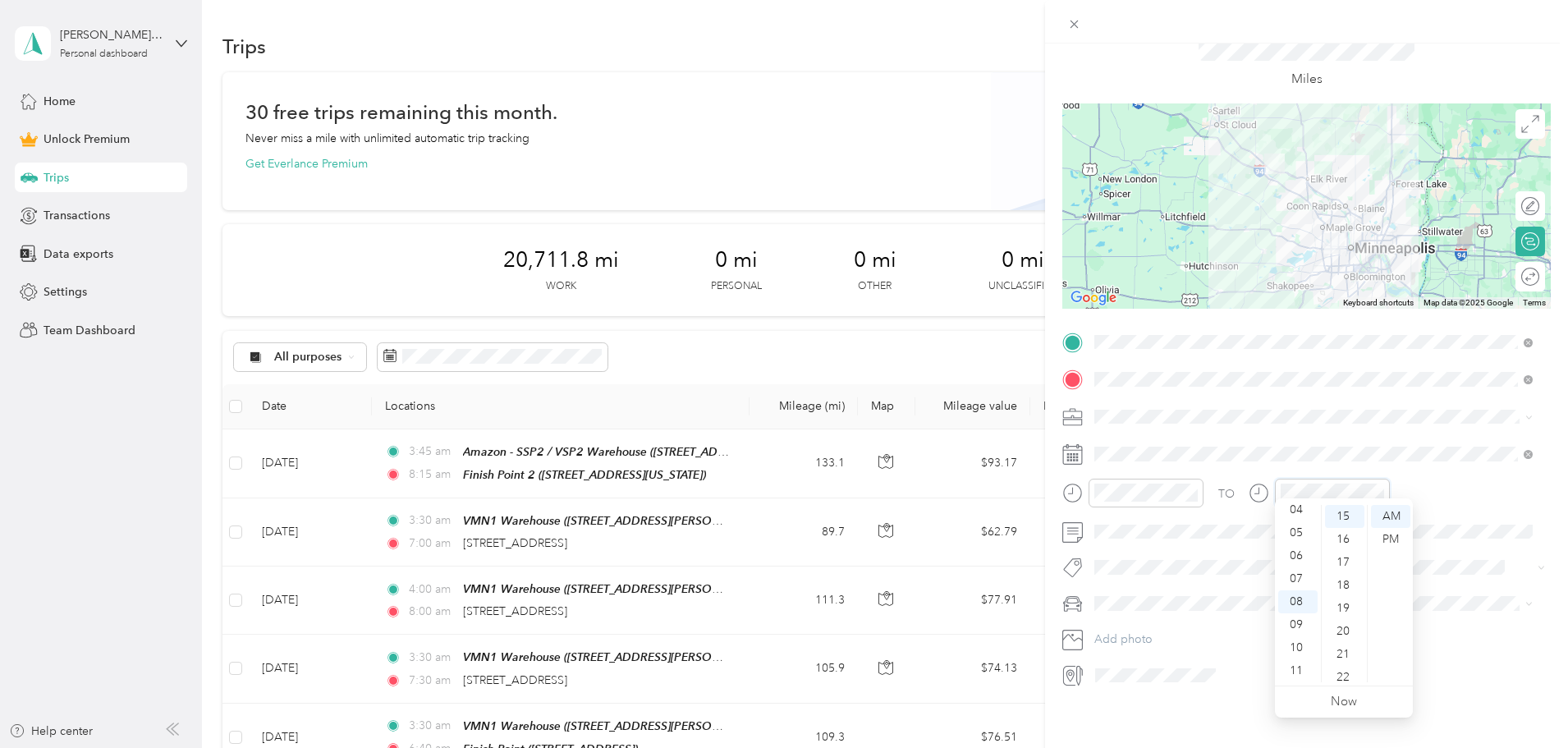
scroll to position [345, 0]
click at [1078, 595] on icon at bounding box center [1072, 604] width 21 height 21
click at [1130, 613] on span "Toyota Corolla" at bounding box center [1138, 618] width 76 height 14
click at [1166, 493] on div "Amazon Flex" at bounding box center [1314, 490] width 427 height 17
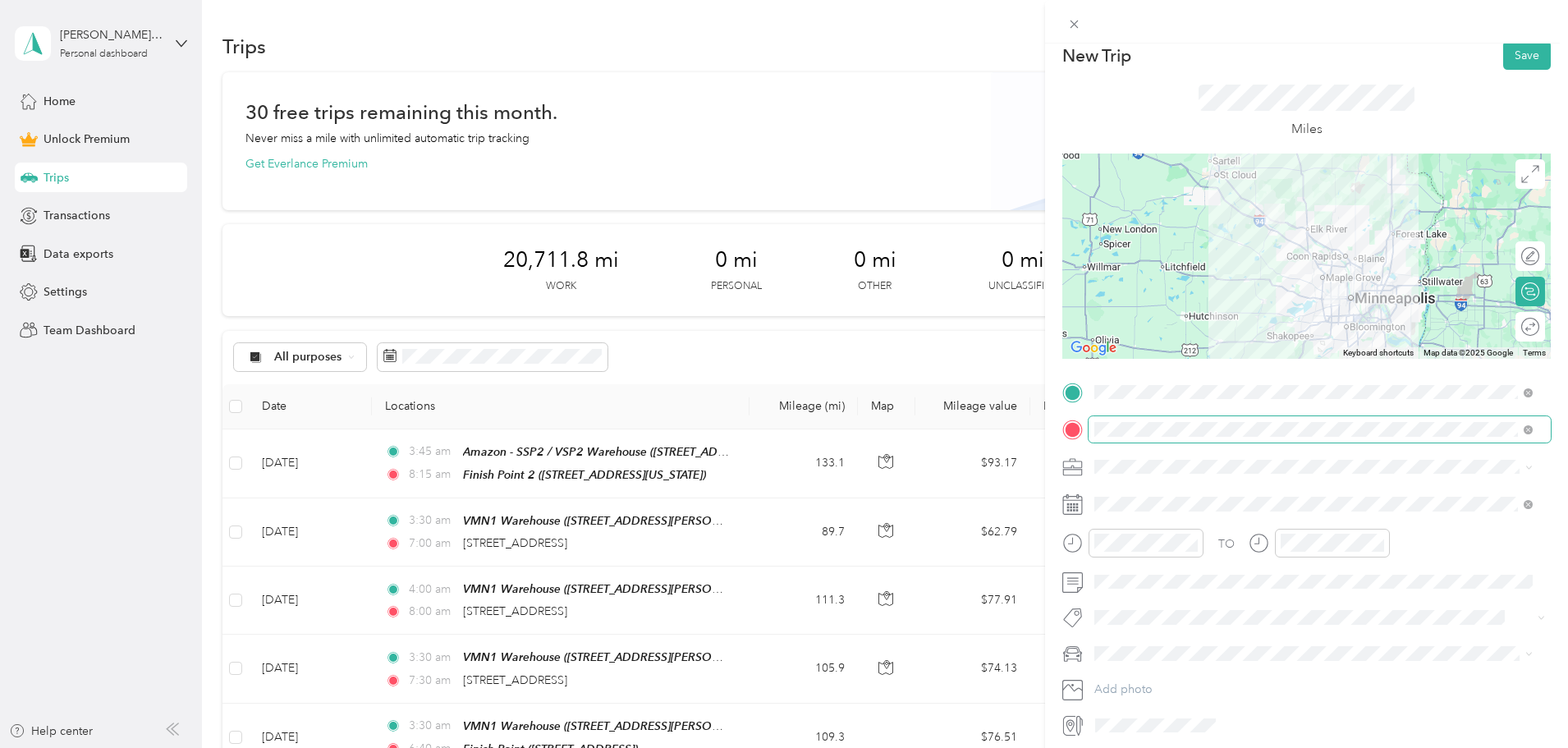
scroll to position [0, 0]
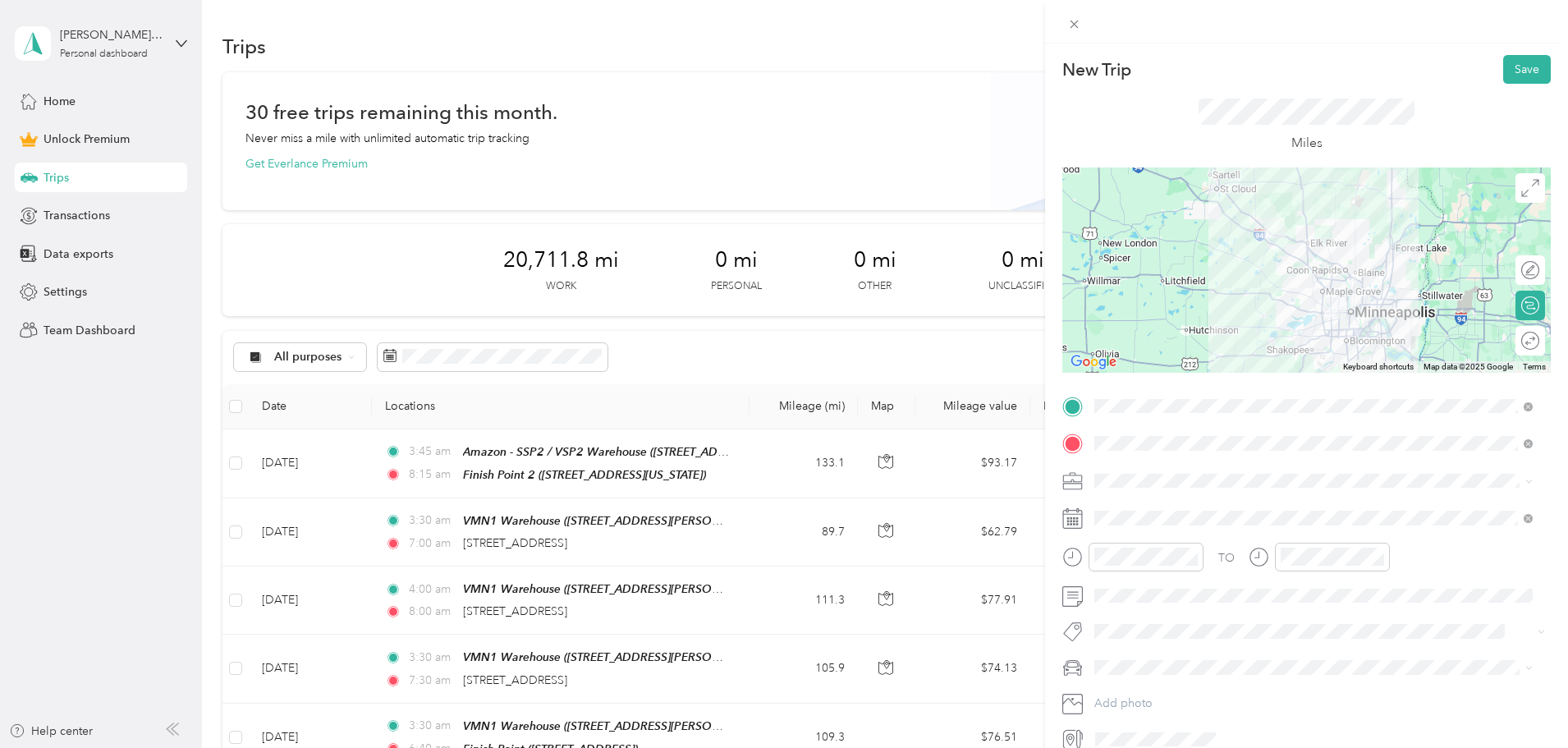
click at [1388, 73] on div "New Trip Save" at bounding box center [1306, 69] width 488 height 29
click at [1525, 69] on button "Save" at bounding box center [1528, 69] width 48 height 29
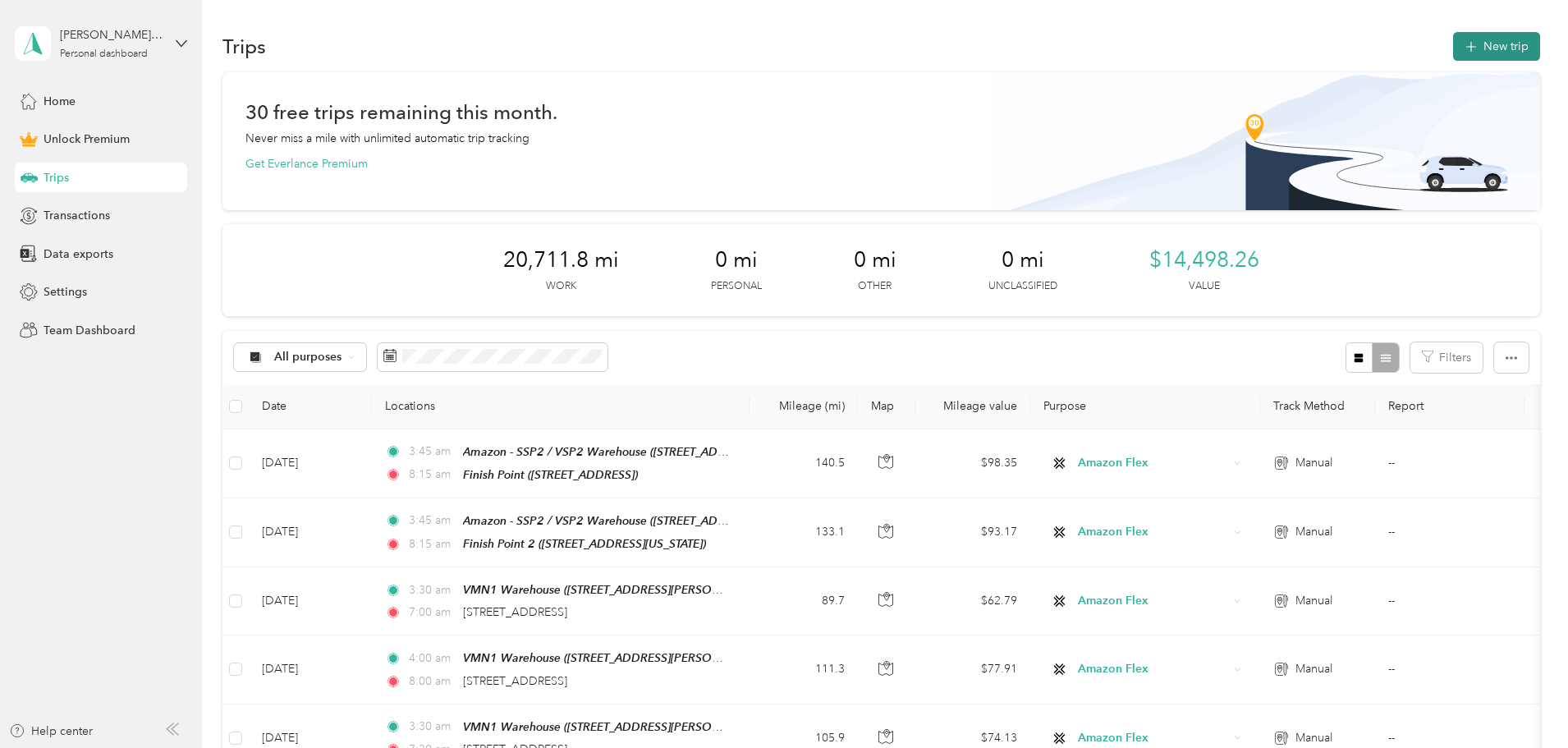
click at [1453, 53] on button "New trip" at bounding box center [1496, 46] width 87 height 29
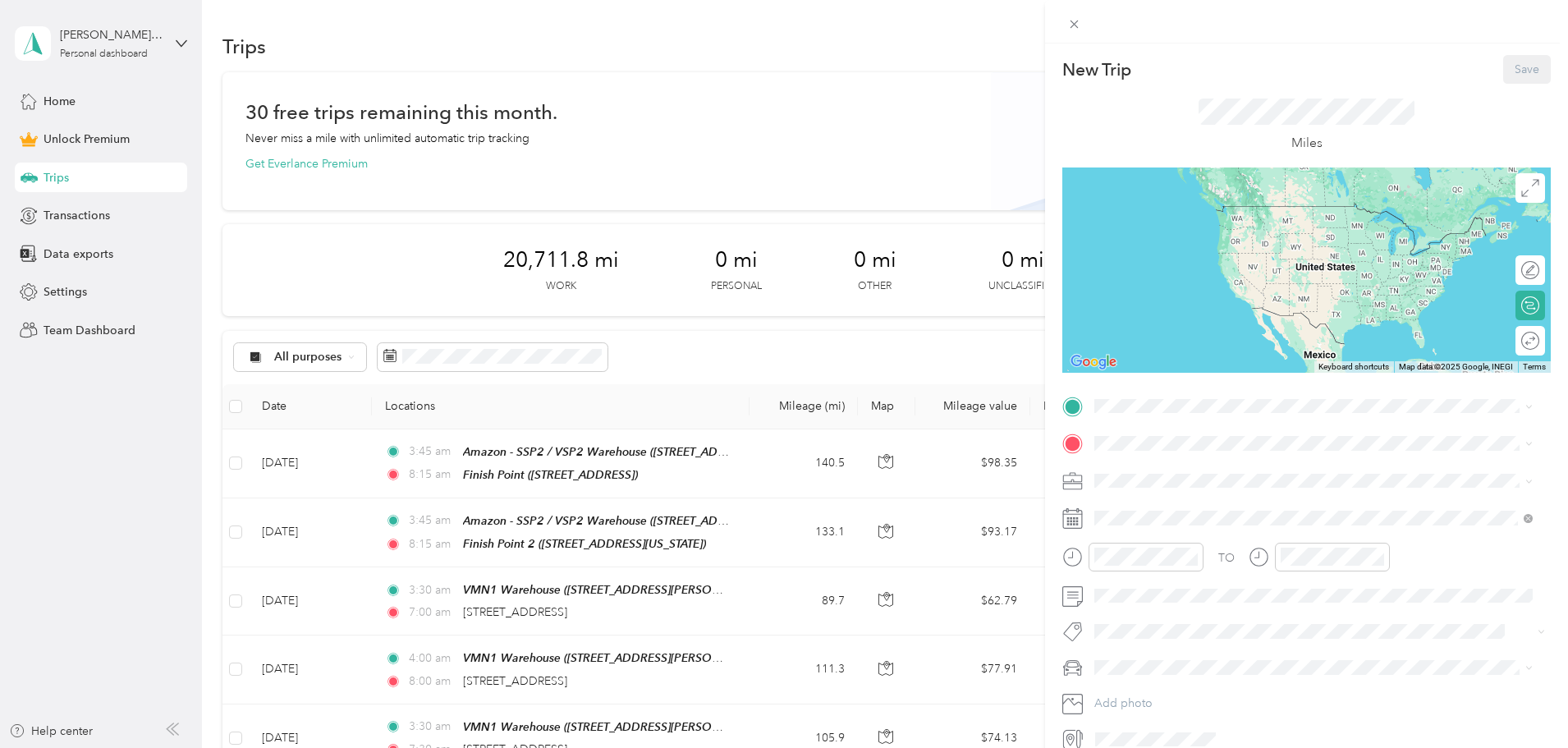
click at [1174, 473] on strong "VMN1 Warehouse" at bounding box center [1175, 472] width 97 height 15
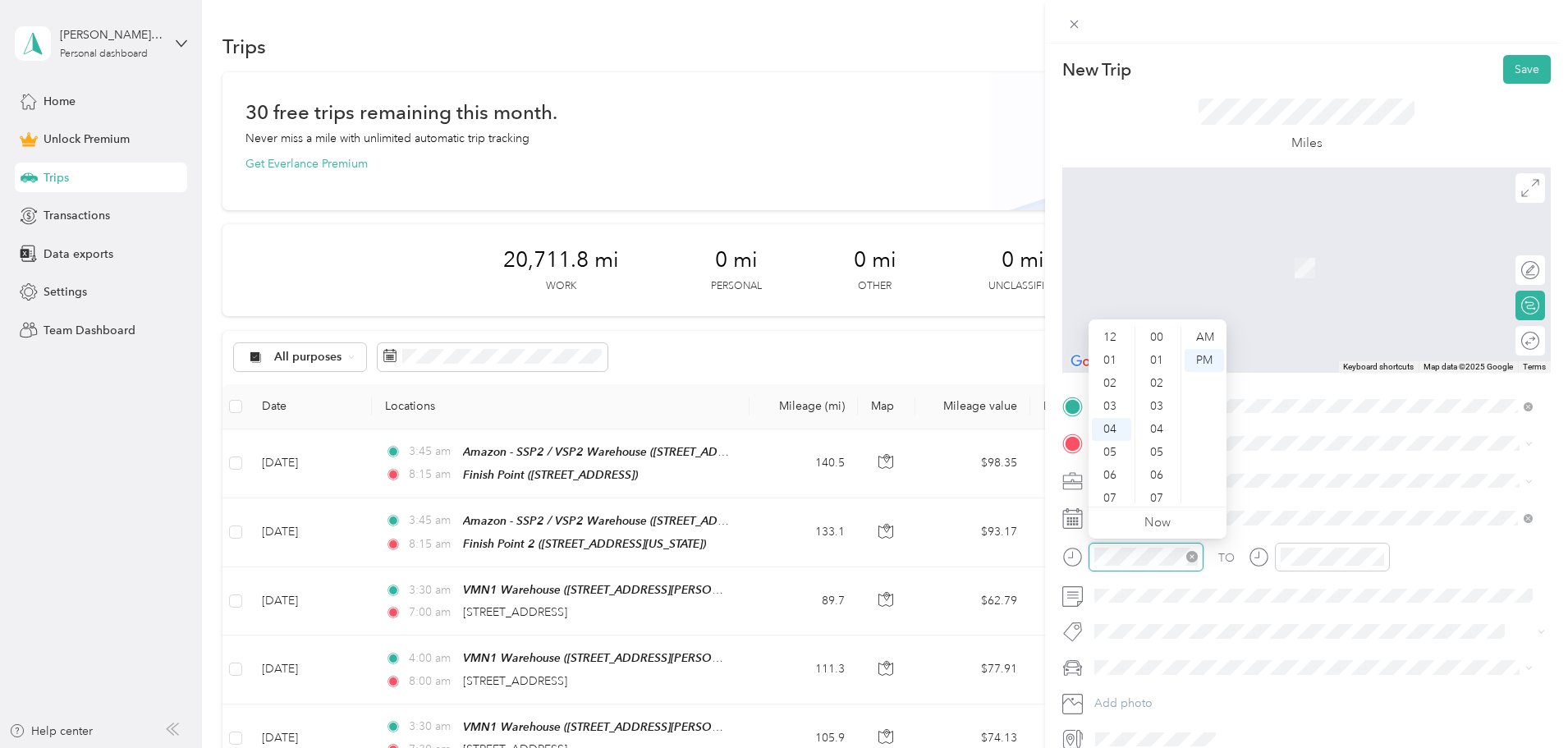
scroll to position [598, 0]
click at [1081, 553] on div at bounding box center [1133, 557] width 141 height 29
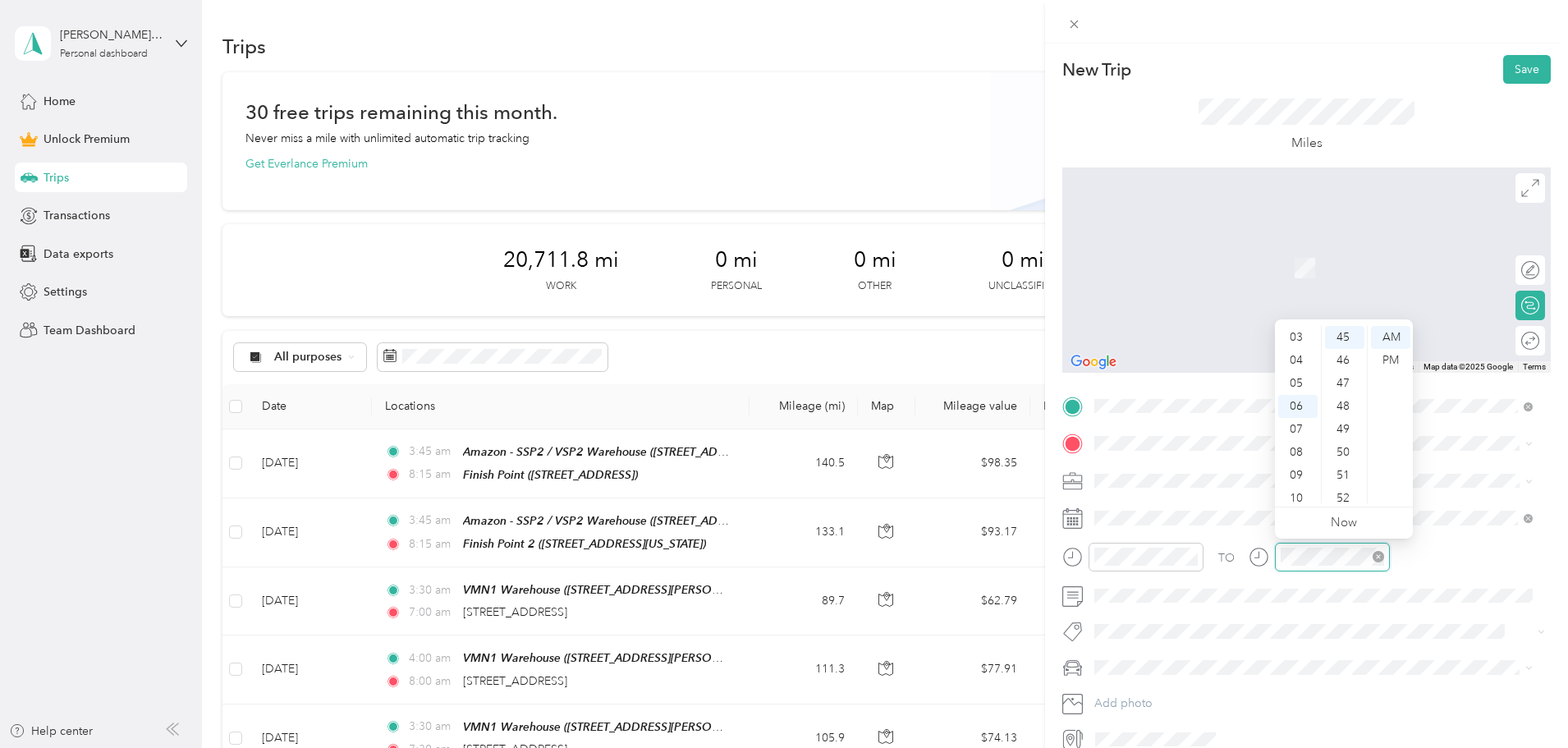
scroll to position [98, 0]
click at [1134, 702] on li "Toyota Corolla" at bounding box center [1314, 697] width 450 height 29
click at [1098, 489] on span at bounding box center [1320, 482] width 463 height 26
click at [1119, 560] on span "Amazon Flex" at bounding box center [1133, 567] width 67 height 14
click at [1180, 669] on strong "Finish Point 2" at bounding box center [1162, 662] width 73 height 15
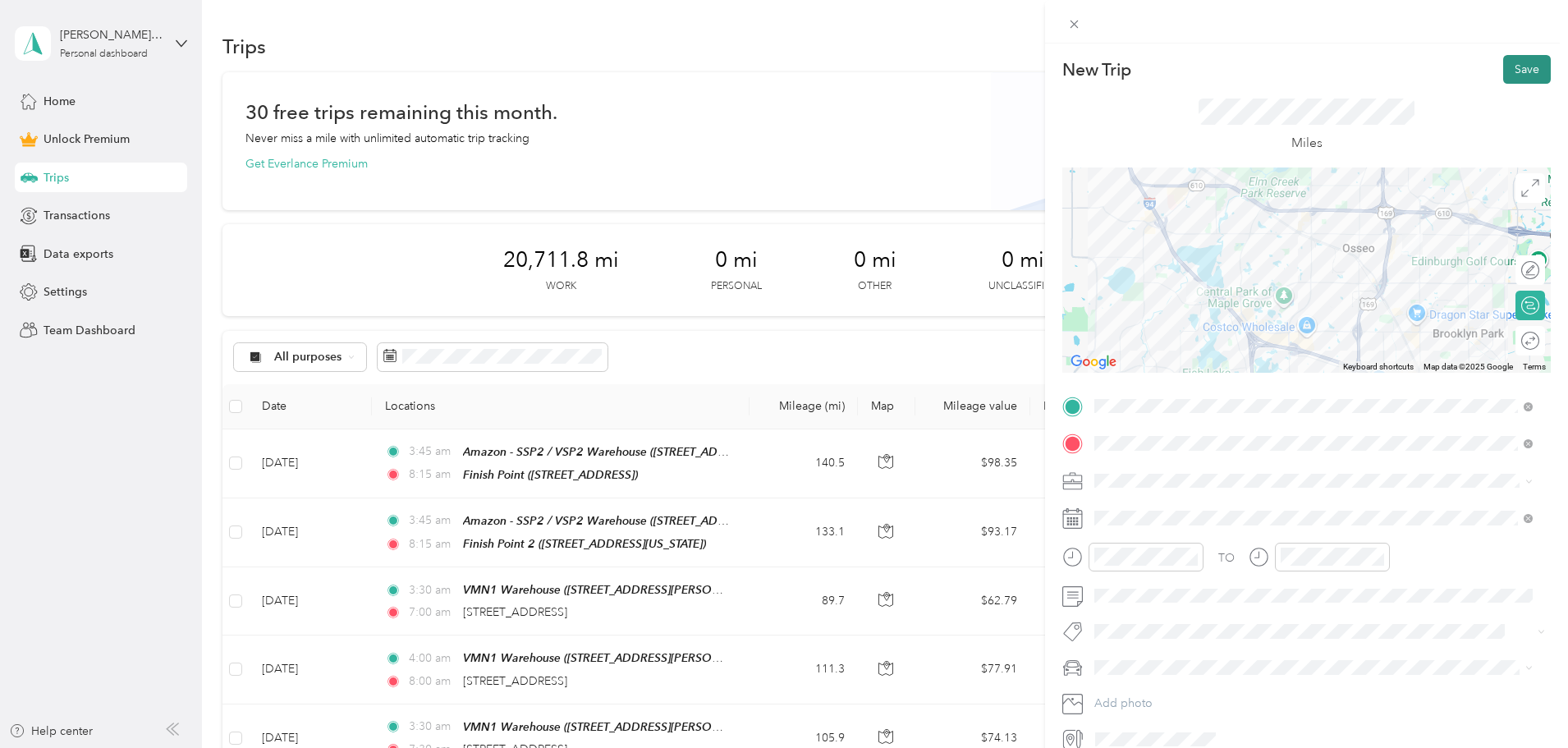
click at [1532, 66] on button "Save" at bounding box center [1528, 69] width 48 height 29
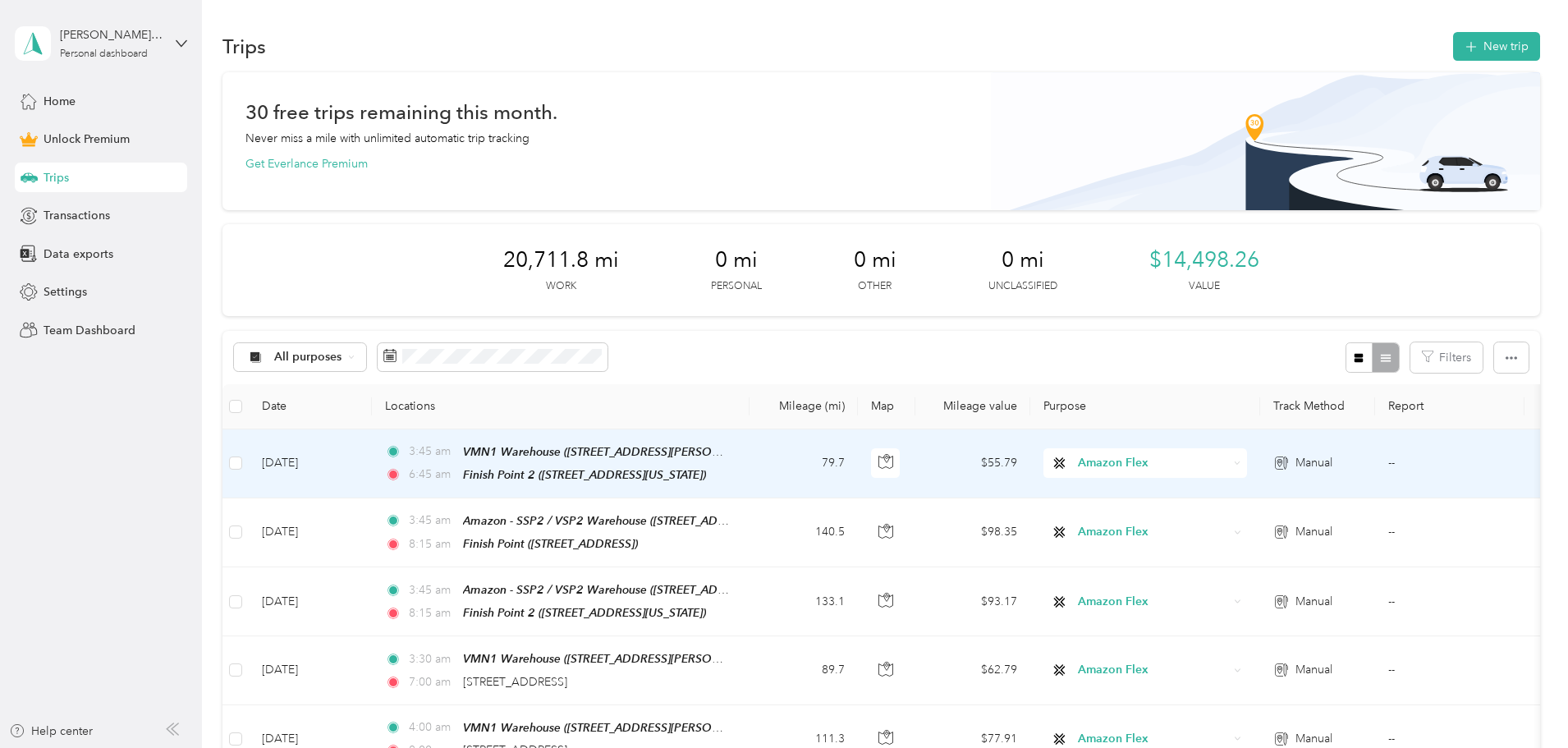
click at [372, 463] on td "[DATE]" at bounding box center [310, 464] width 123 height 69
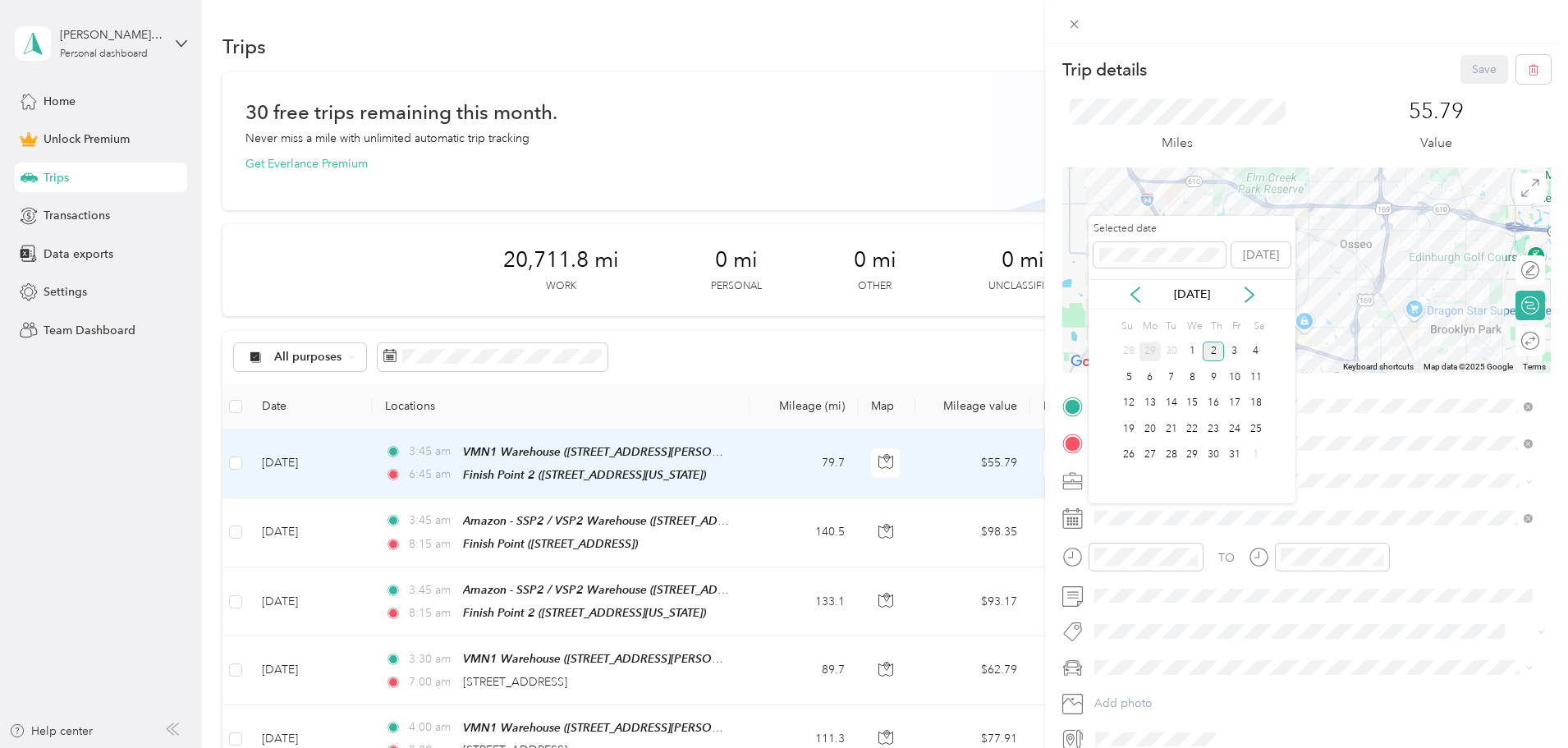
click at [1148, 345] on div "29" at bounding box center [1151, 351] width 21 height 21
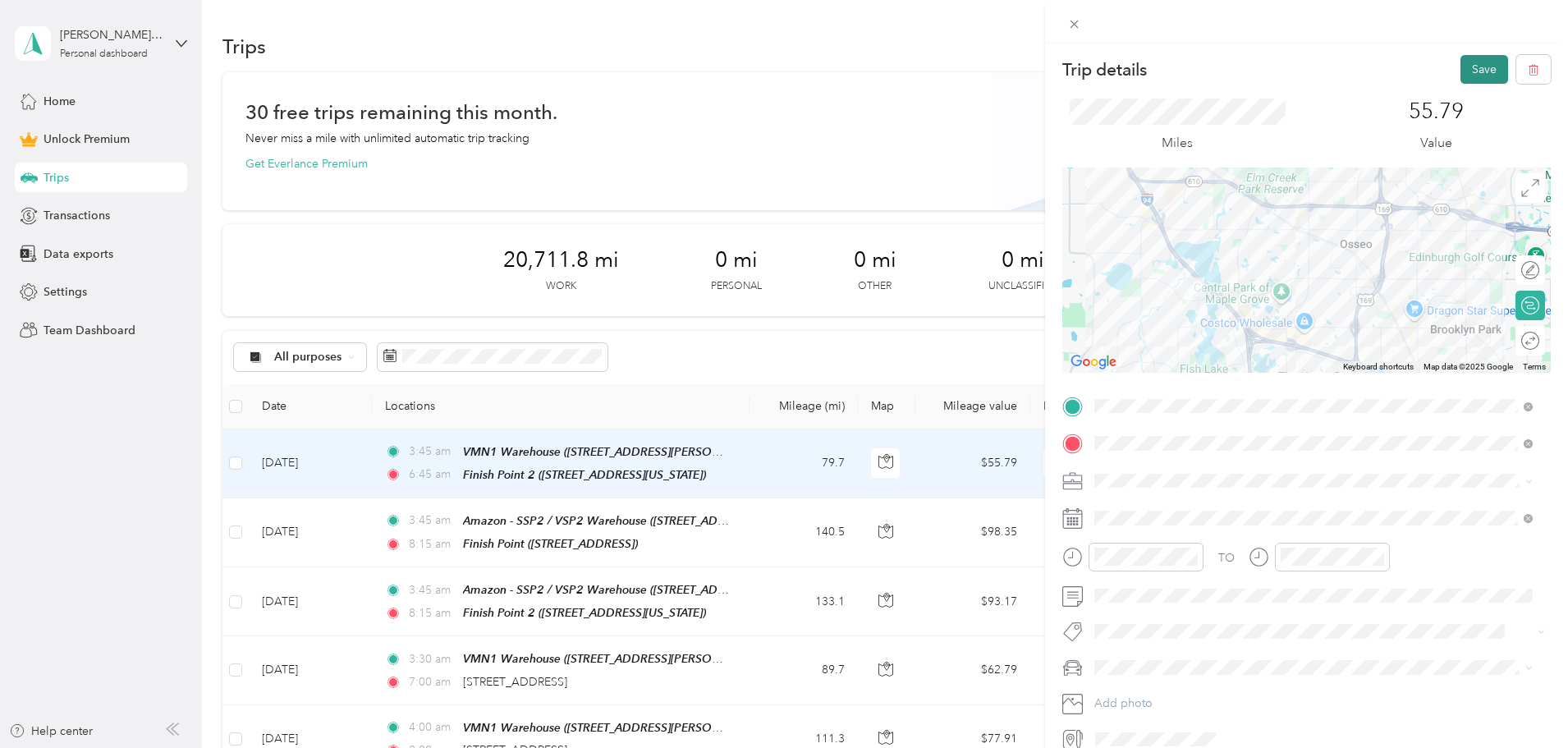
click at [1473, 73] on button "Save" at bounding box center [1485, 69] width 48 height 29
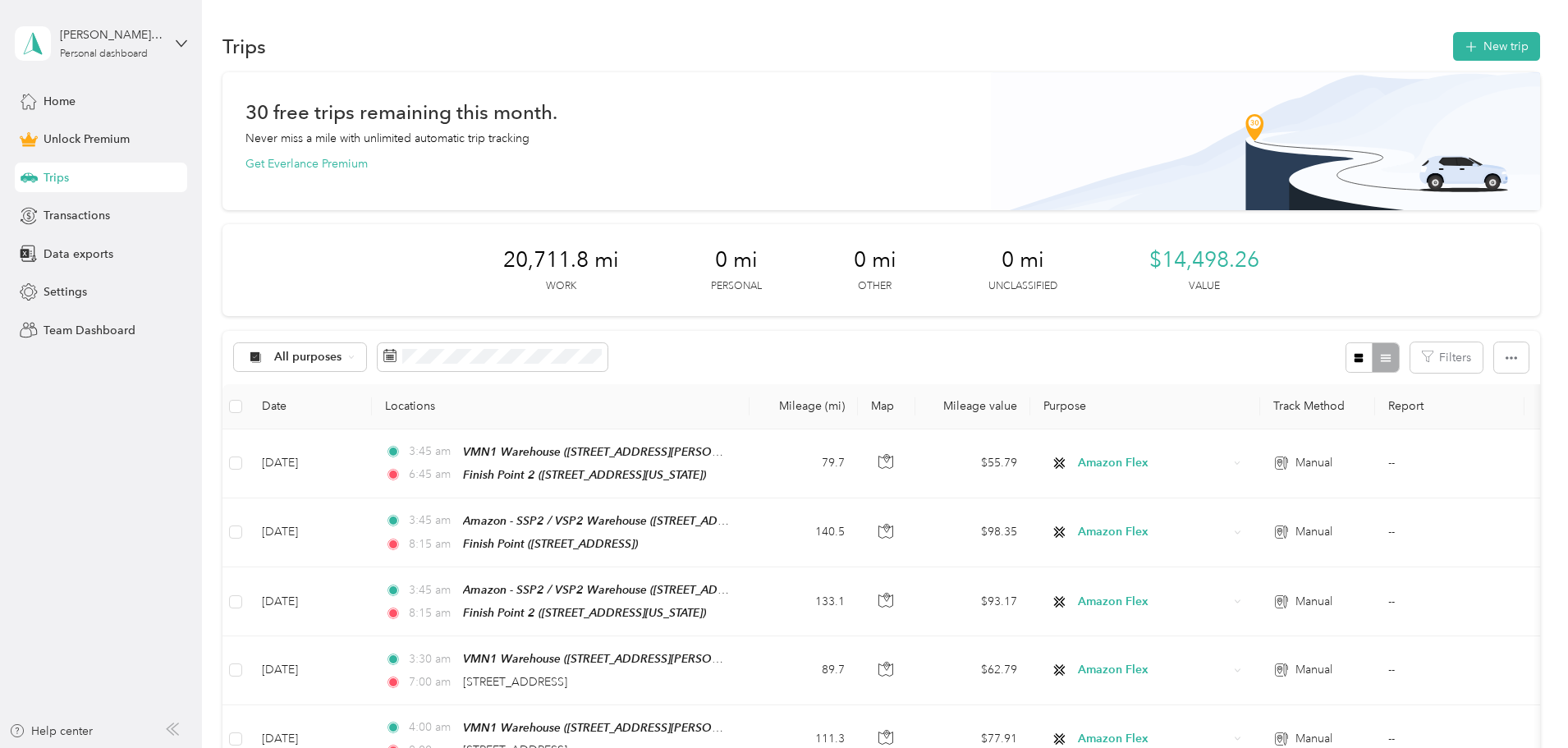
click at [1453, 50] on button "New trip" at bounding box center [1496, 46] width 87 height 29
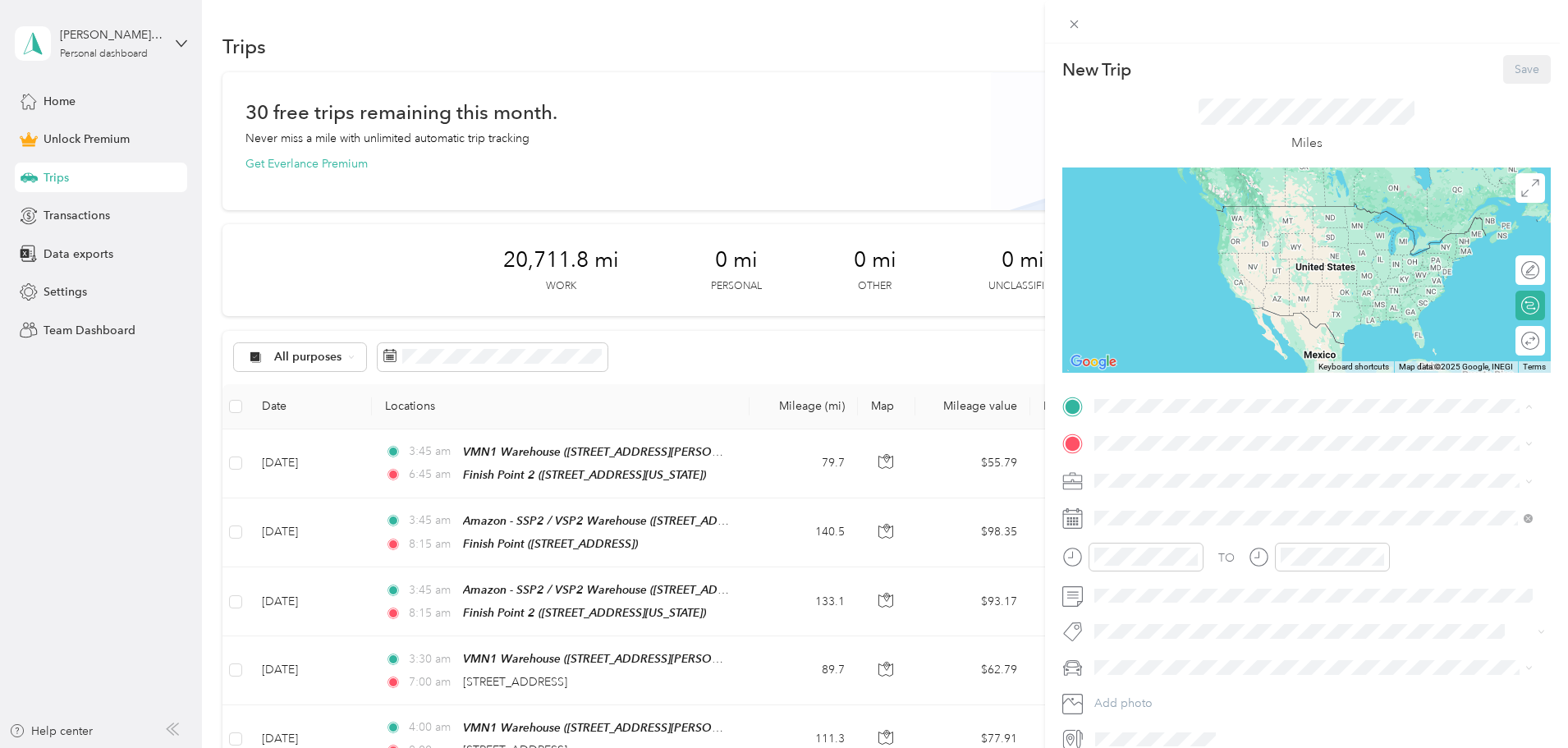
click at [1203, 485] on span "[STREET_ADDRESS][PERSON_NAME][US_STATE]" at bounding box center [1253, 489] width 255 height 14
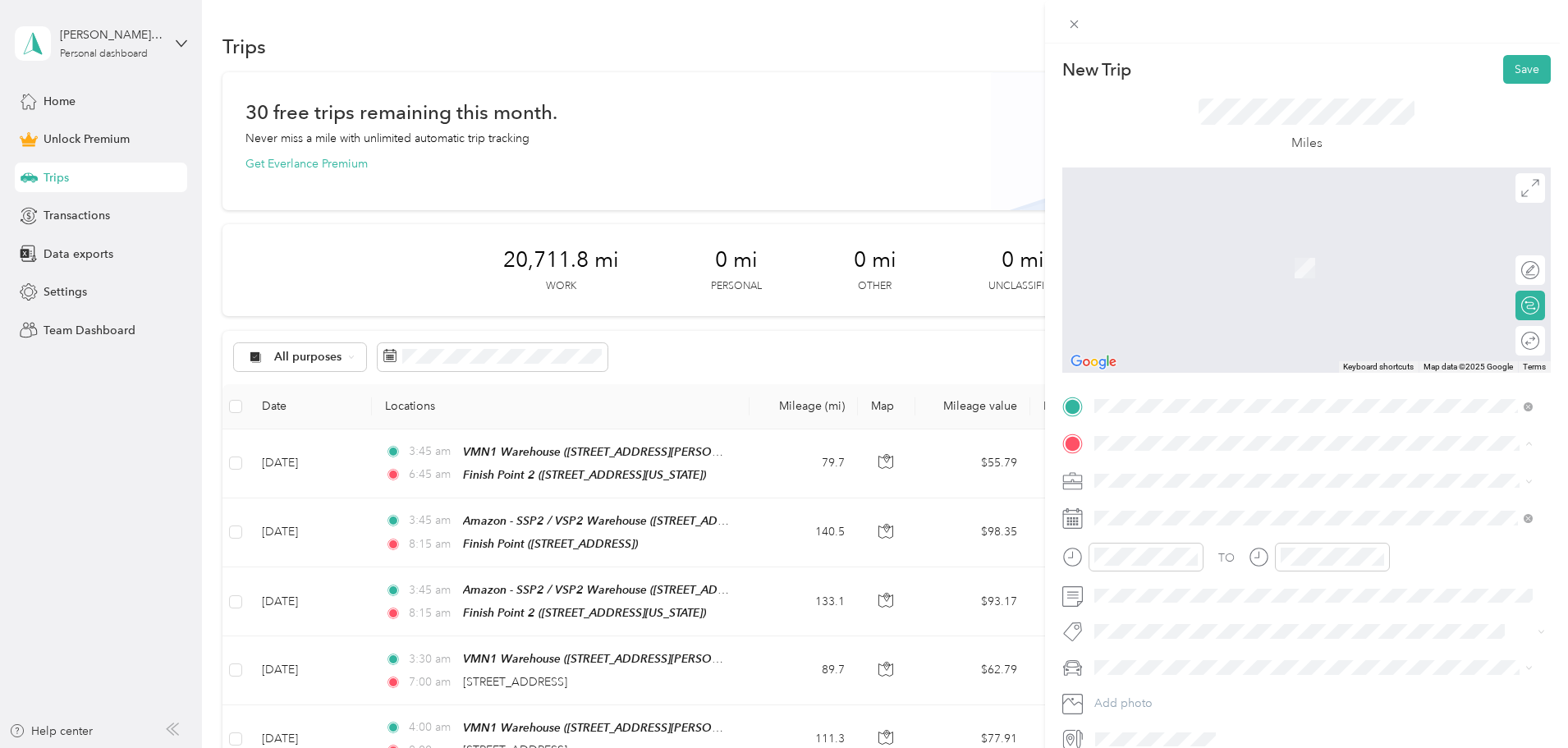
click at [1162, 671] on strong "Finish Point 2" at bounding box center [1162, 664] width 73 height 15
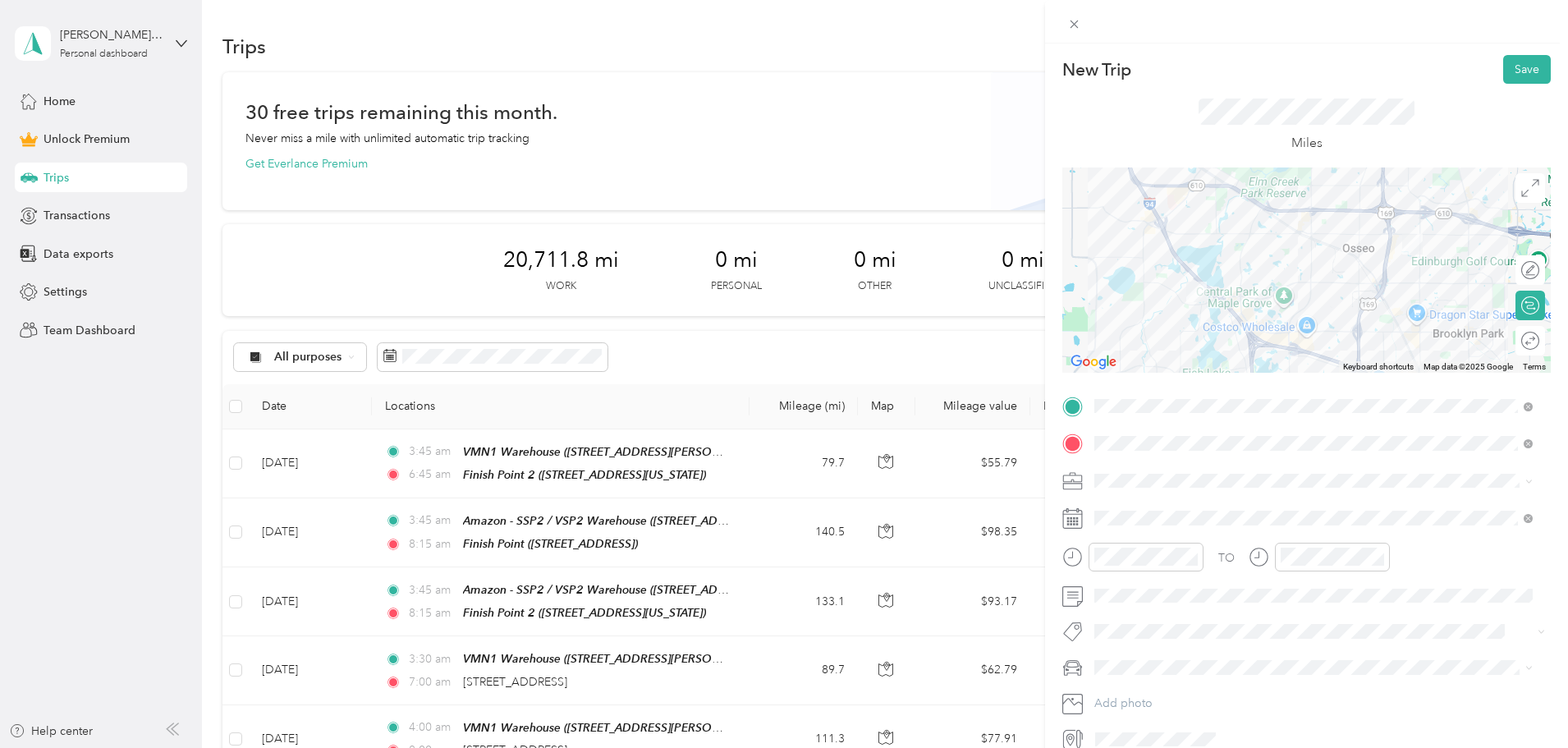
click at [1455, 114] on div "Miles" at bounding box center [1306, 125] width 488 height 83
click at [1133, 560] on span "Amazon Flex" at bounding box center [1133, 564] width 67 height 14
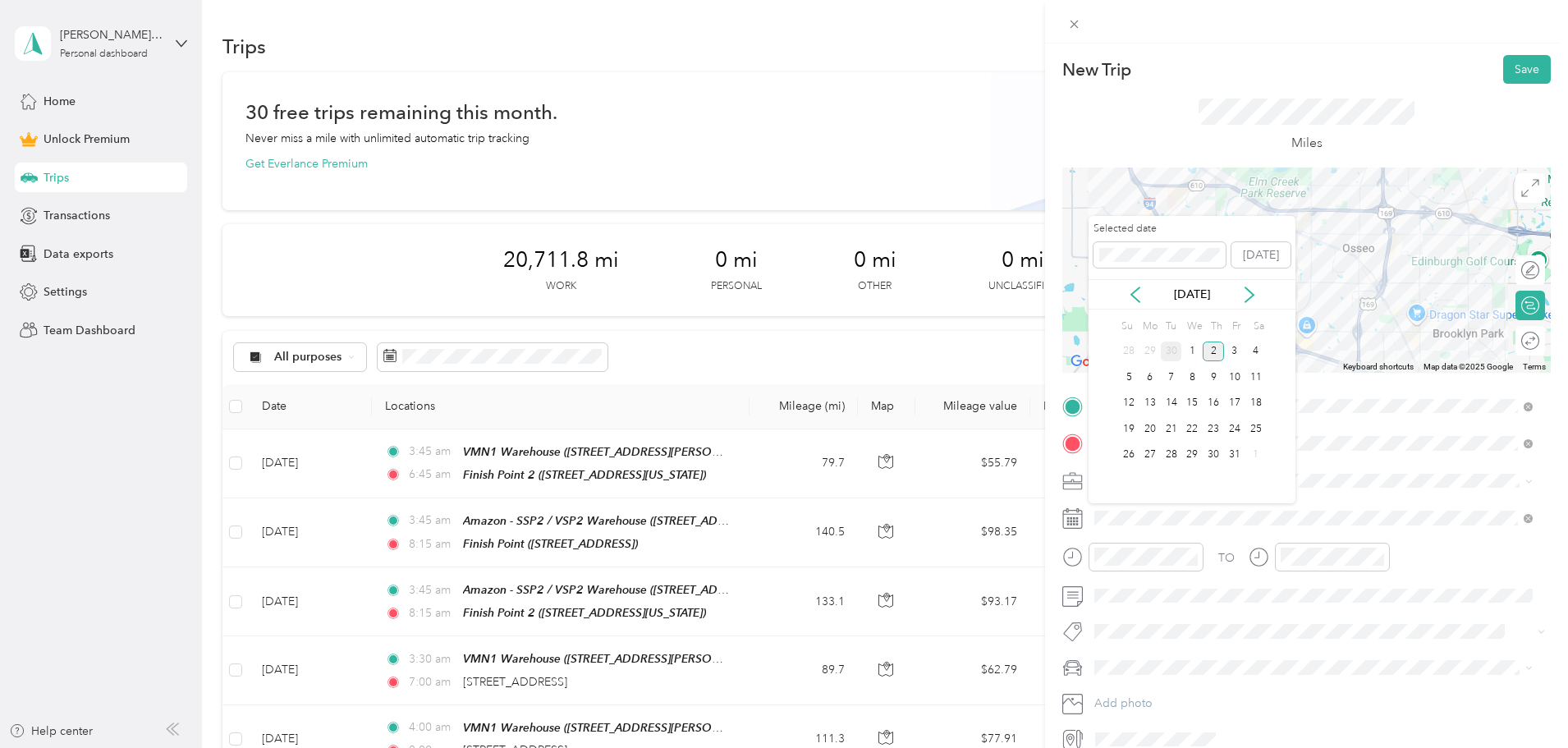
click at [1164, 348] on div "30" at bounding box center [1171, 351] width 21 height 21
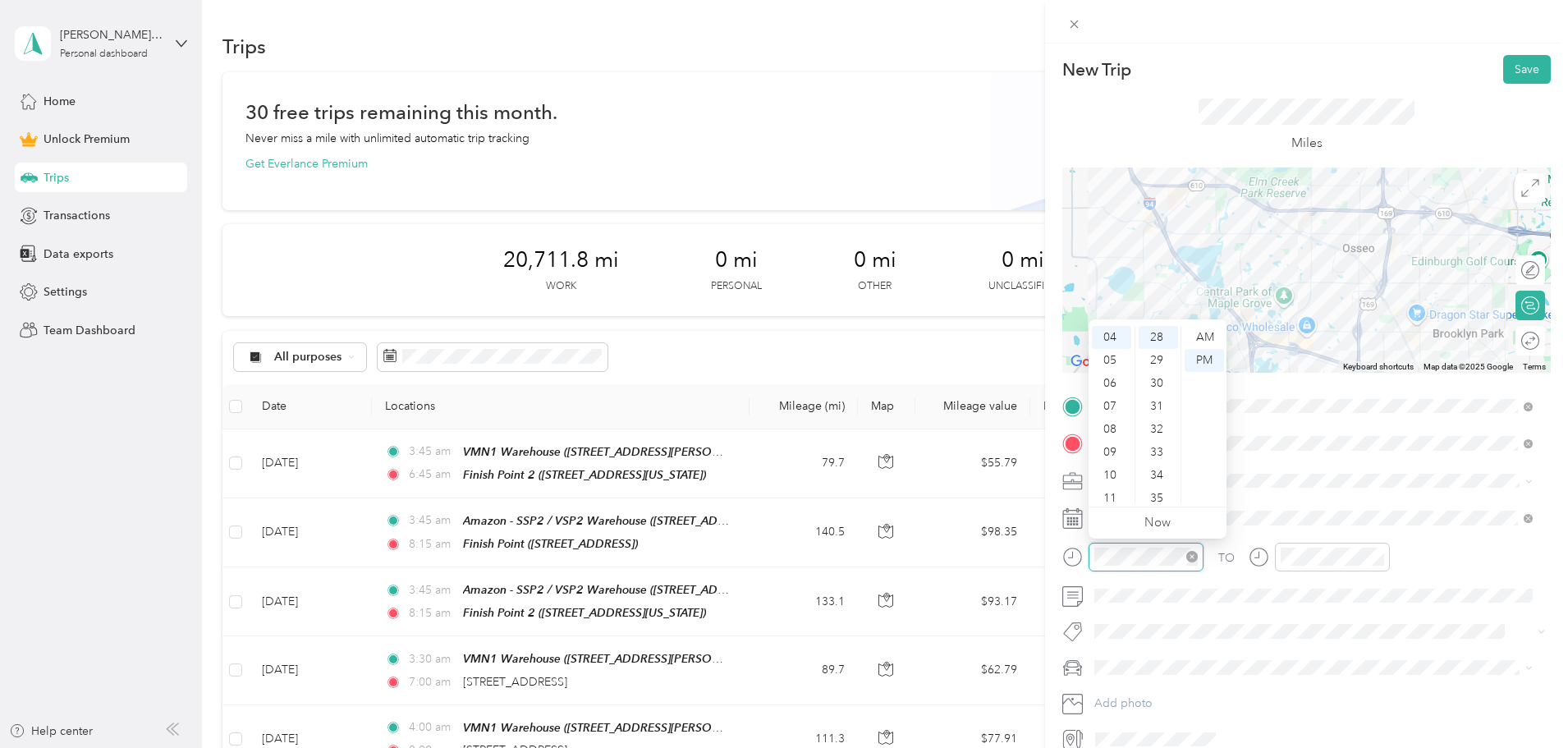
scroll to position [644, 0]
click at [1075, 553] on div at bounding box center [1133, 557] width 141 height 29
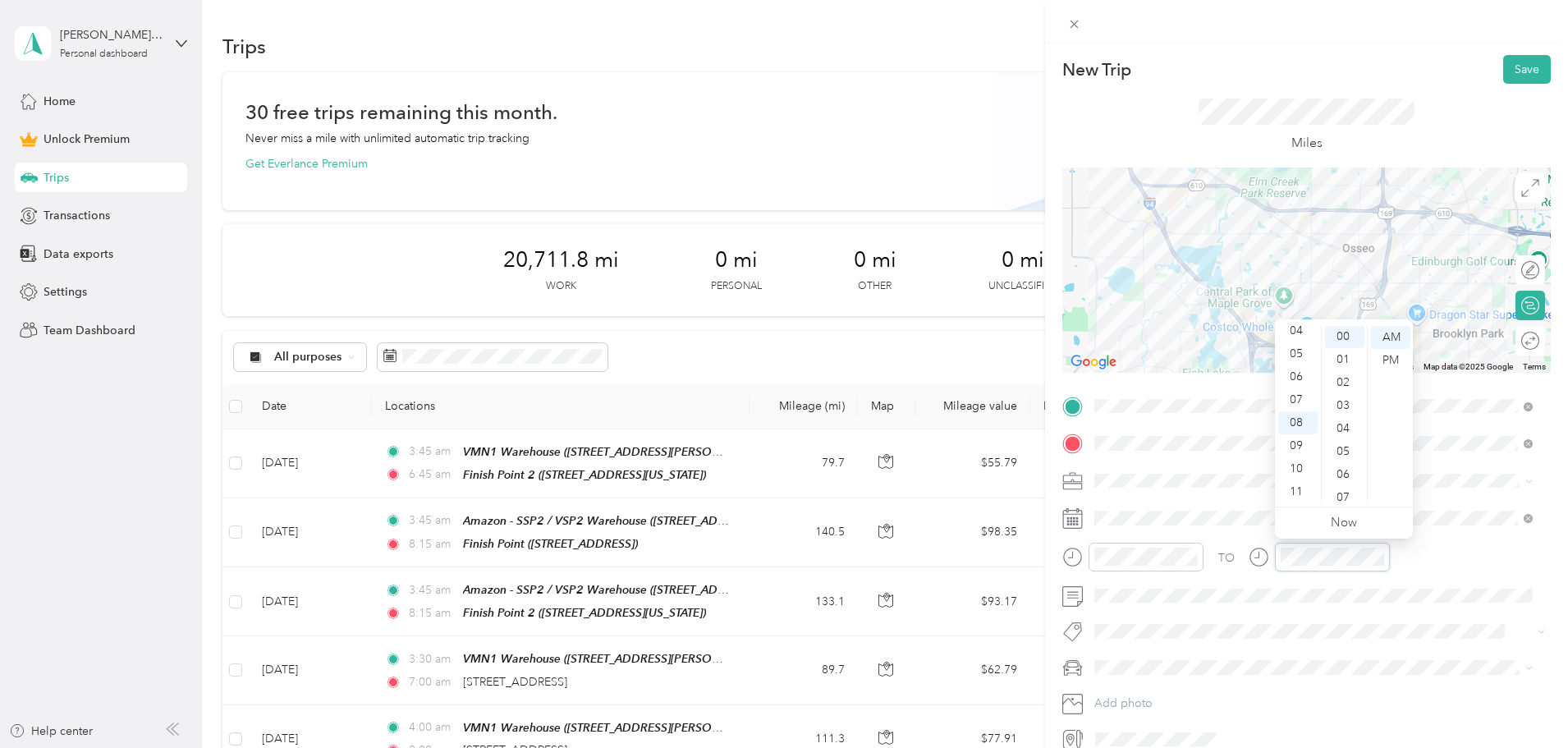
scroll to position [0, 0]
click at [1350, 646] on div "TO Add photo" at bounding box center [1306, 573] width 488 height 360
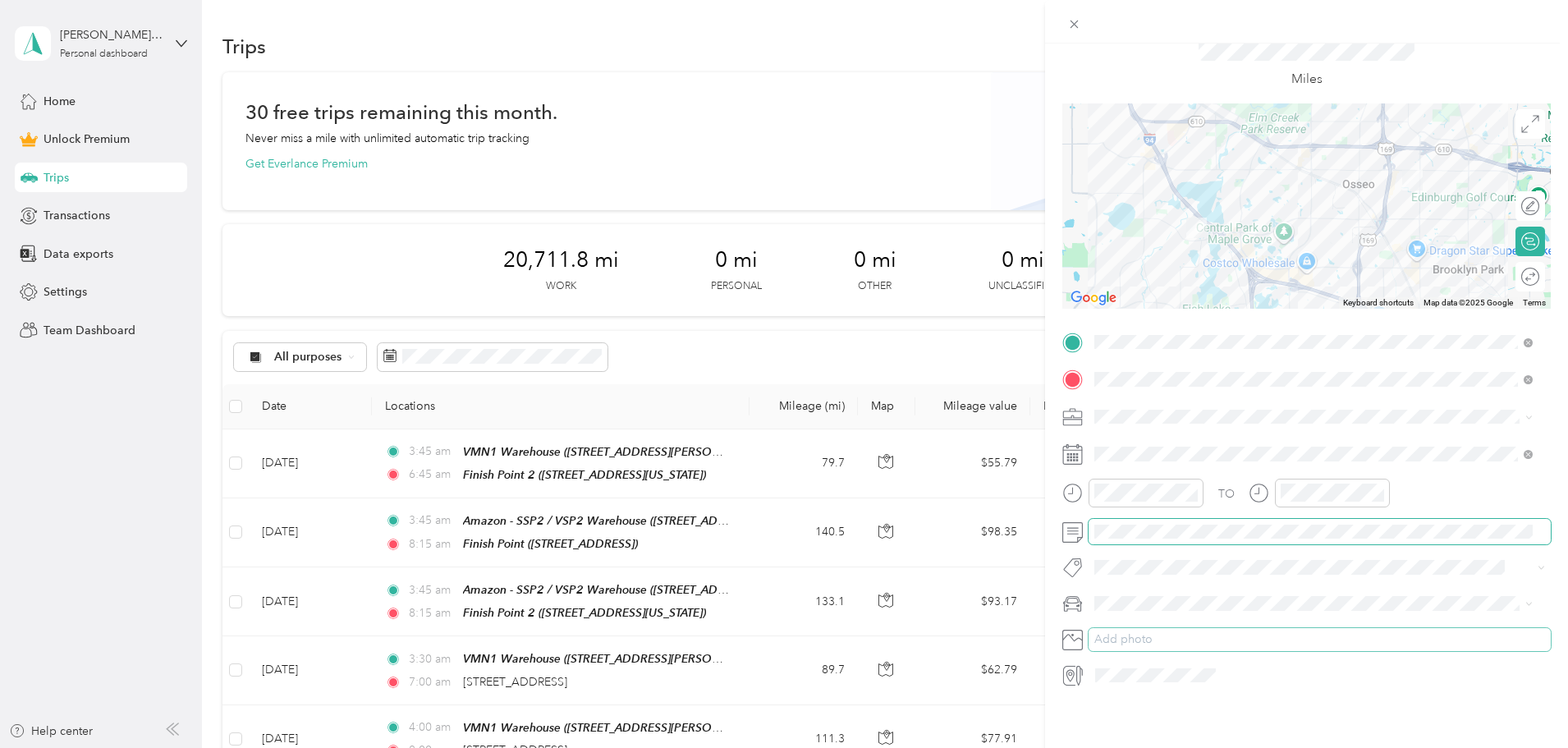
scroll to position [76, 0]
click at [1154, 622] on div "Toyota Corolla" at bounding box center [1314, 620] width 427 height 17
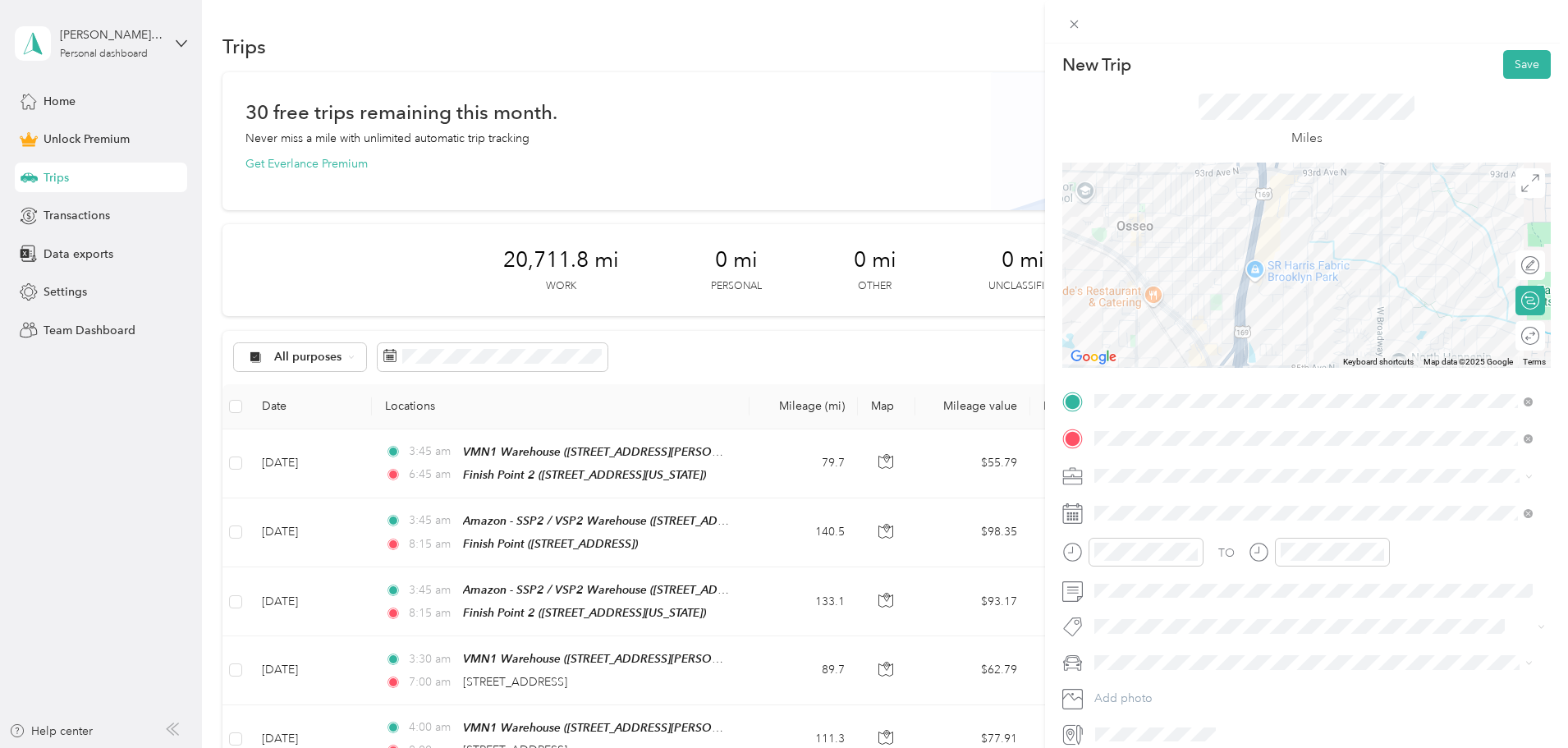
scroll to position [0, 0]
click at [1513, 67] on button "Save" at bounding box center [1528, 69] width 48 height 29
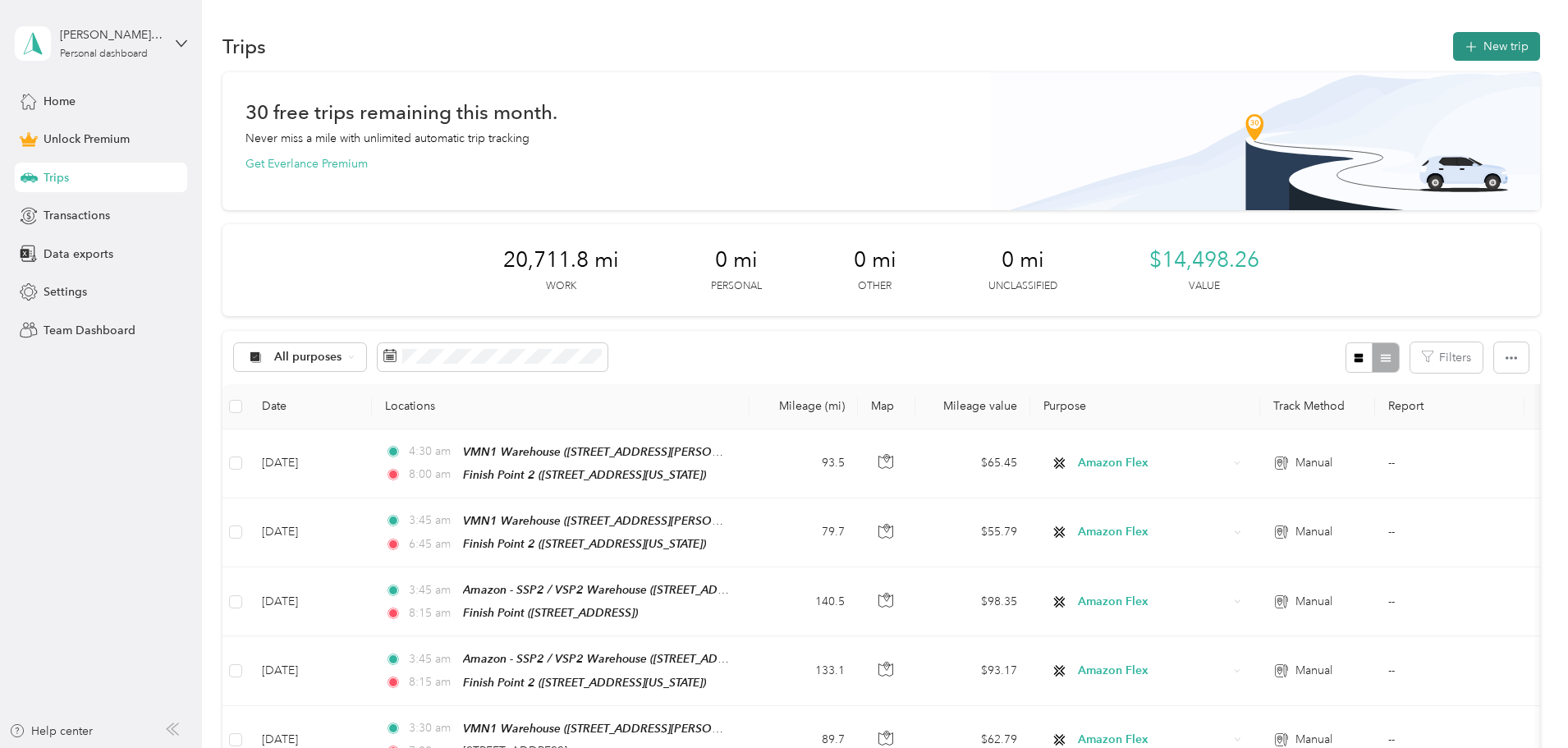
click at [1453, 44] on button "New trip" at bounding box center [1496, 46] width 87 height 29
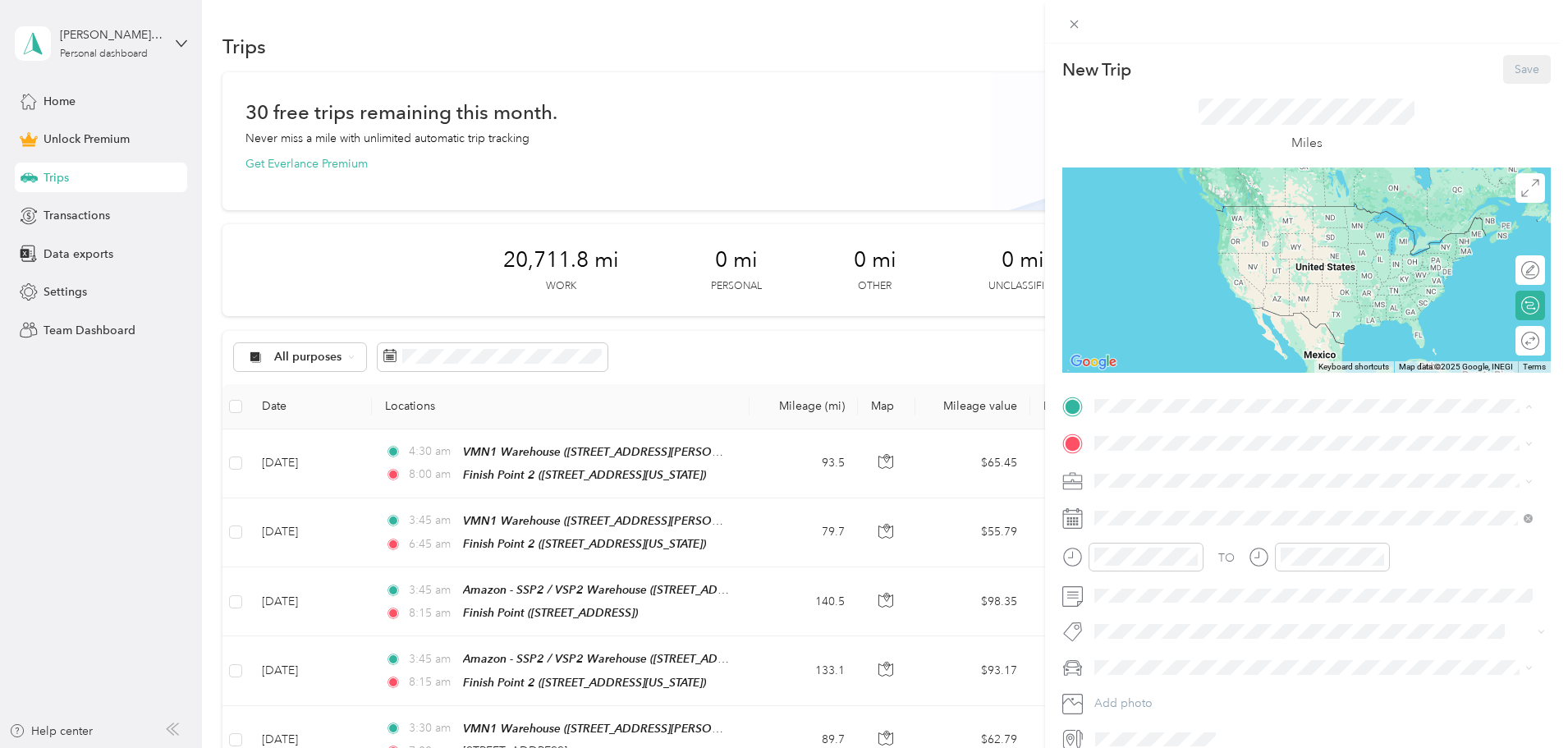
click at [1191, 593] on span "[STREET_ADDRESS][PERSON_NAME][US_STATE]" at bounding box center [1253, 593] width 255 height 14
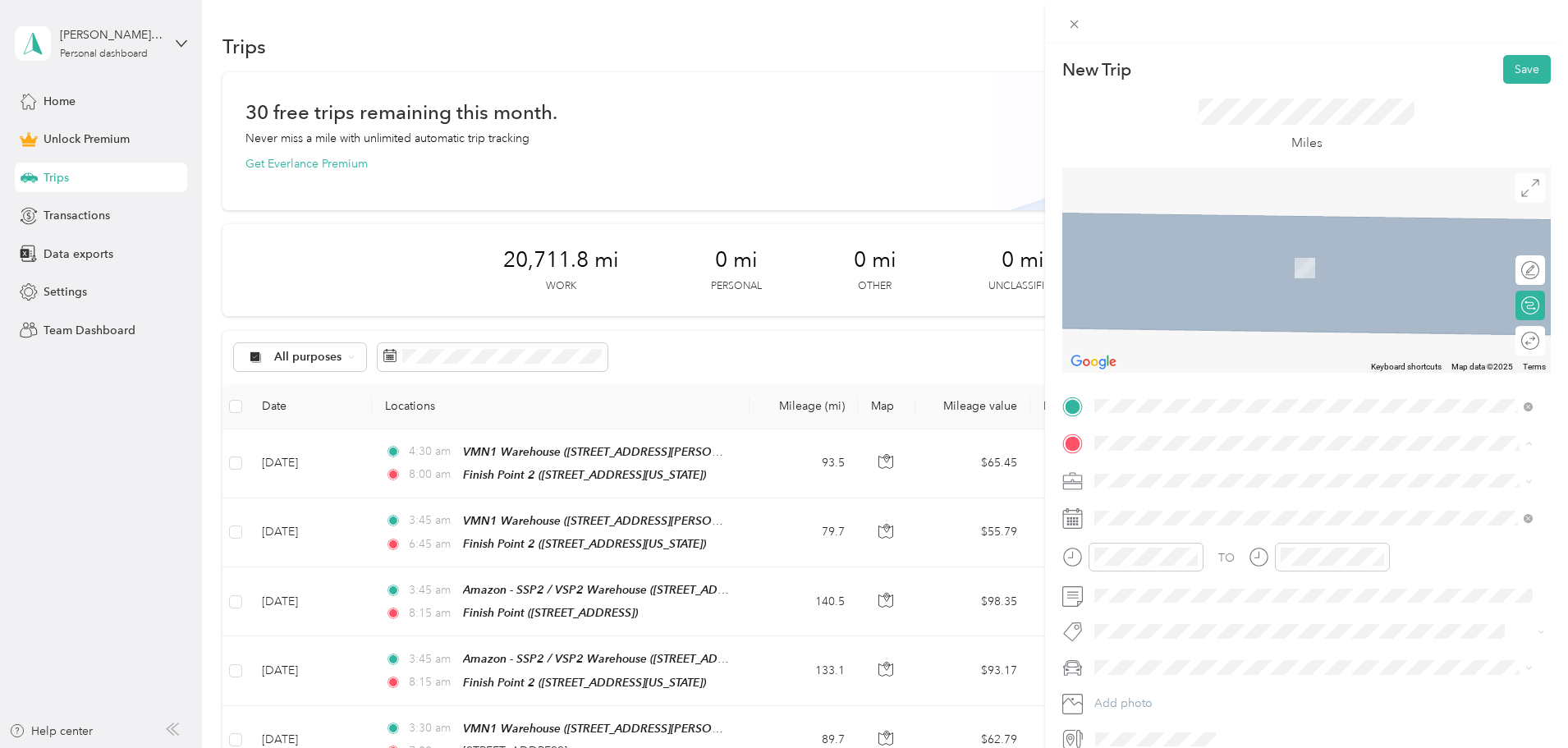
click at [1160, 671] on strong "Finish Point 2" at bounding box center [1162, 664] width 73 height 15
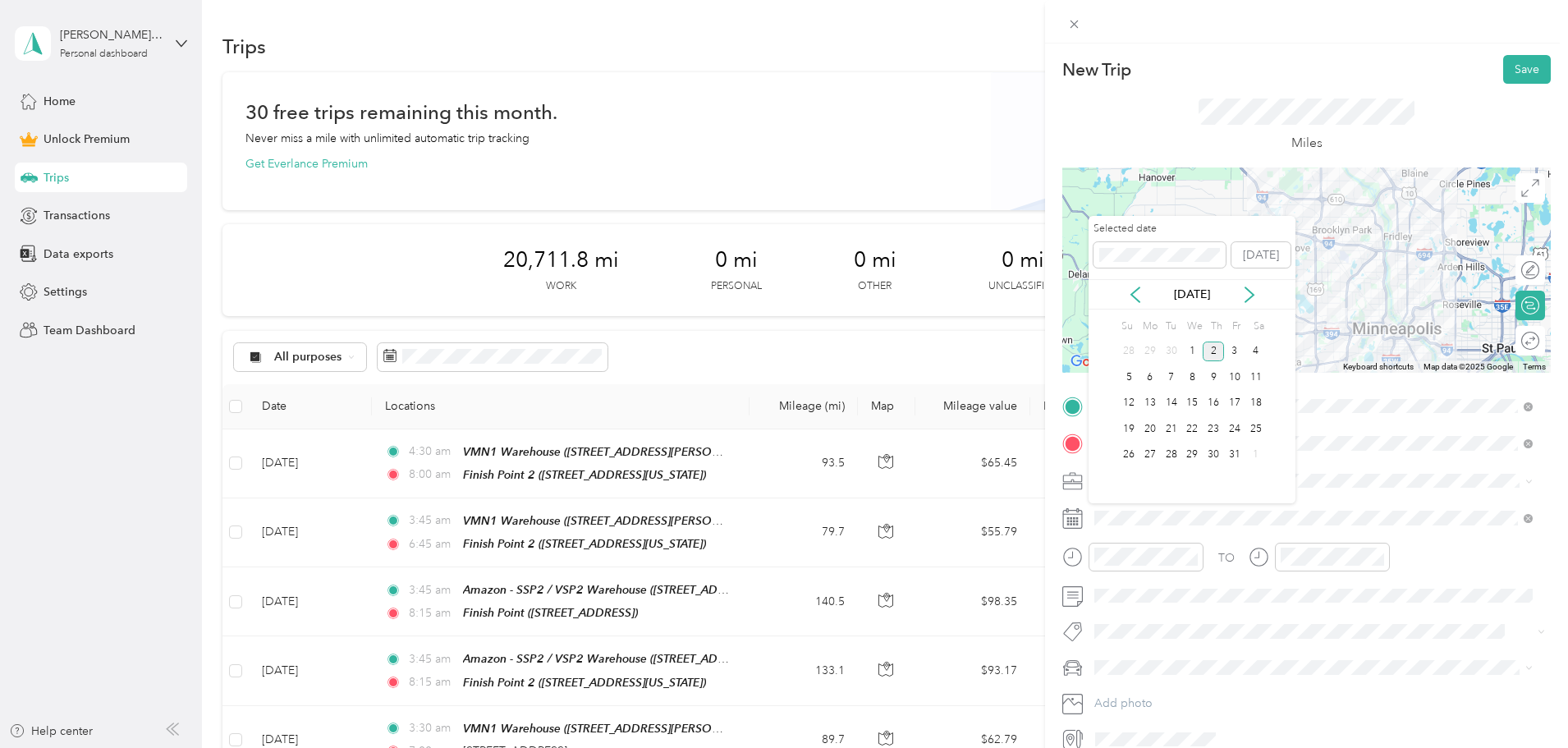
click at [1214, 350] on div "2" at bounding box center [1214, 351] width 21 height 21
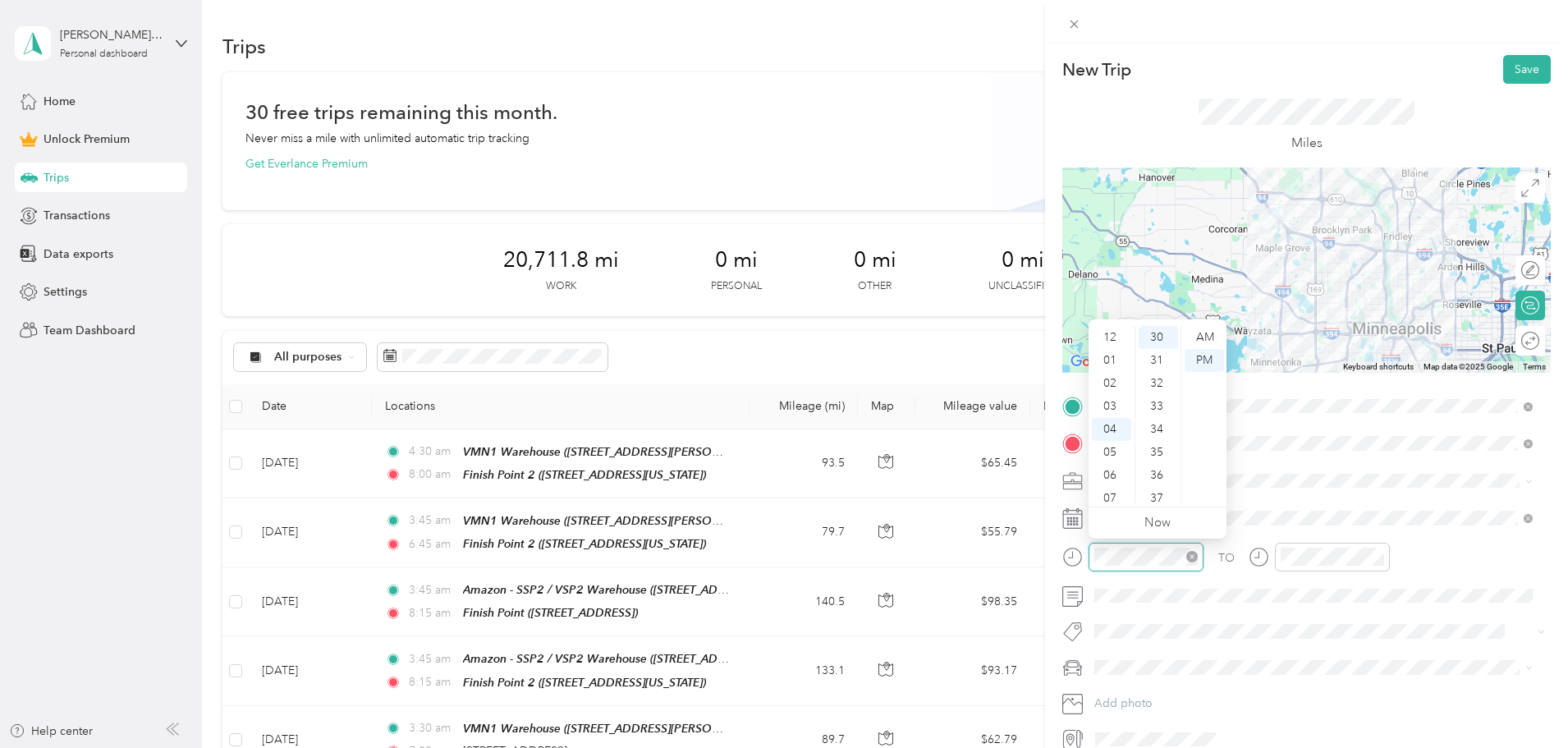
scroll to position [92, 0]
click at [1062, 554] on div at bounding box center [1133, 557] width 141 height 29
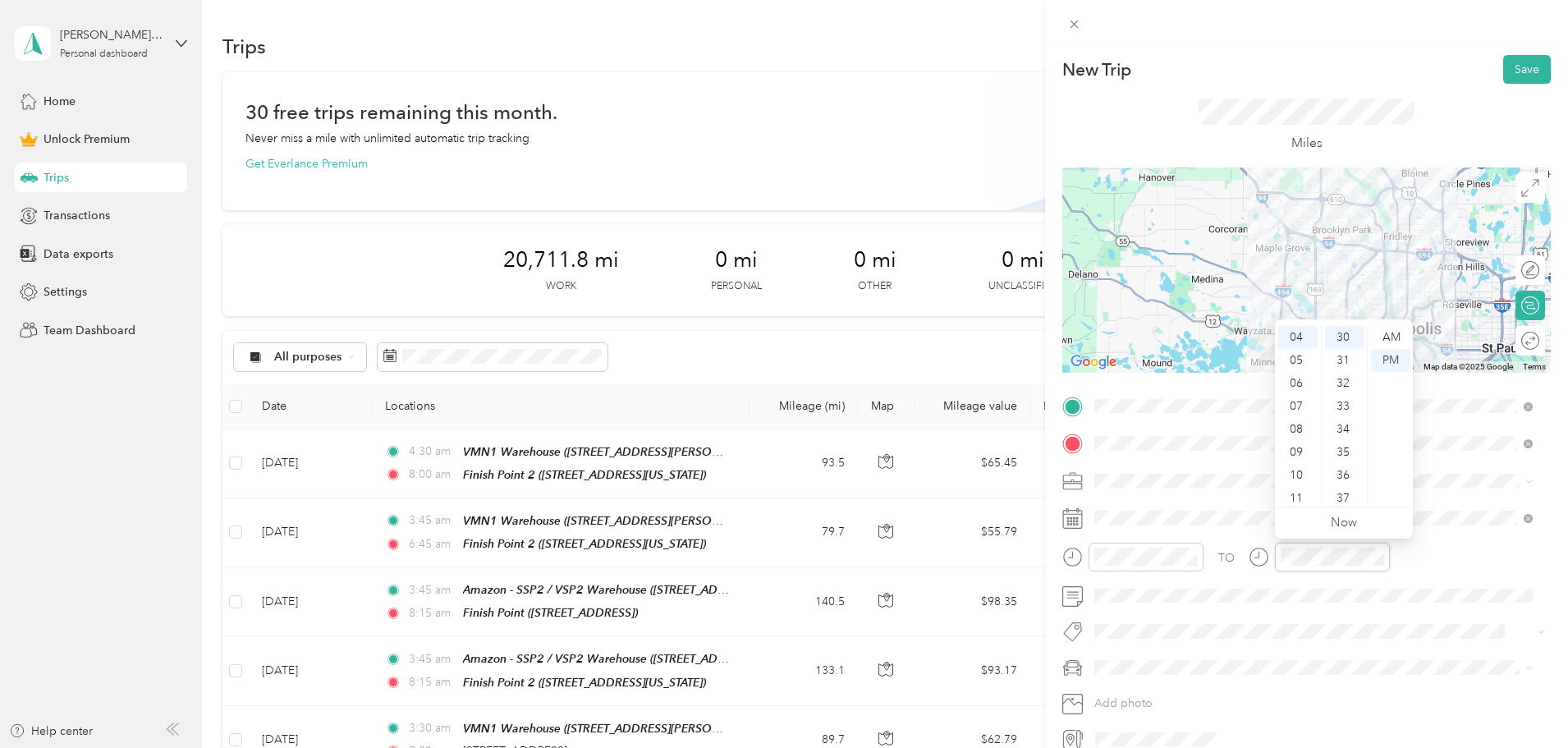
scroll to position [690, 0]
click at [1271, 546] on div at bounding box center [1319, 557] width 141 height 29
click at [1143, 693] on span "Toyota Corolla" at bounding box center [1138, 697] width 76 height 14
click at [1131, 560] on div "Amazon Flex" at bounding box center [1314, 567] width 427 height 17
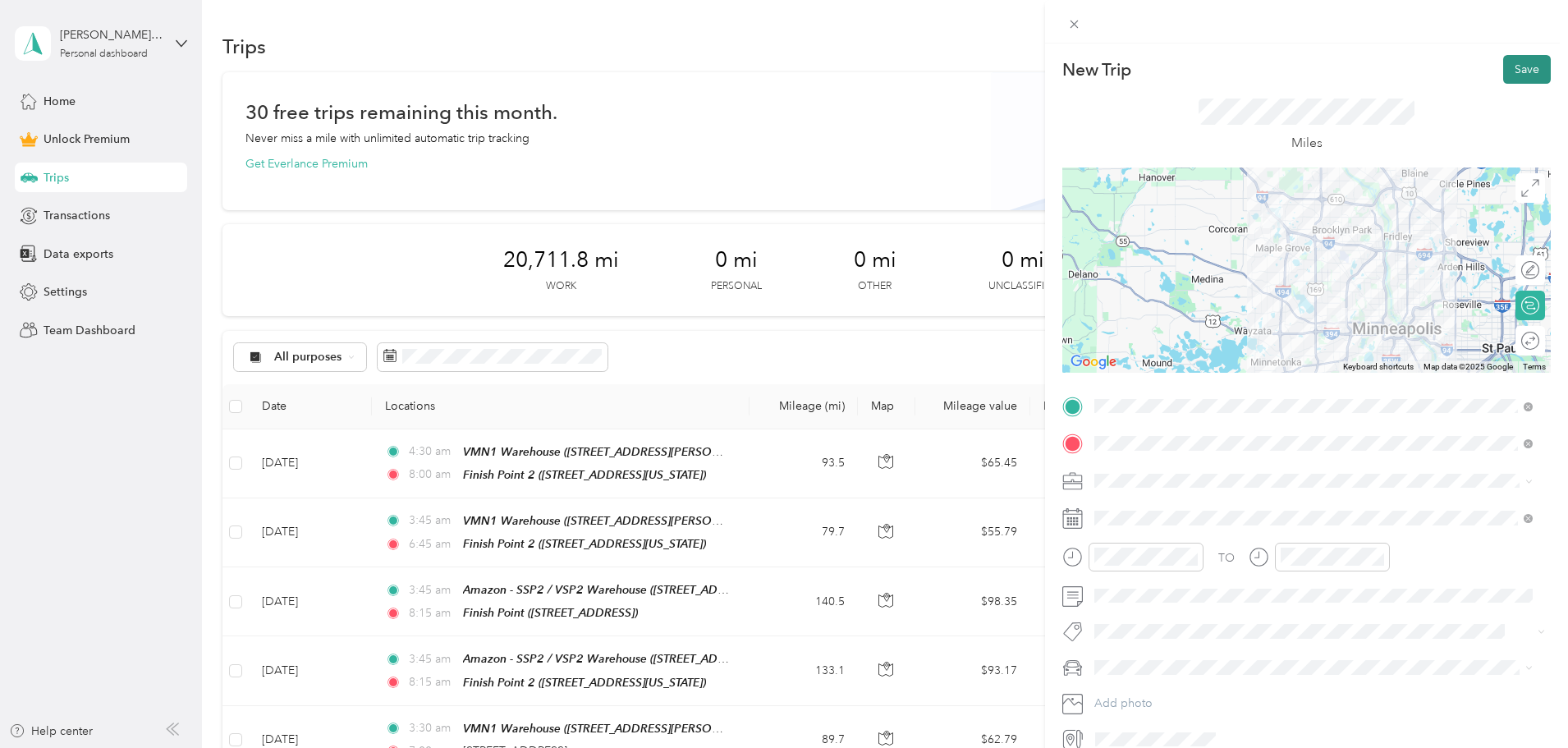
click at [1509, 65] on button "Save" at bounding box center [1528, 69] width 48 height 29
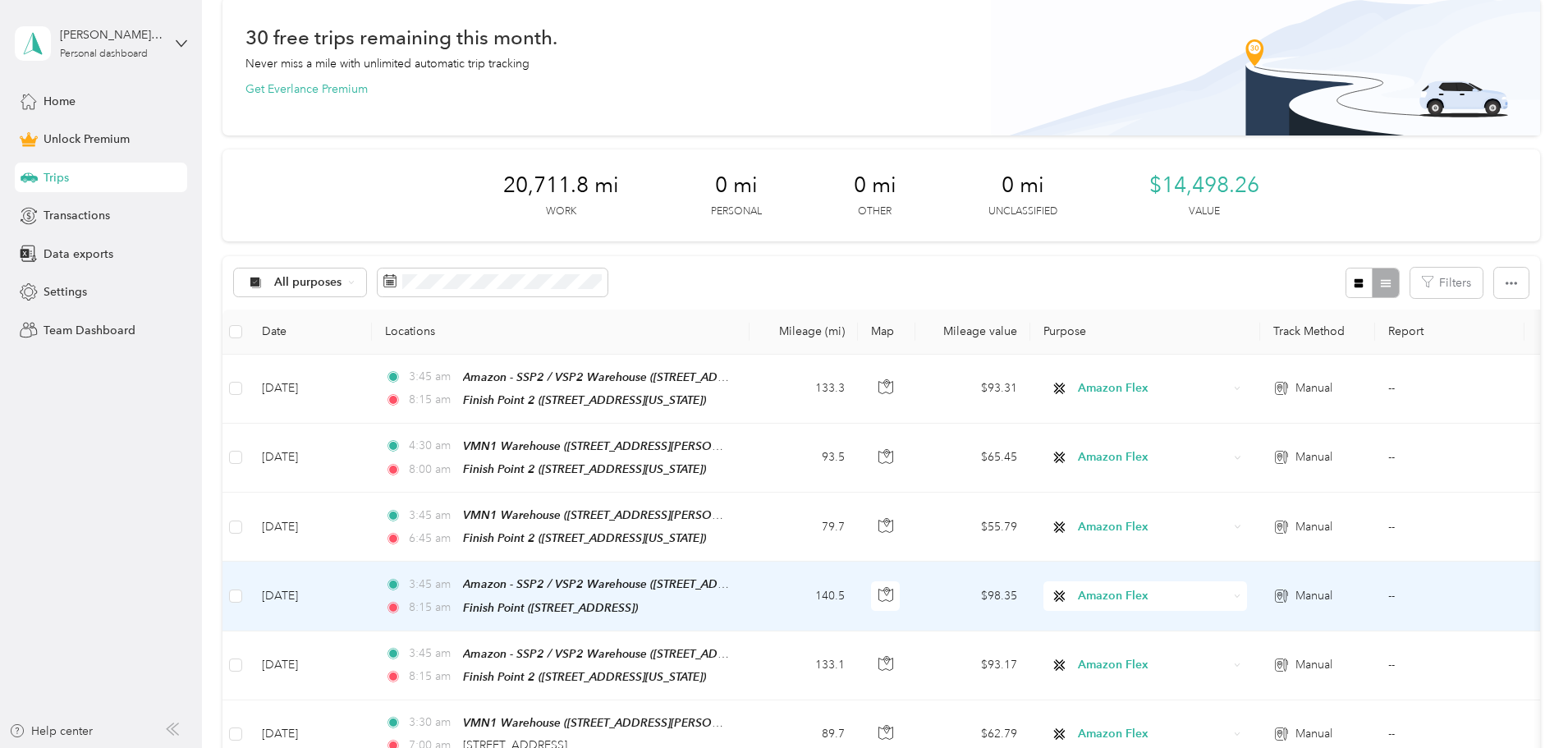
scroll to position [0, 0]
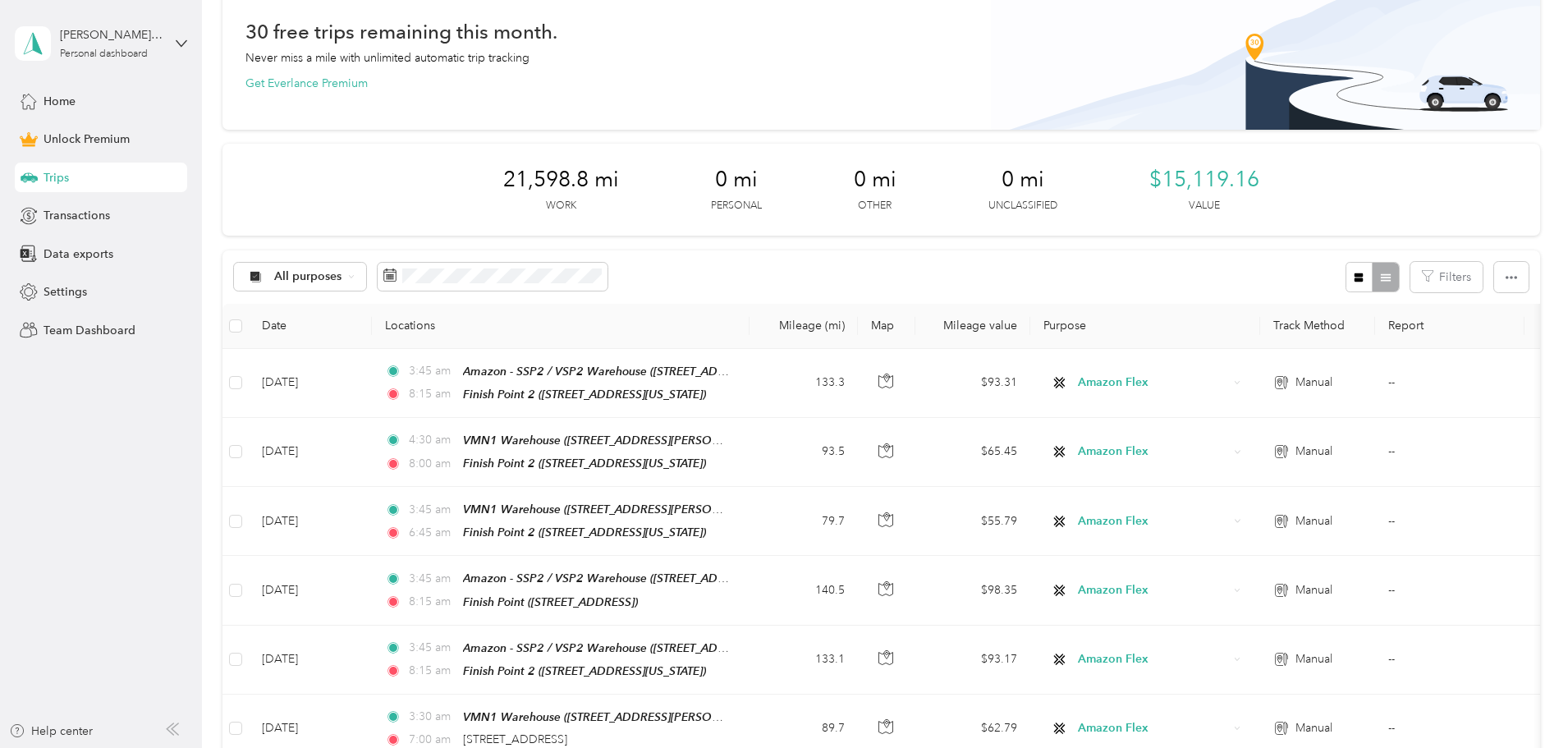
scroll to position [81, 0]
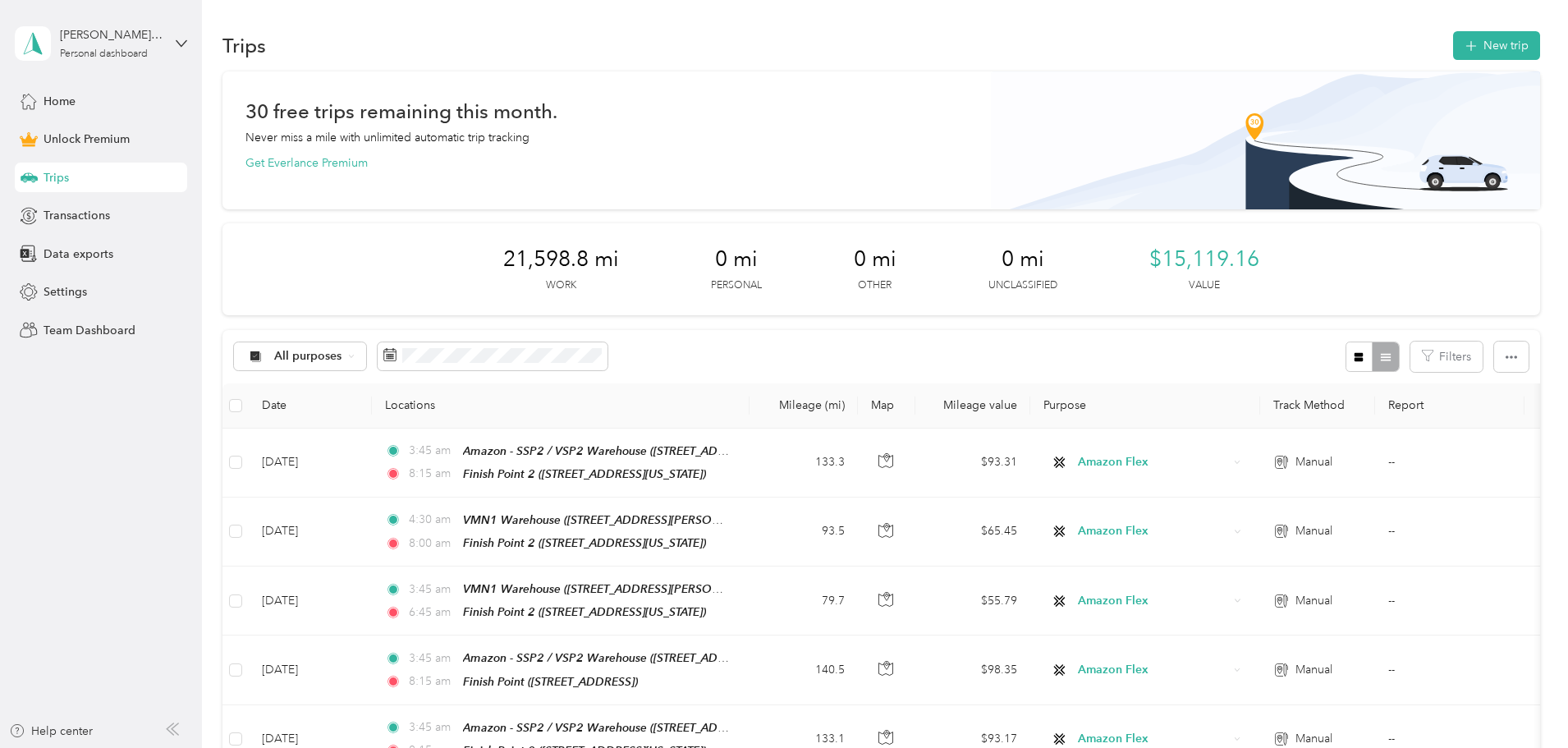
scroll to position [0, 0]
click at [834, 102] on div "30 free trips remaining this month. Never miss a mile with unlimited automatic …" at bounding box center [881, 141] width 1318 height 138
click at [79, 214] on span "Transactions" at bounding box center [77, 215] width 67 height 17
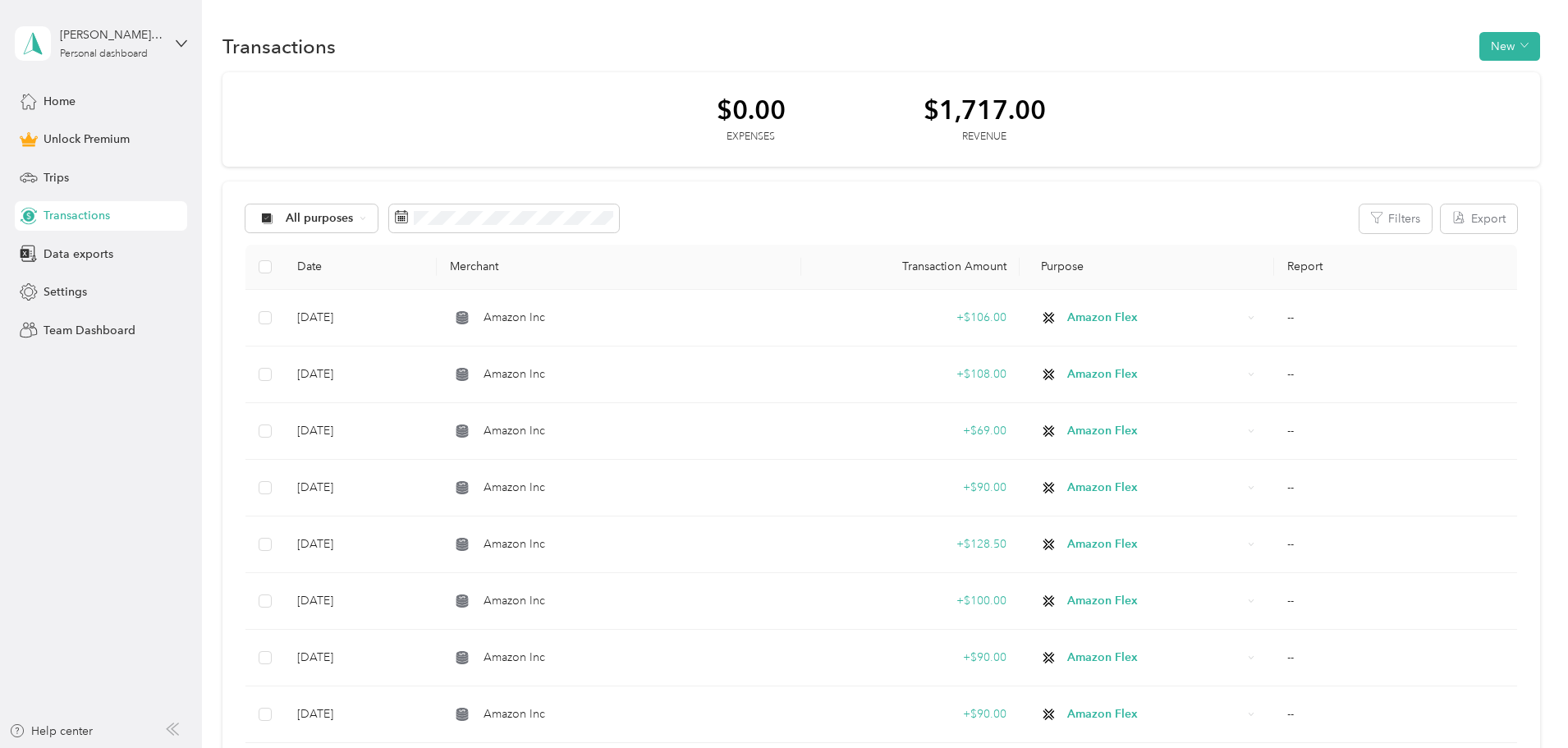
drag, startPoint x: 64, startPoint y: 287, endPoint x: 222, endPoint y: 280, distance: 158.2
click at [222, 280] on section "Kien Quoc Le Personal dashboard Home Unlock Premium Trips Transactions Data exp…" at bounding box center [780, 374] width 1560 height 748
click at [303, 370] on div "$0.00 Expenses $1,717.00 Revenue All purposes Filters Export Date Merchant Tran…" at bounding box center [881, 696] width 1318 height 1248
click at [559, 147] on div "$0.00 Expenses $1,717.00 Revenue" at bounding box center [881, 119] width 1318 height 95
click at [1521, 41] on icon "button" at bounding box center [1525, 45] width 8 height 8
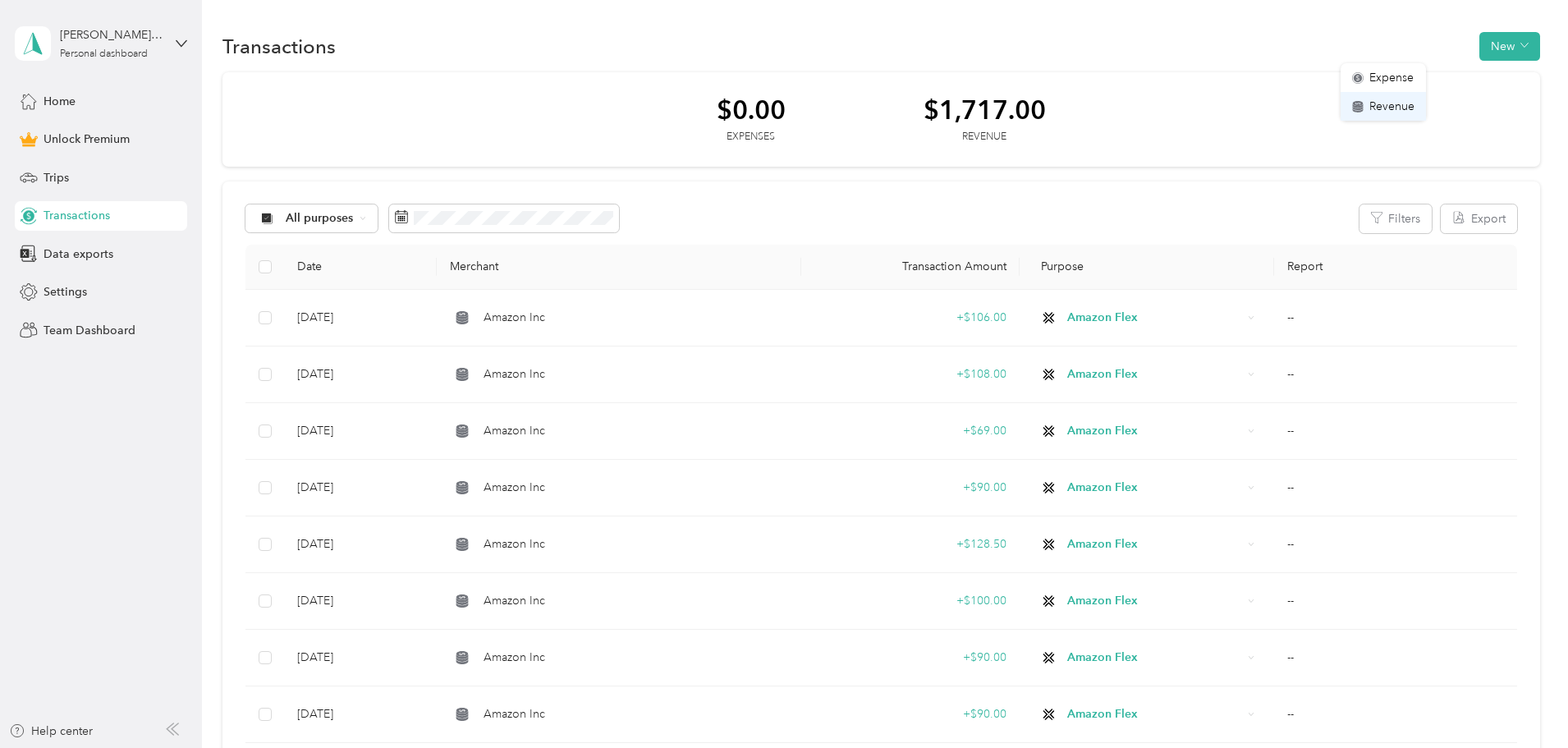
click at [1378, 102] on span "Revenue" at bounding box center [1392, 106] width 45 height 17
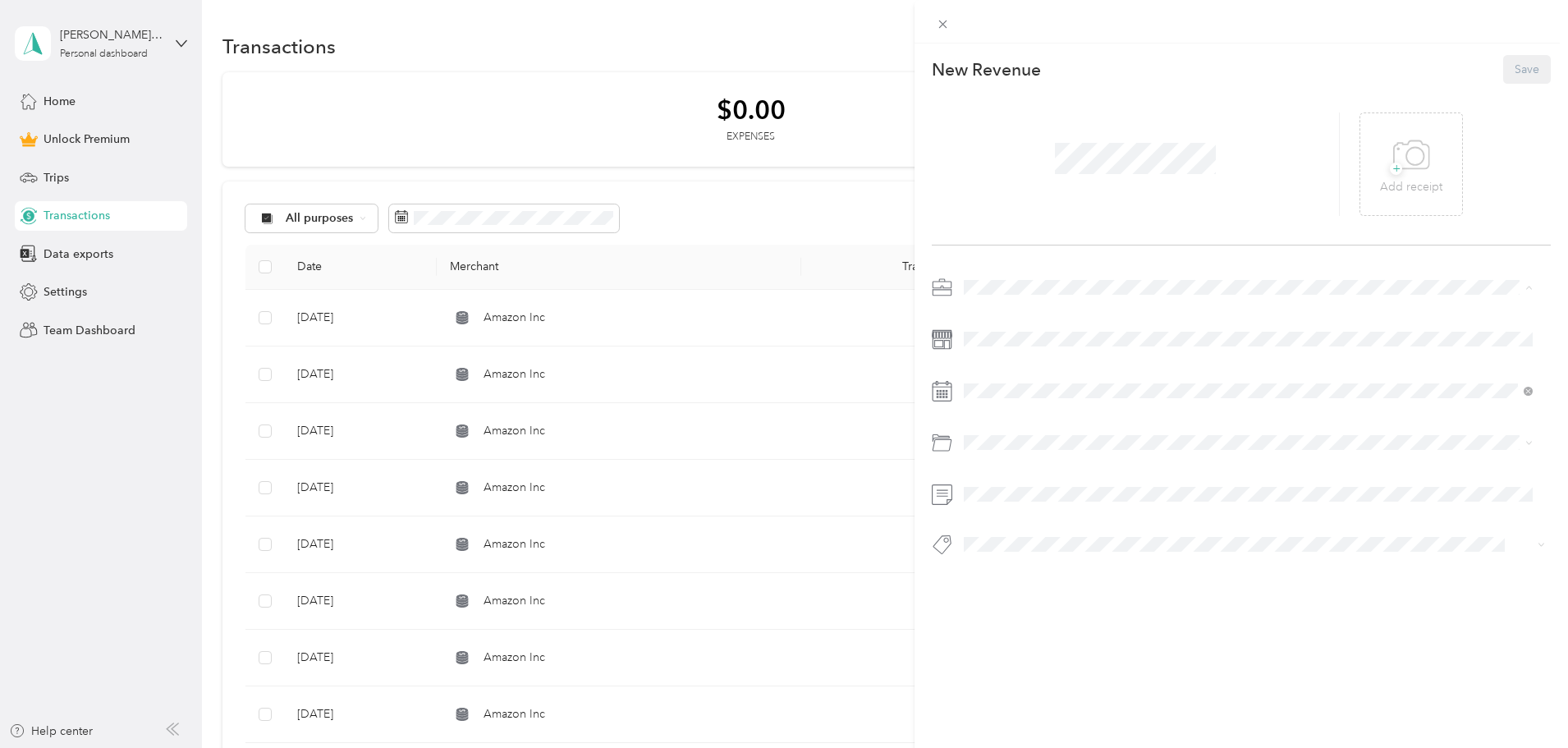
click at [1006, 374] on span "Amazon Flex" at bounding box center [1003, 374] width 67 height 14
click at [592, 313] on div "This revenue cannot be edited because it is either under review, approved, or p…" at bounding box center [784, 374] width 1568 height 748
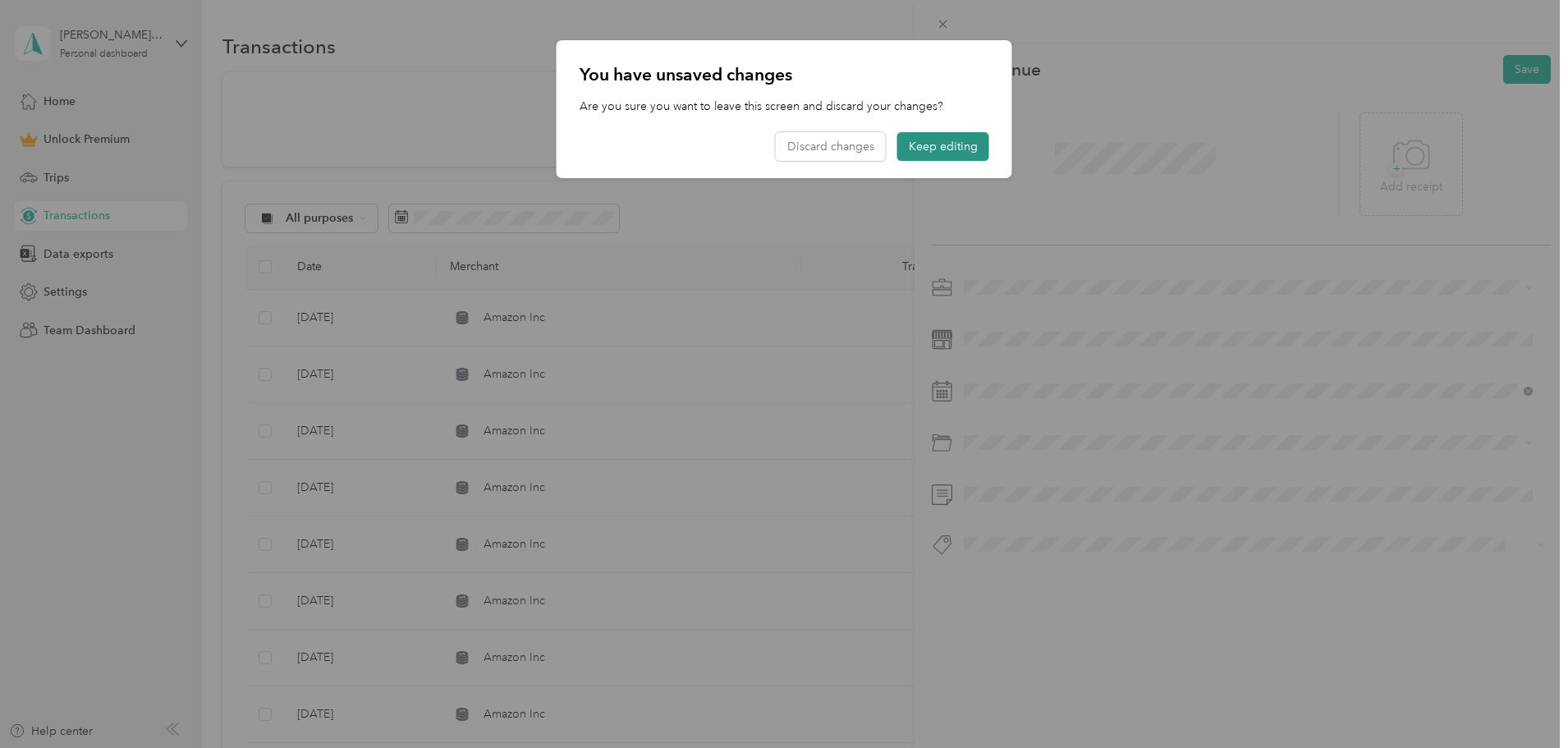
click at [948, 136] on button "Keep editing" at bounding box center [943, 146] width 92 height 29
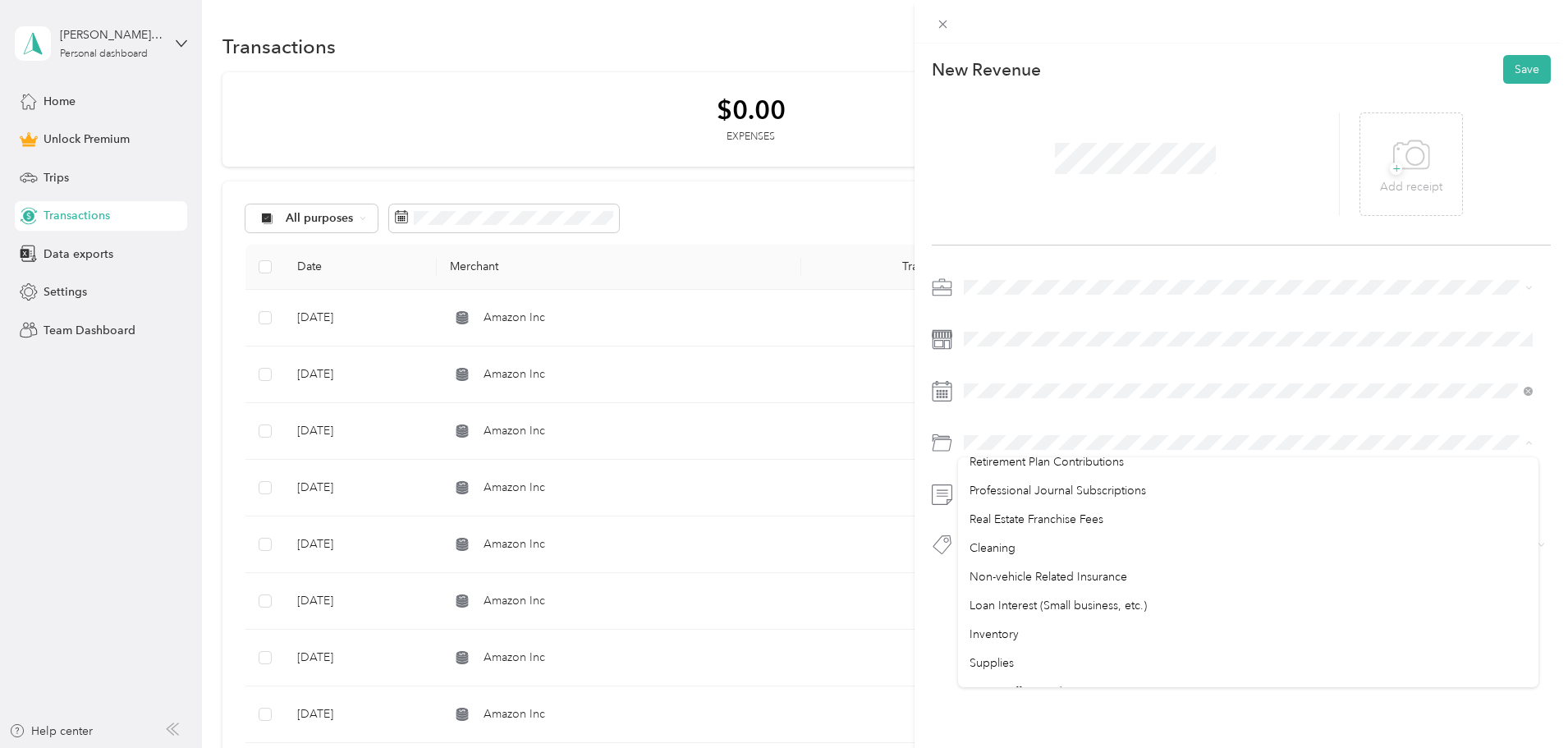
scroll to position [871, 0]
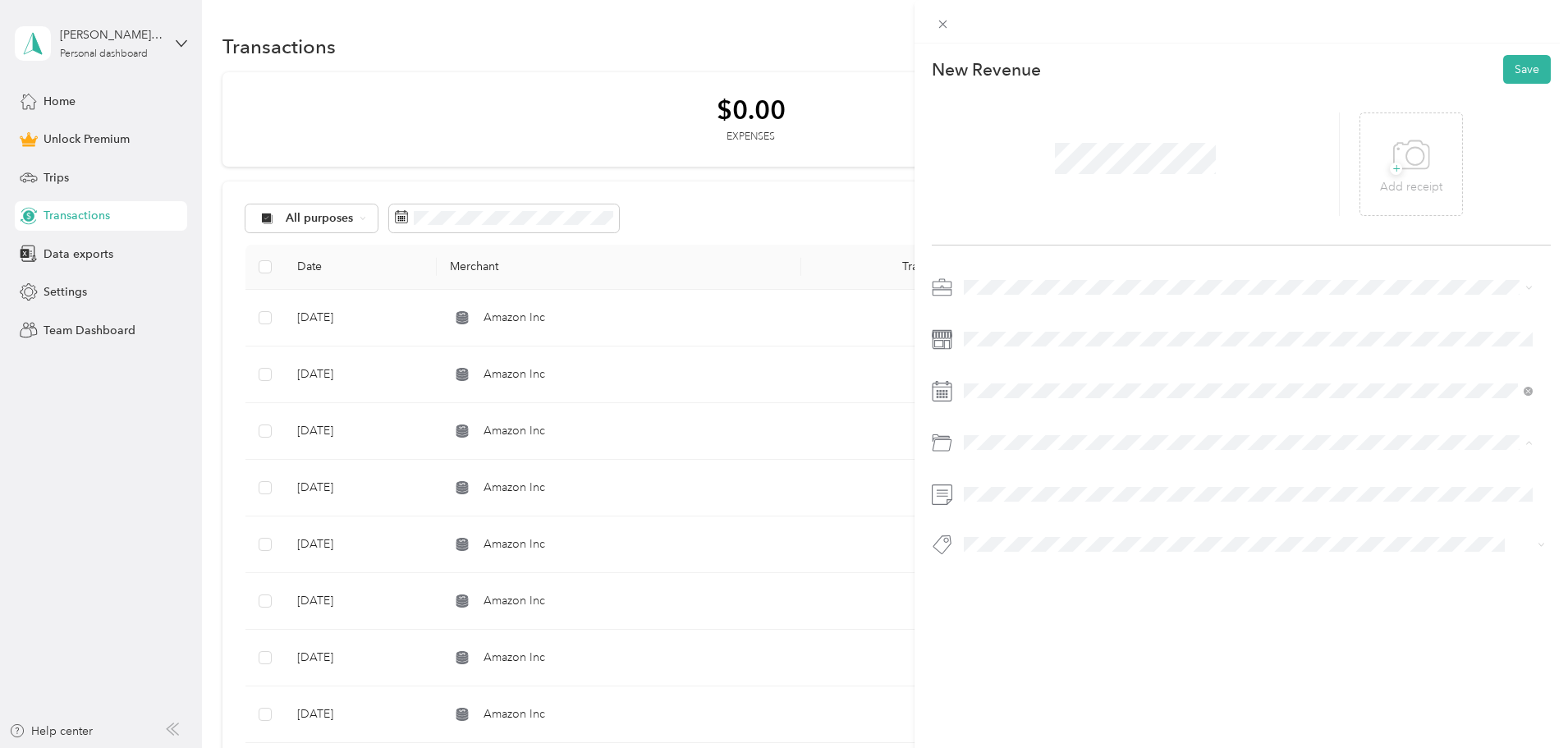
click at [845, 160] on div "This revenue cannot be edited because it is either under review, approved, or p…" at bounding box center [784, 374] width 1568 height 748
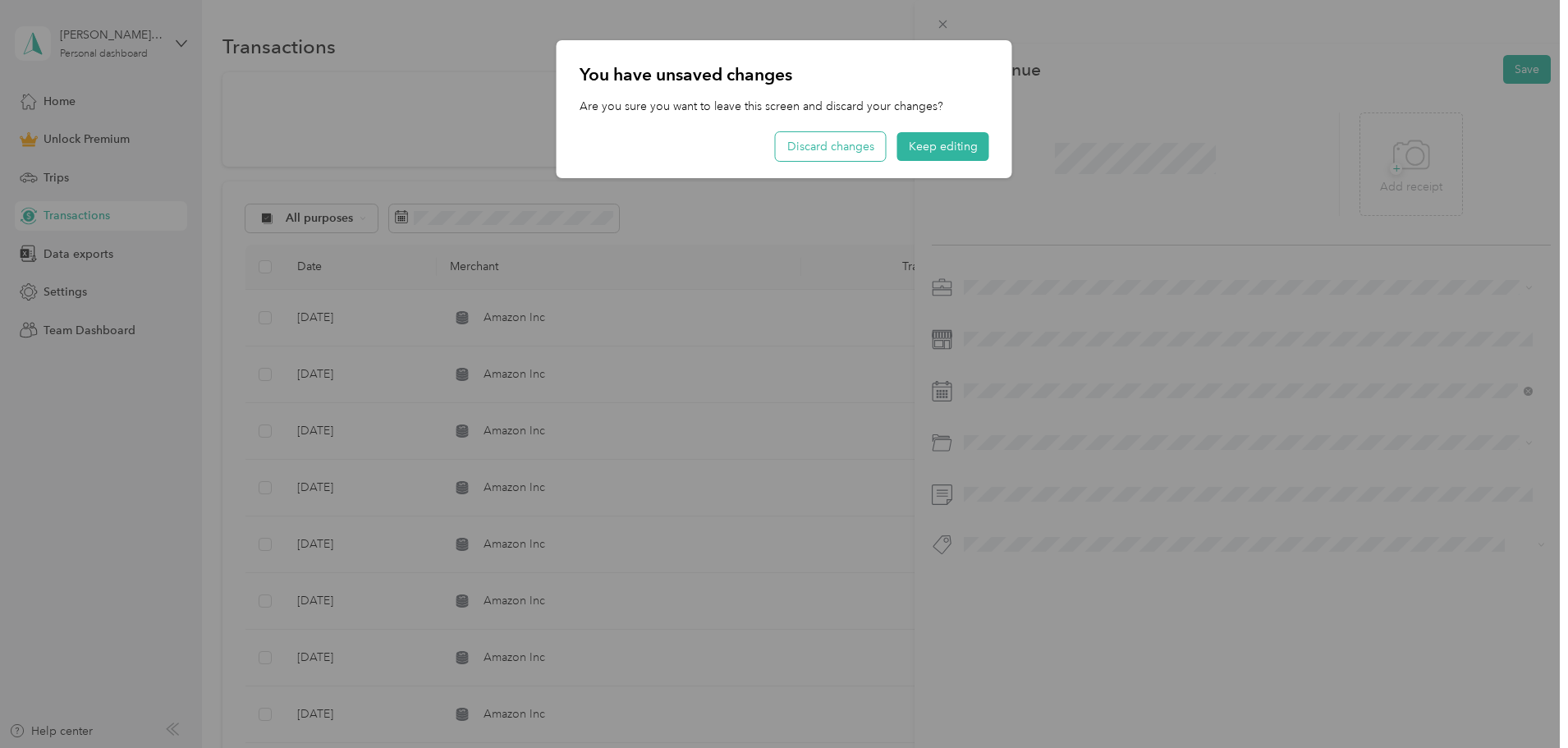
click at [842, 150] on button "Discard changes" at bounding box center [830, 146] width 110 height 29
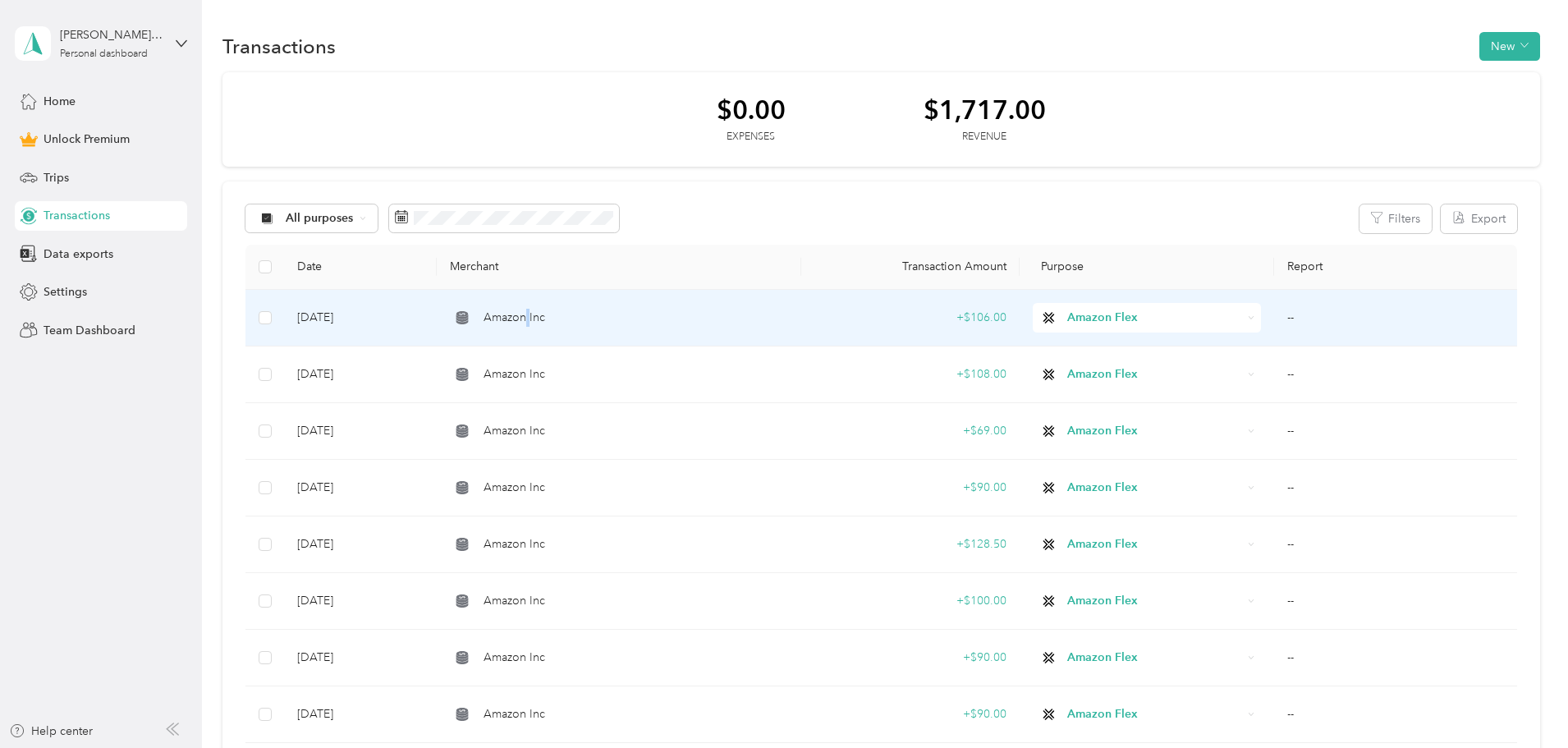
click at [545, 315] on span "Amazon Inc" at bounding box center [514, 318] width 62 height 18
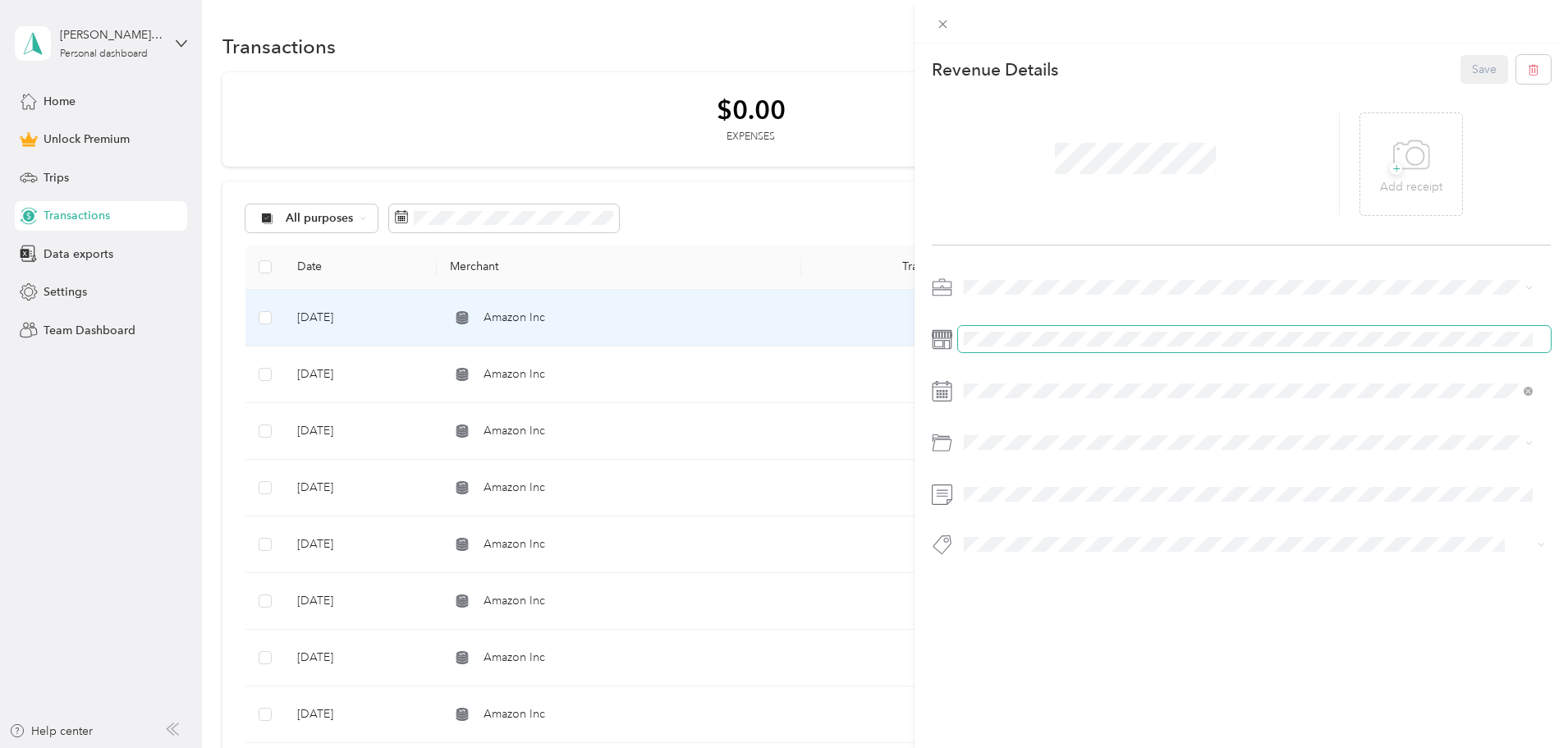
click at [963, 330] on span at bounding box center [1255, 340] width 593 height 26
click at [876, 138] on div "This revenue cannot be edited because it is either under review, approved, or p…" at bounding box center [784, 374] width 1568 height 748
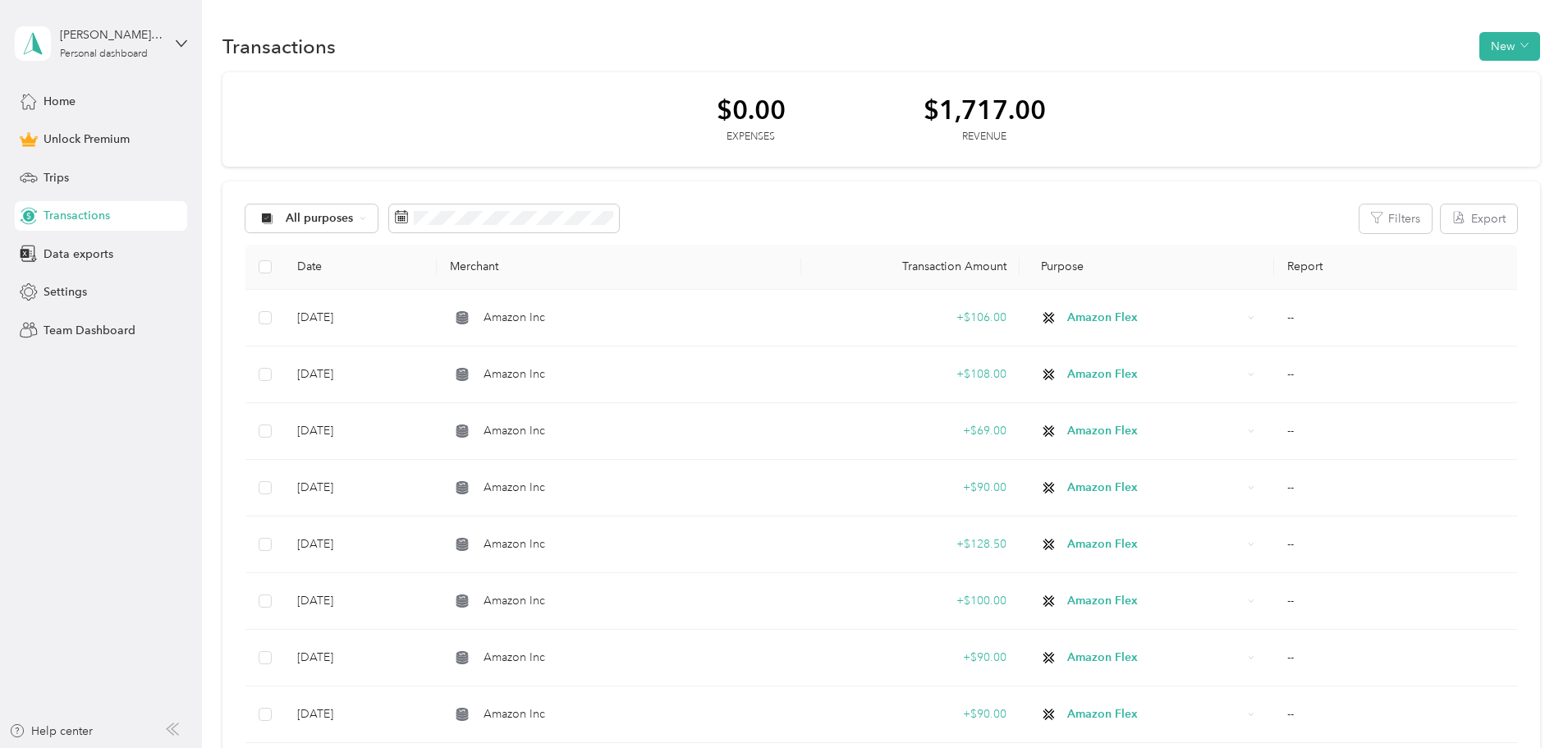
click at [1275, 265] on th "Report" at bounding box center [1396, 267] width 243 height 45
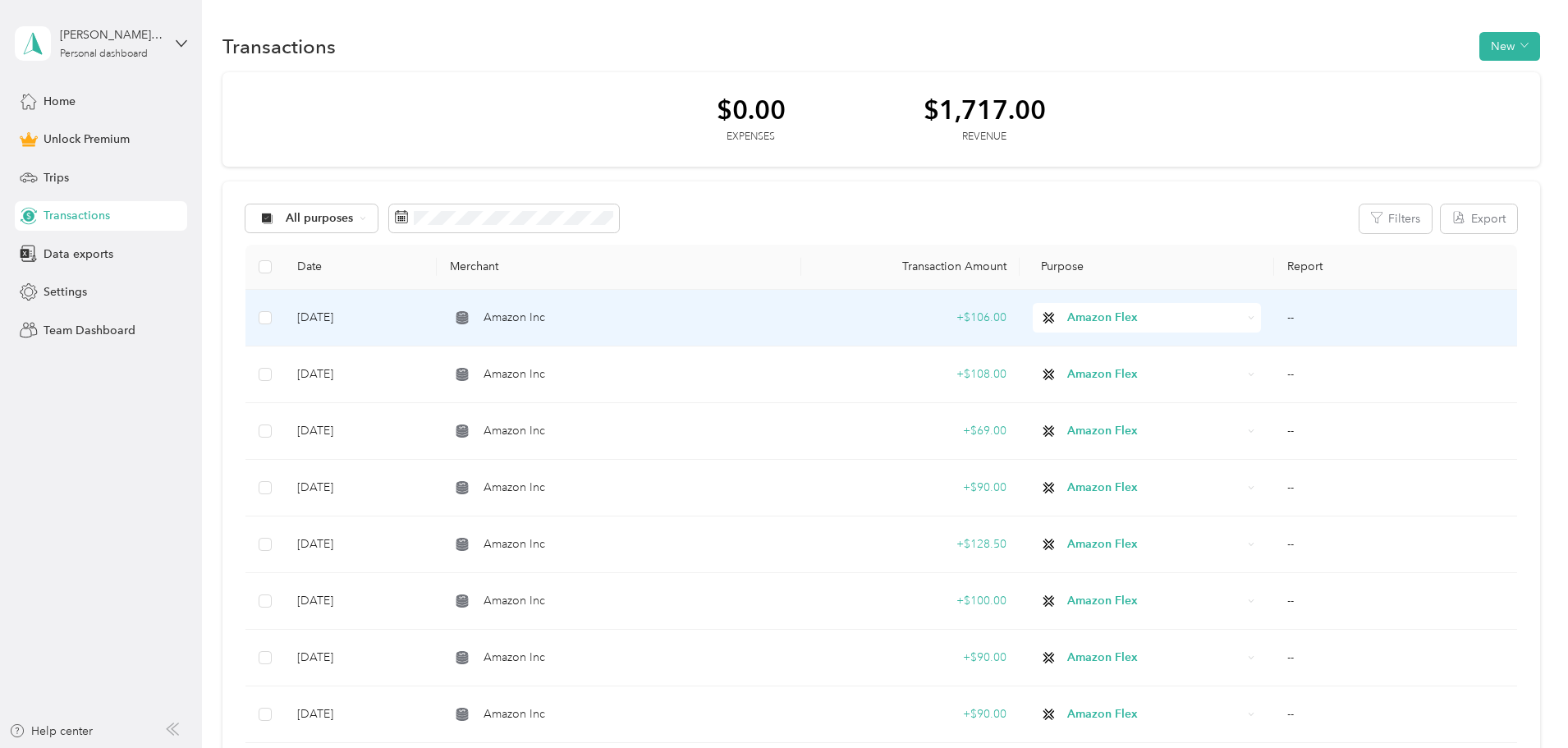
click at [1275, 321] on td "--" at bounding box center [1396, 318] width 243 height 57
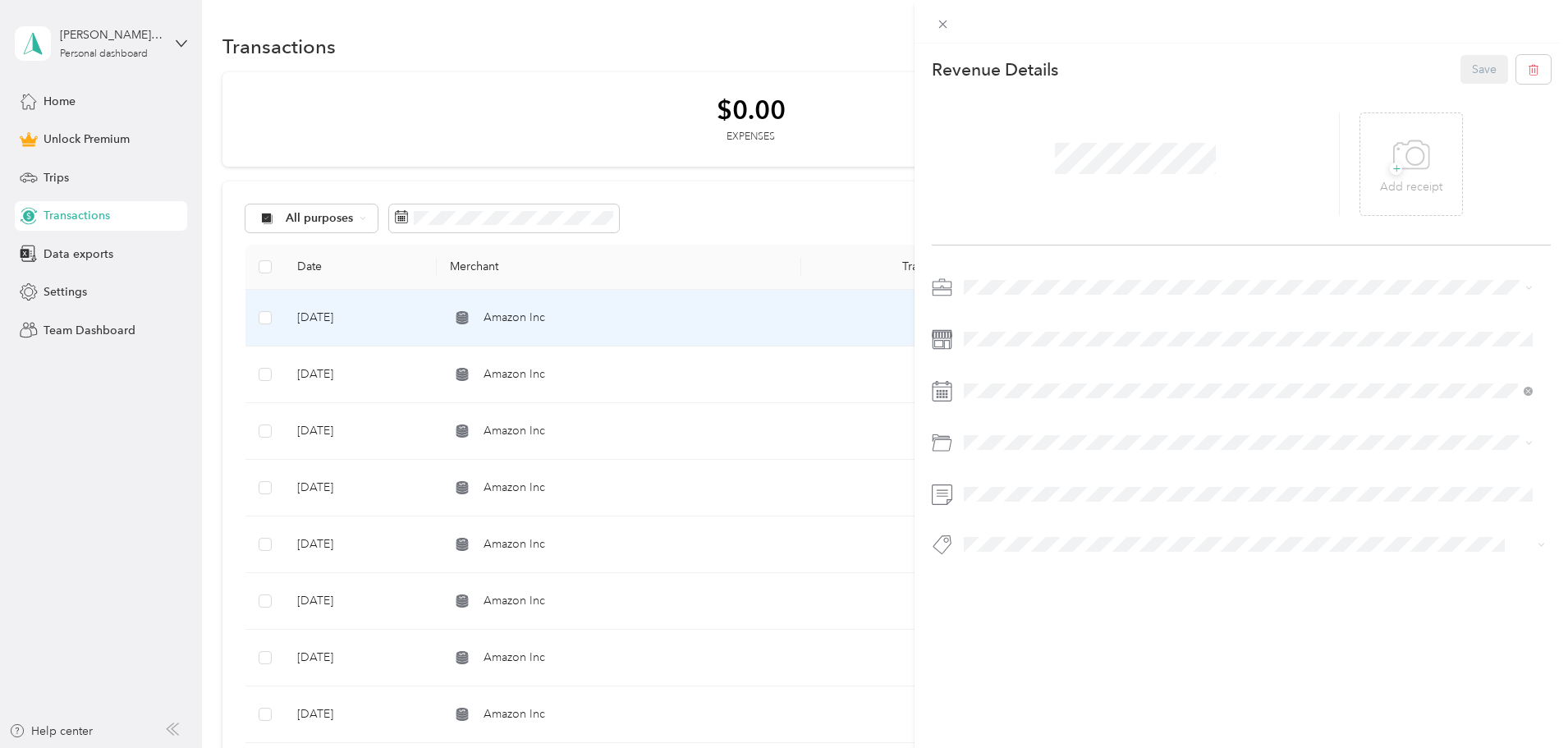
click at [1145, 219] on div "+ Add receipt" at bounding box center [1241, 164] width 619 height 162
click at [943, 25] on icon at bounding box center [943, 25] width 8 height 8
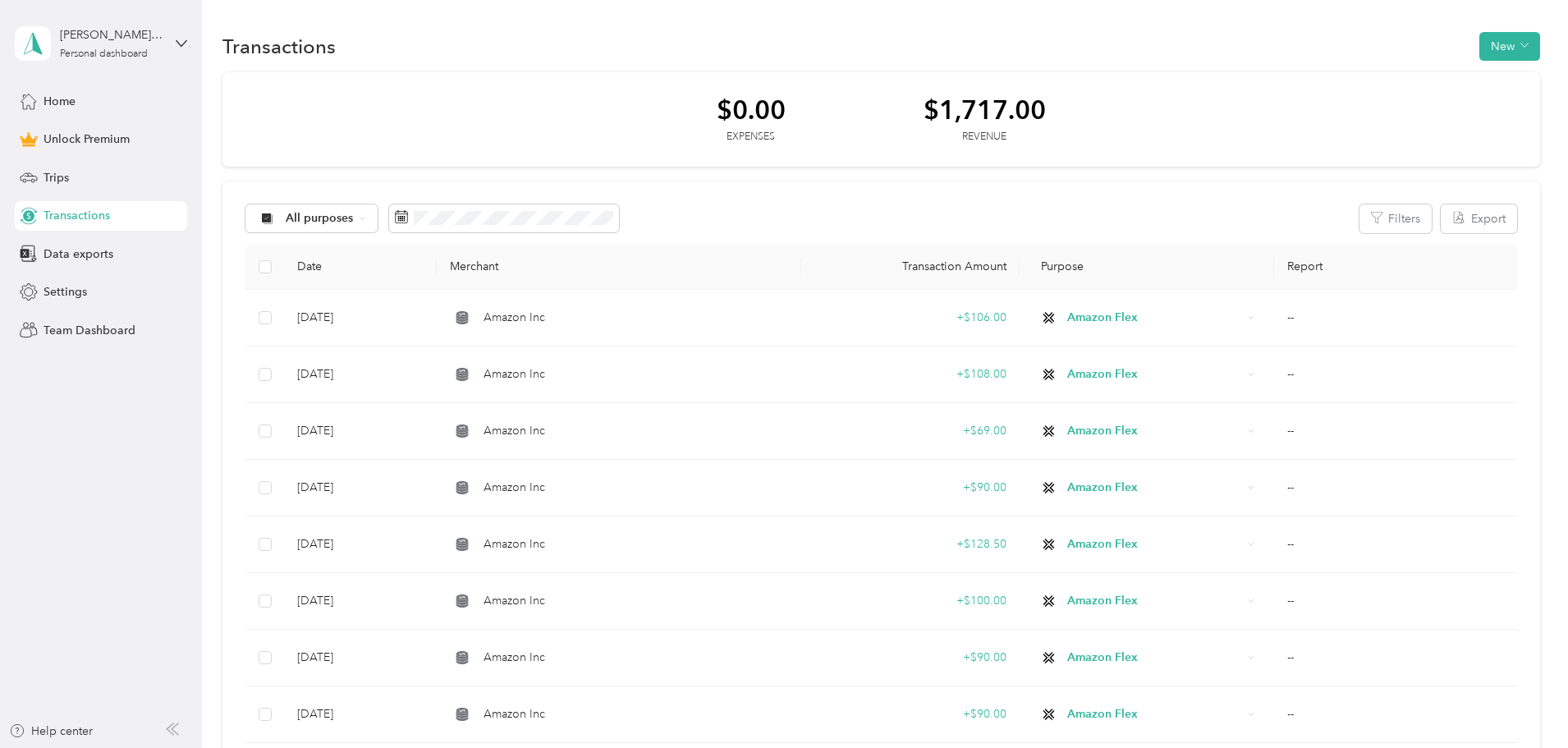
click at [1182, 84] on div "$0.00 Expenses $1,717.00 Revenue" at bounding box center [881, 119] width 1318 height 95
